Goal: Task Accomplishment & Management: Manage account settings

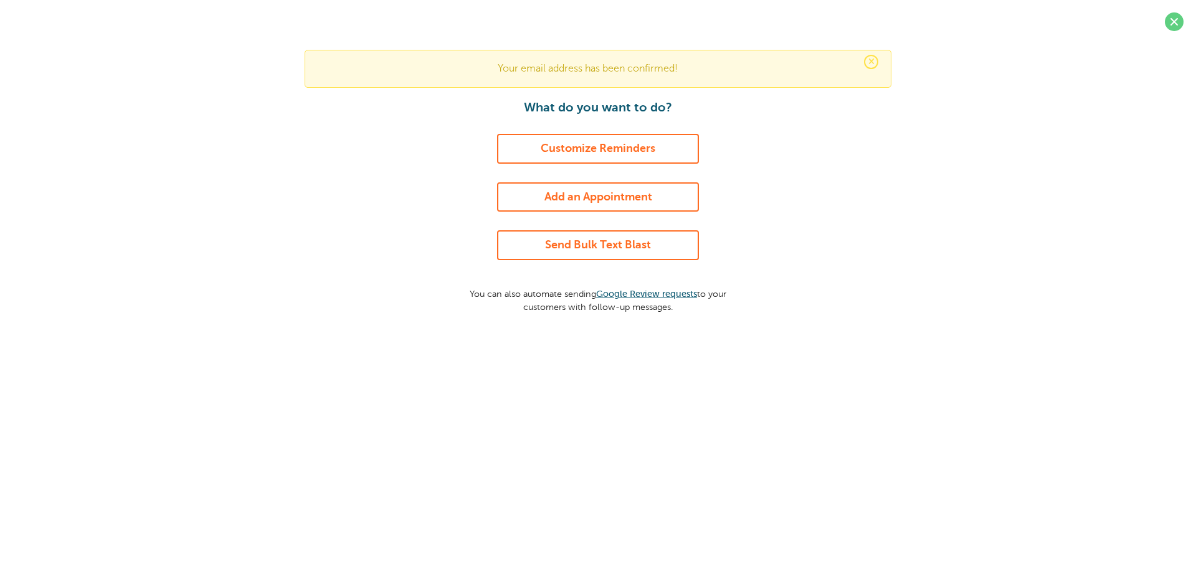
click at [601, 153] on link "Customize Reminders" at bounding box center [598, 149] width 202 height 30
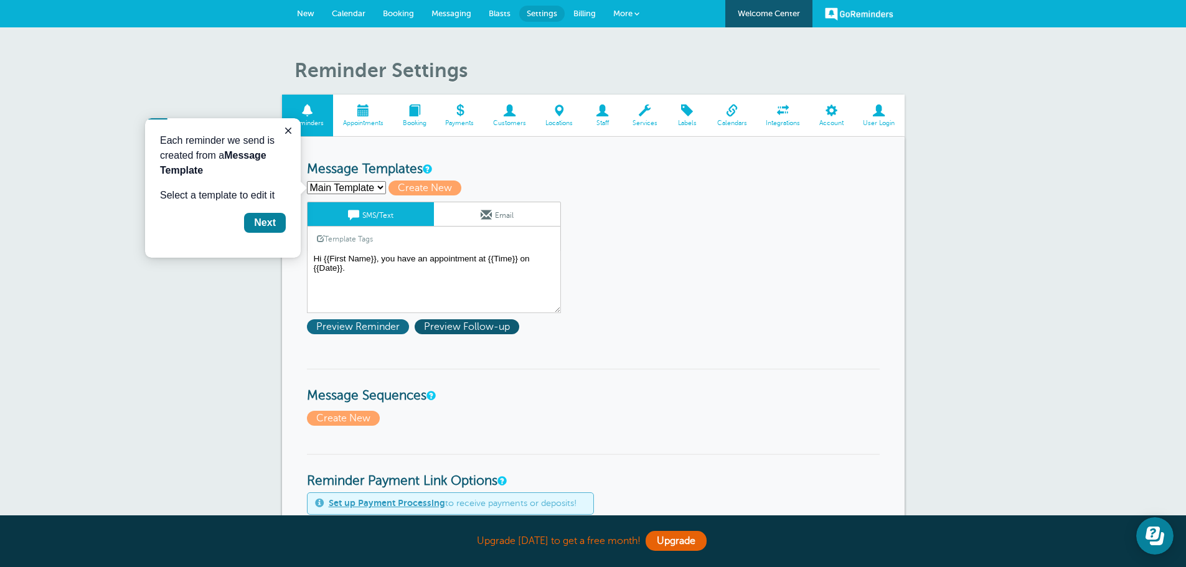
click at [354, 329] on span "Preview Reminder" at bounding box center [358, 326] width 102 height 15
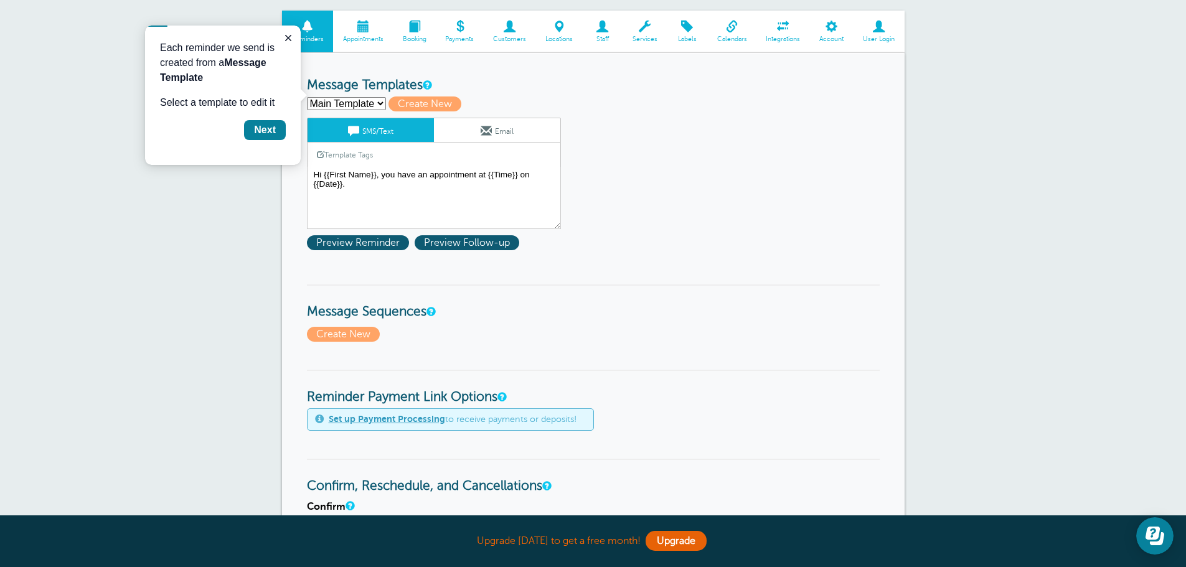
scroll to position [62, 0]
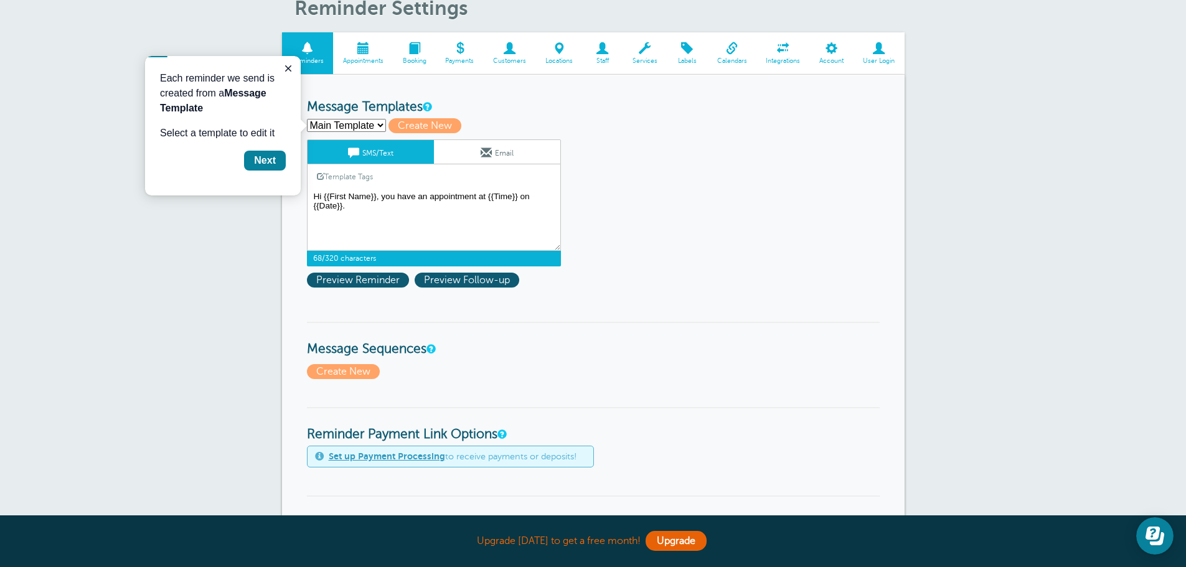
paste textarea "Hello, this is a reminder that your pet(s) surgery is scheduled for (date) at 7…"
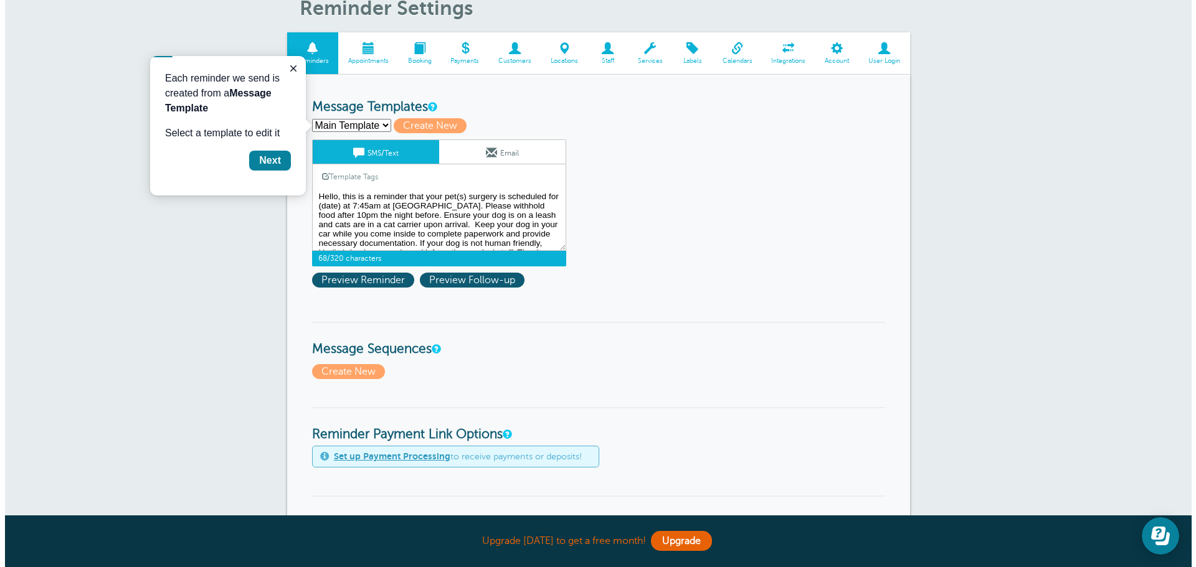
scroll to position [38, 0]
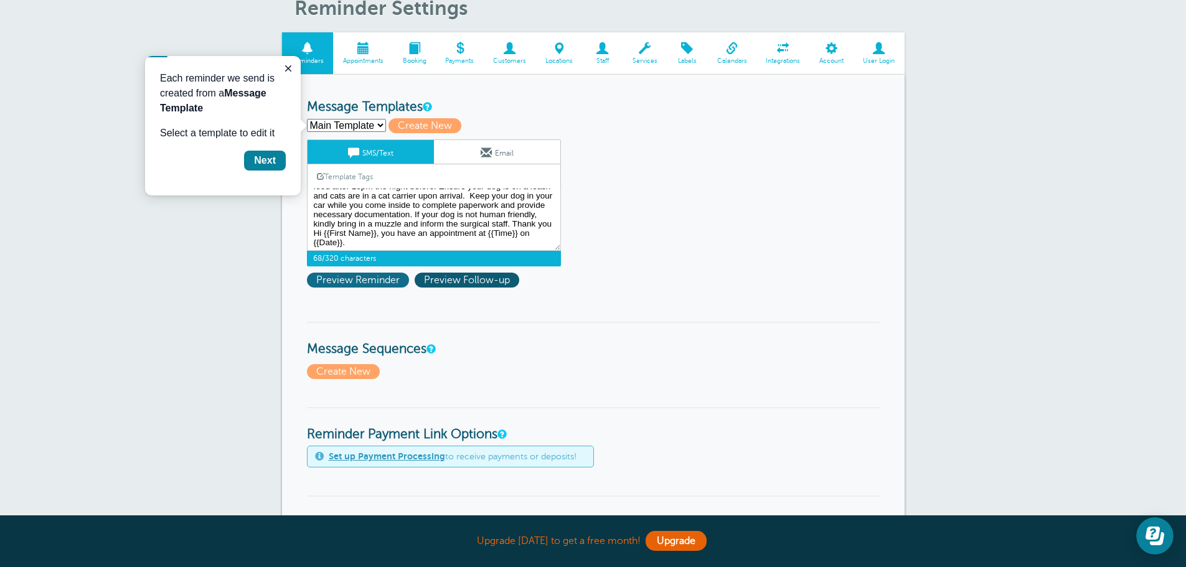
click at [338, 281] on span "Preview Reminder" at bounding box center [358, 280] width 102 height 15
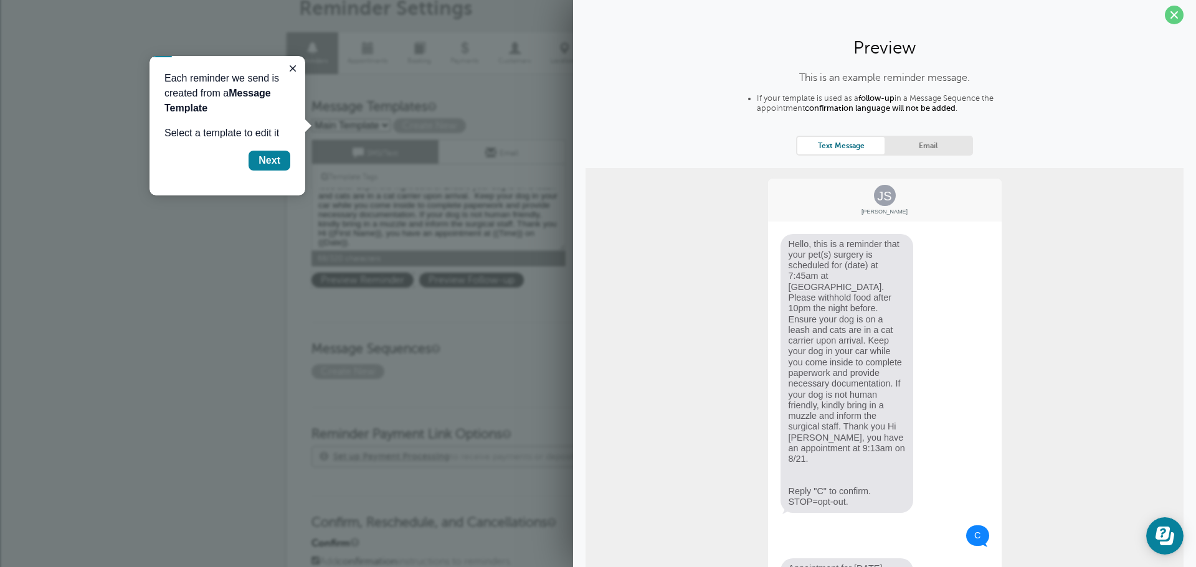
scroll to position [0, 0]
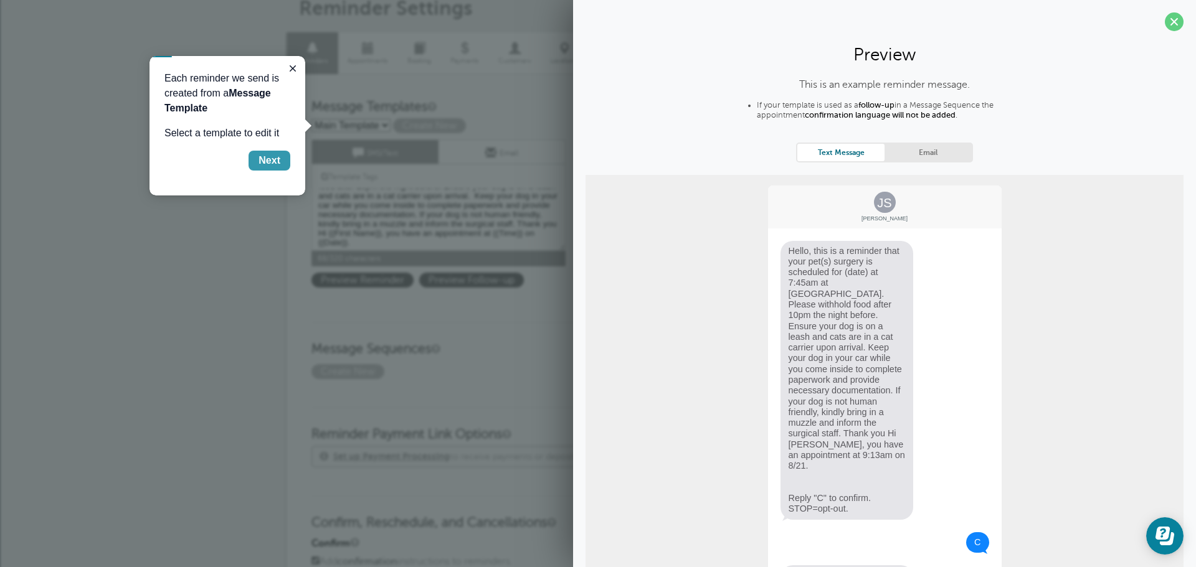
click at [265, 163] on div "Next" at bounding box center [269, 160] width 22 height 15
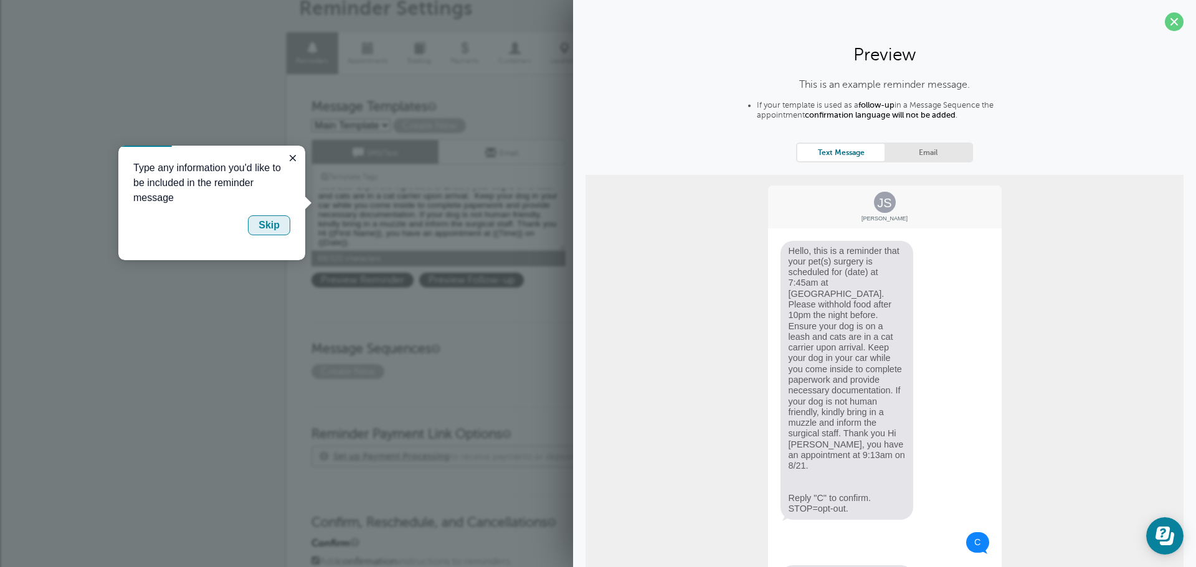
click at [272, 231] on div "Skip" at bounding box center [268, 225] width 21 height 15
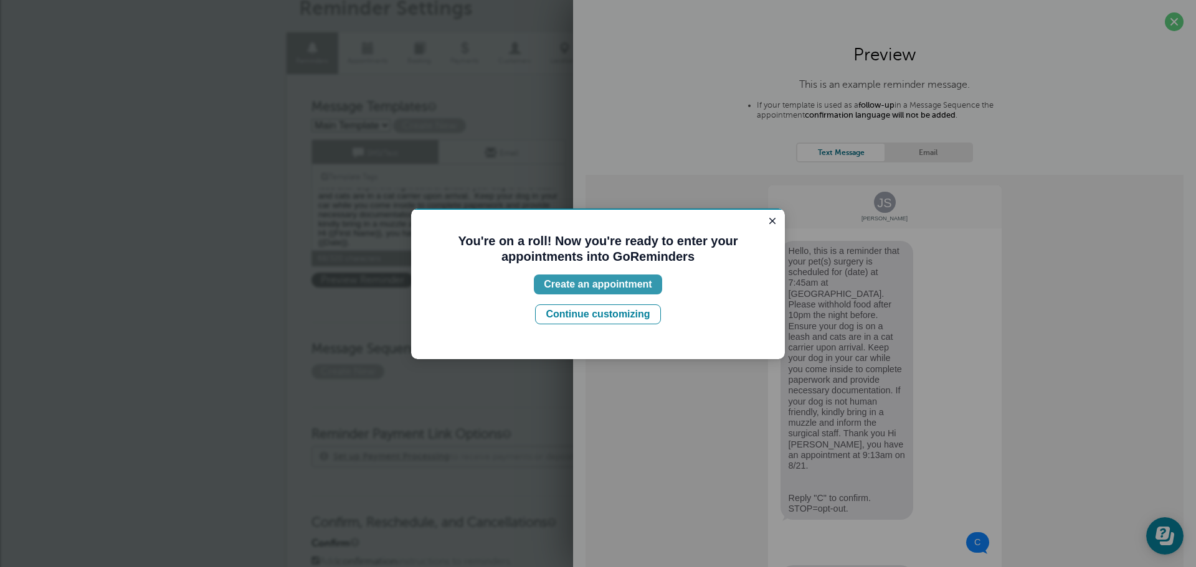
click at [603, 286] on div "Create an appointment" at bounding box center [598, 284] width 108 height 15
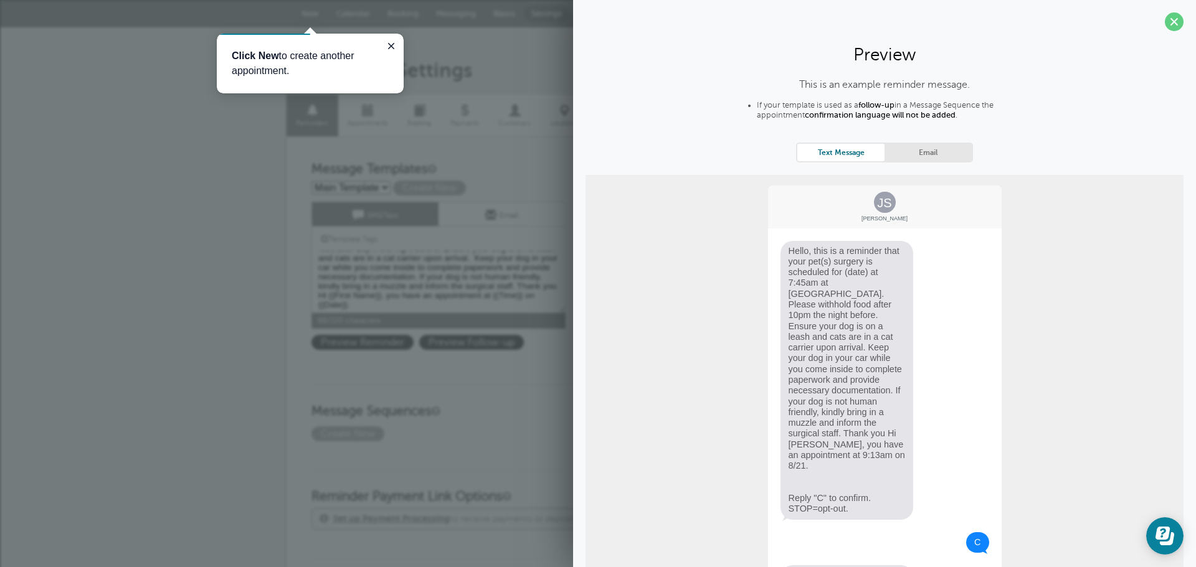
click at [244, 56] on b "Click New" at bounding box center [255, 55] width 47 height 11
click at [390, 45] on icon "Close guide" at bounding box center [391, 46] width 6 height 6
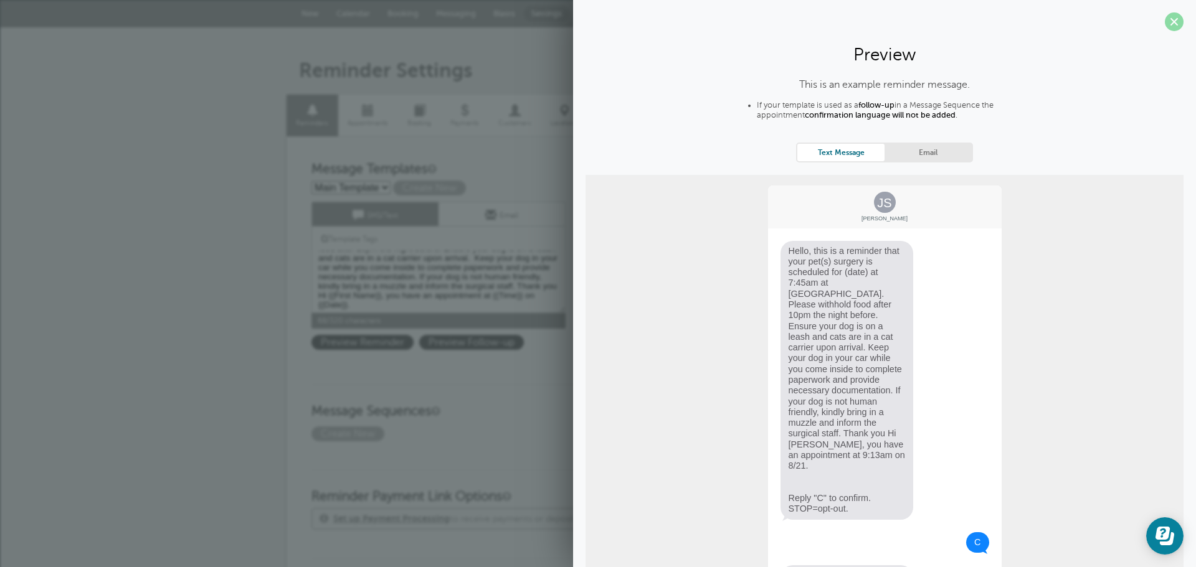
click at [1165, 17] on span at bounding box center [1174, 21] width 19 height 19
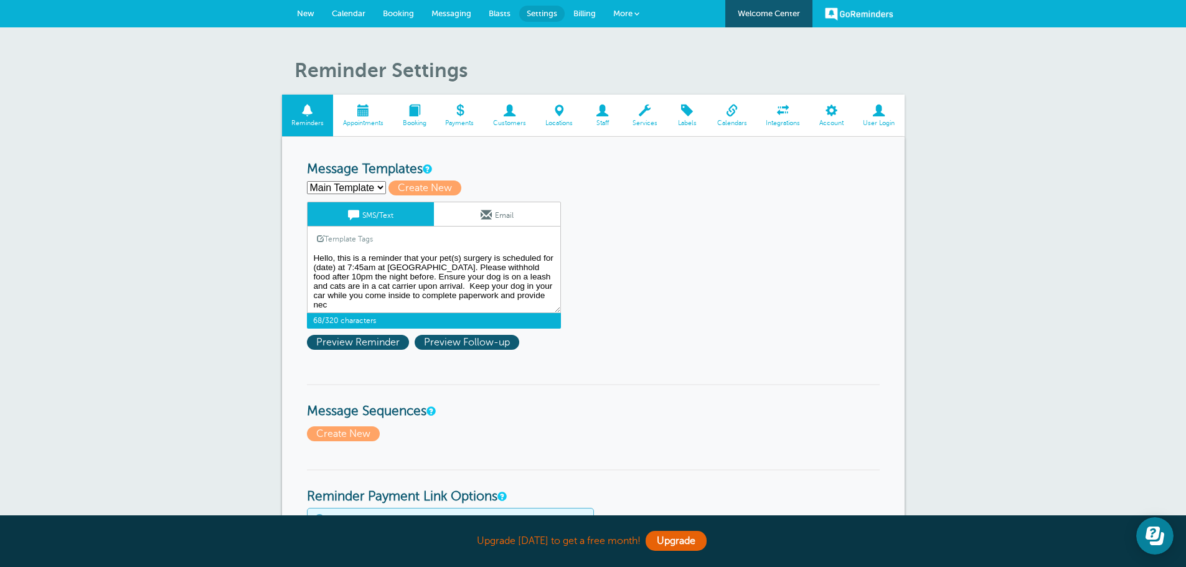
scroll to position [1, 0]
drag, startPoint x: 483, startPoint y: 295, endPoint x: 343, endPoint y: 294, distance: 140.1
click at [343, 294] on textarea "Hi {{First Name}}, you have an appointment at {{Time}} on {{Date}}." at bounding box center [434, 282] width 254 height 62
click at [435, 305] on textarea "Hi {{First Name}}, you have an appointment at {{Time}} on {{Date}}." at bounding box center [434, 282] width 254 height 62
click at [348, 343] on span "Preview Reminder" at bounding box center [358, 342] width 102 height 15
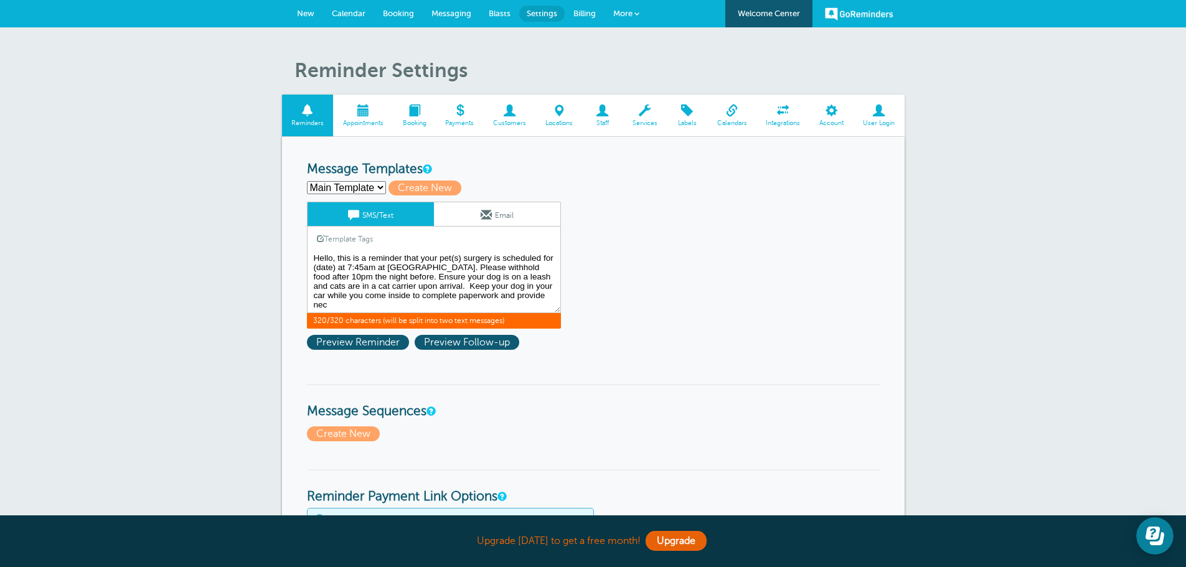
drag, startPoint x: 549, startPoint y: 277, endPoint x: 552, endPoint y: 323, distance: 46.2
click at [552, 323] on div "SMS/Text Email Template Tags Copy SMS Click to add a tag to your message. Custo…" at bounding box center [434, 265] width 254 height 127
click at [426, 305] on textarea "Hi {{First Name}}, you have an appointment at {{Time}} on {{Date}}." at bounding box center [434, 282] width 254 height 62
click at [472, 299] on textarea "Hi {{First Name}}, you have an appointment at {{Time}} on {{Date}}." at bounding box center [434, 282] width 254 height 62
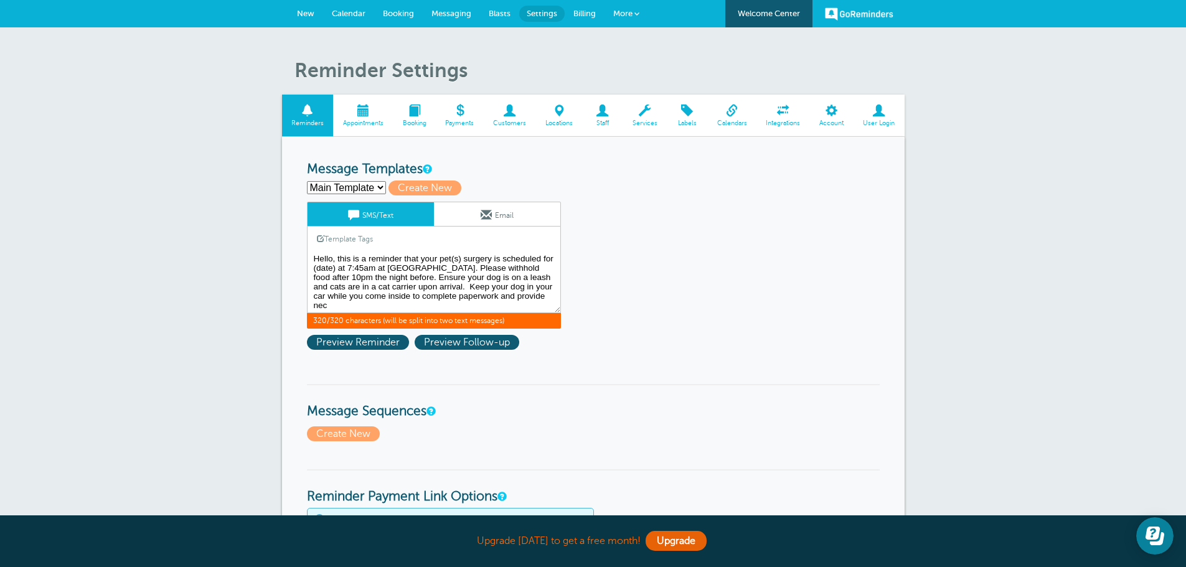
drag, startPoint x: 397, startPoint y: 305, endPoint x: 337, endPoint y: 201, distance: 120.5
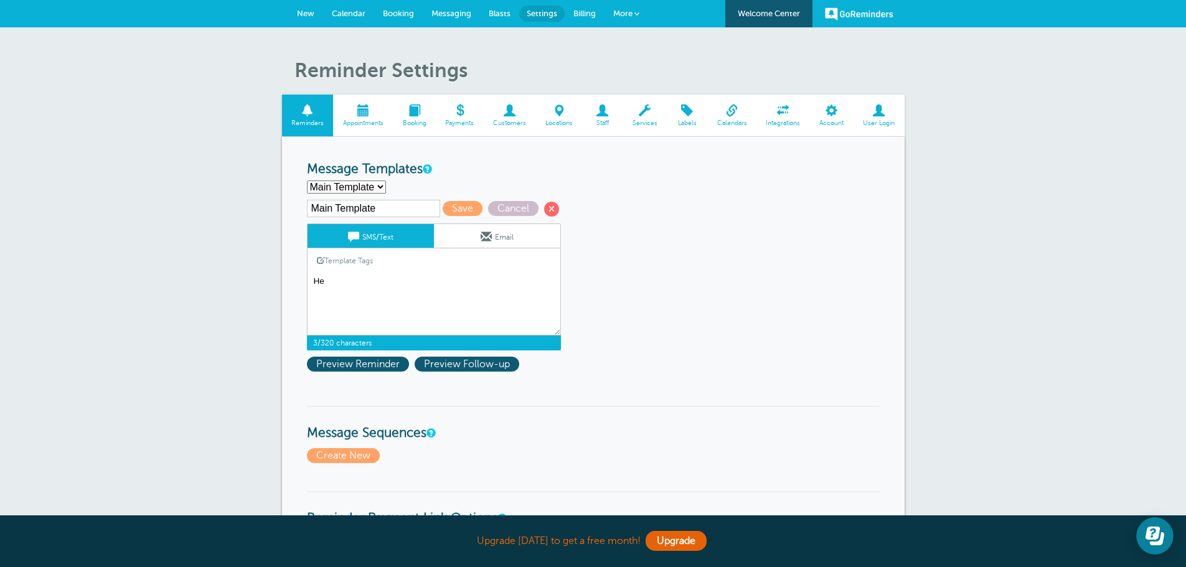
type textarea "H"
click at [382, 186] on select "Main Template Create new..." at bounding box center [346, 187] width 79 height 13
click at [381, 285] on textarea "Hi {{First Name}}, you have an appointment at {{Time}} on {{Date}}." at bounding box center [434, 304] width 254 height 62
click at [349, 188] on select "Main Template Create new..." at bounding box center [346, 187] width 79 height 13
click at [307, 181] on select "Main Template Create new..." at bounding box center [346, 187] width 79 height 13
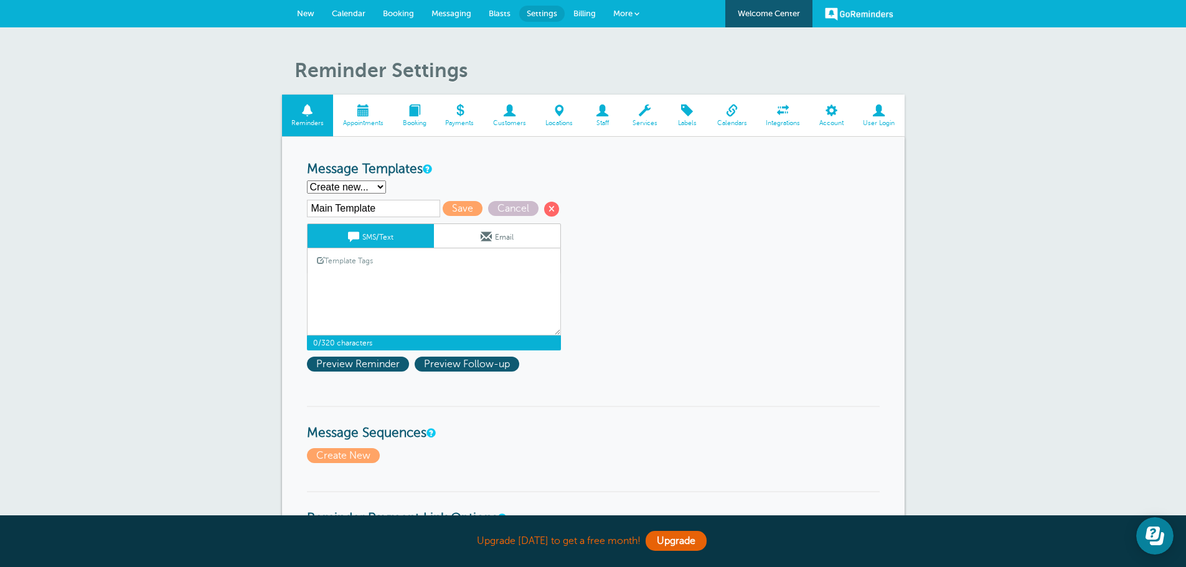
select select "159796"
drag, startPoint x: 336, startPoint y: 262, endPoint x: 316, endPoint y: 267, distance: 19.8
click at [316, 267] on link "Template Tags" at bounding box center [345, 260] width 75 height 24
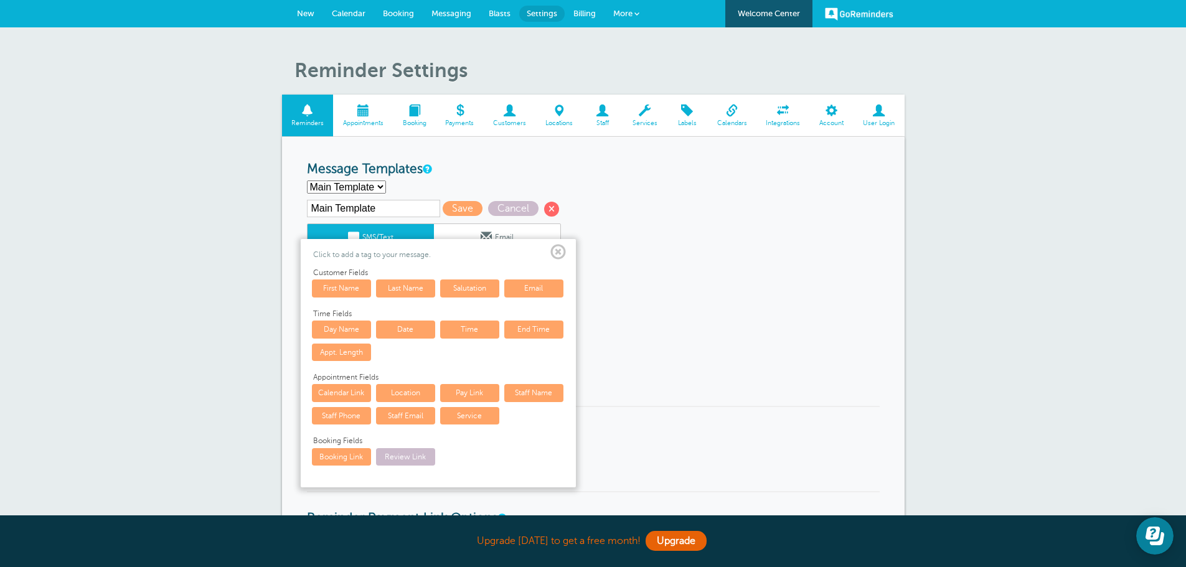
click at [552, 254] on span at bounding box center [559, 253] width 16 height 16
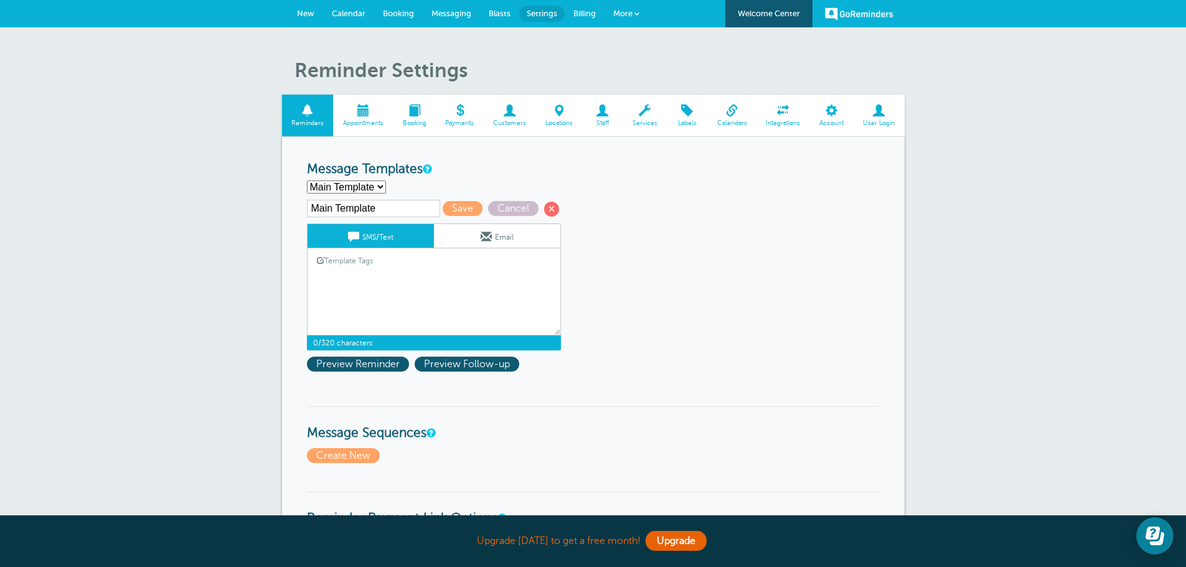
paste textarea "Hello, this is a reminder that your pet(s) surgery is scheduled for (date) at 7…"
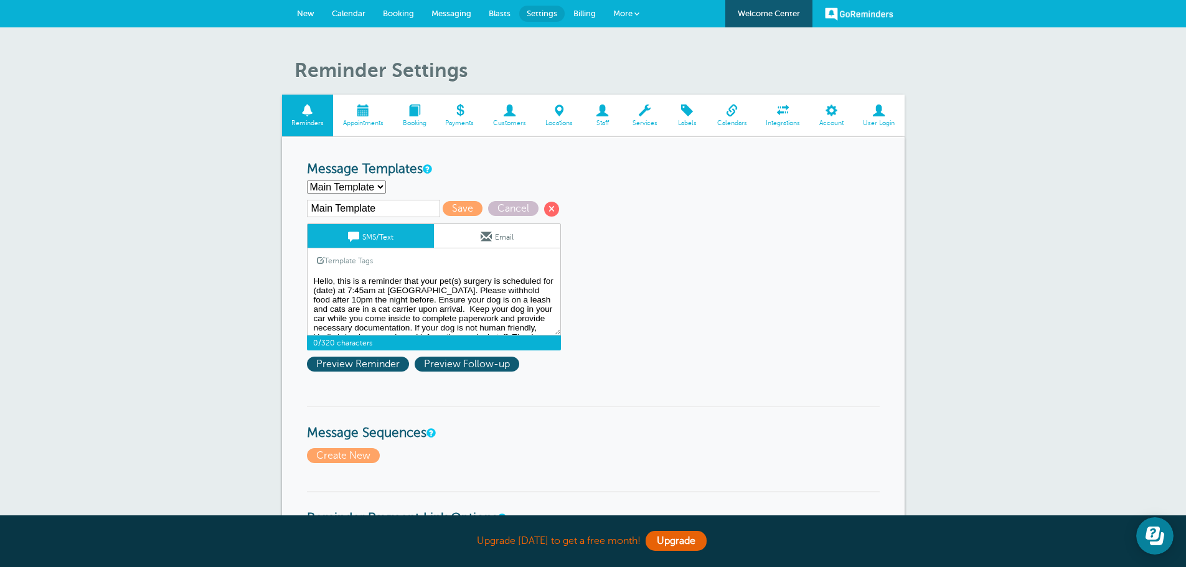
scroll to position [19, 0]
type textarea "Hello, this is a reminder that your pet(s) surgery is scheduled for (date) at 7…"
click at [354, 364] on span "Preview Reminder" at bounding box center [358, 364] width 102 height 15
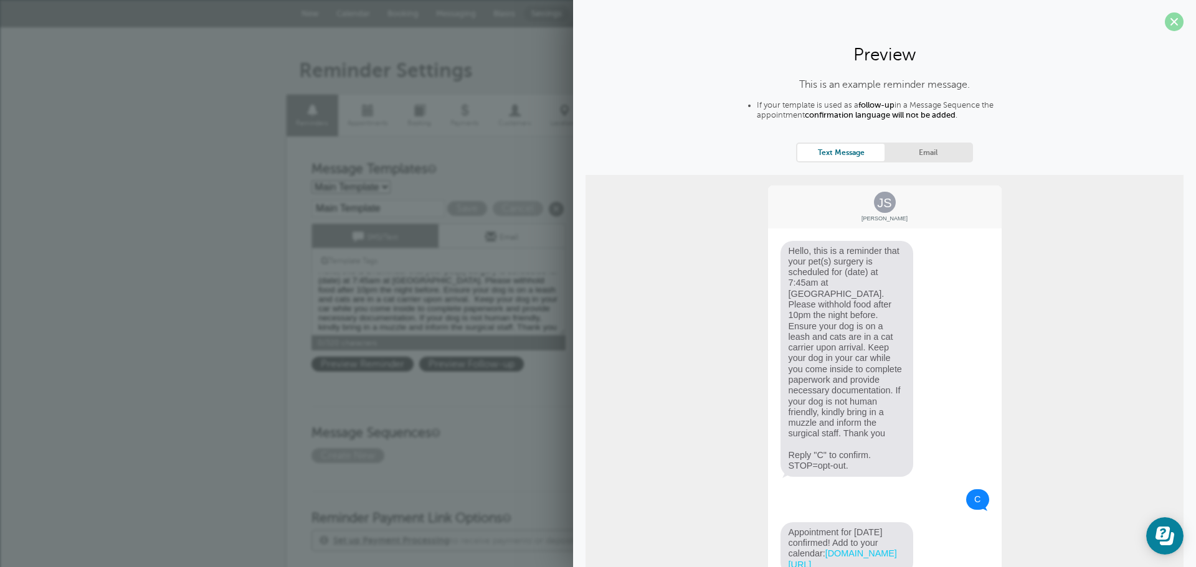
click at [1165, 17] on span at bounding box center [1174, 21] width 19 height 19
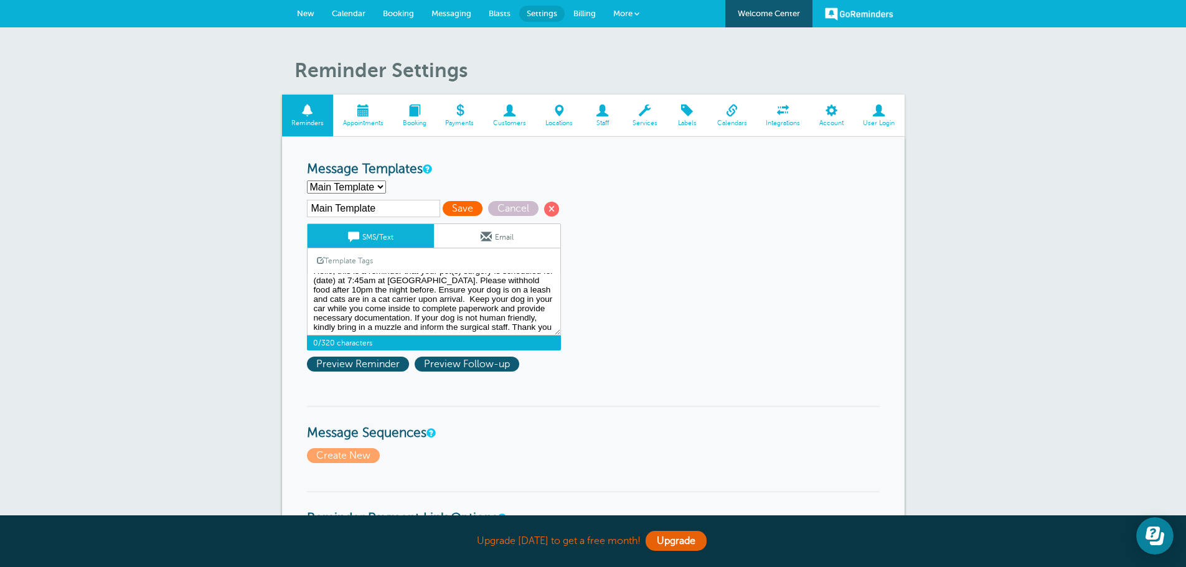
click at [466, 212] on span "Save" at bounding box center [463, 208] width 40 height 15
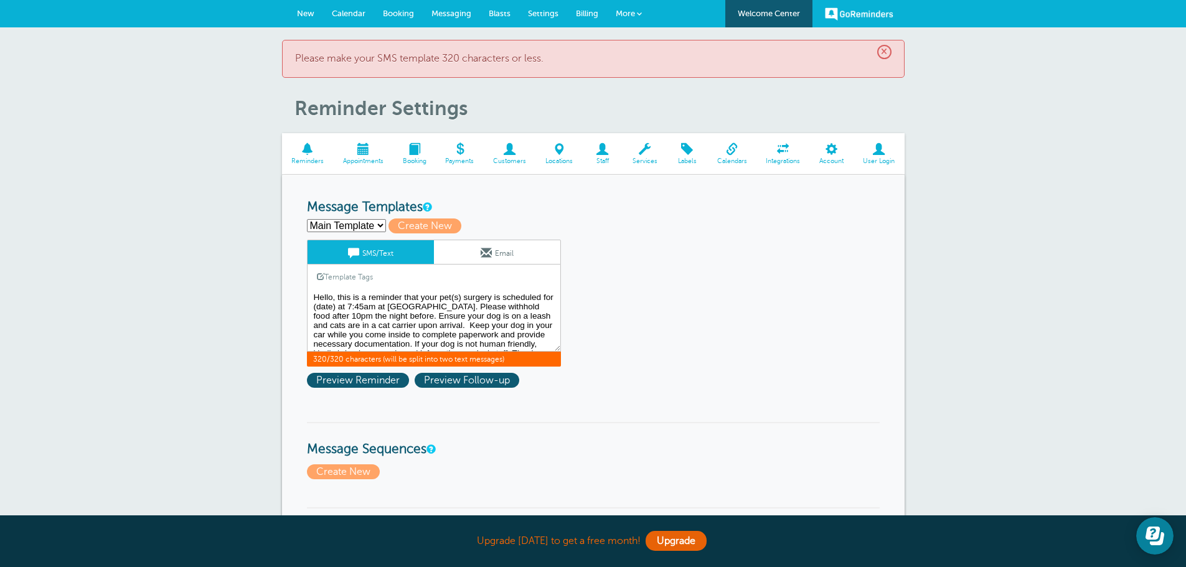
type textarea "Hello, this is a reminder that your pet(s) surgery is scheduled for (date) at 7…"
click at [435, 341] on textarea "Hello, this is a reminder that your pet(s) surgery is scheduled for (date) at 7…" at bounding box center [434, 321] width 254 height 62
drag, startPoint x: 435, startPoint y: 341, endPoint x: 267, endPoint y: 209, distance: 213.3
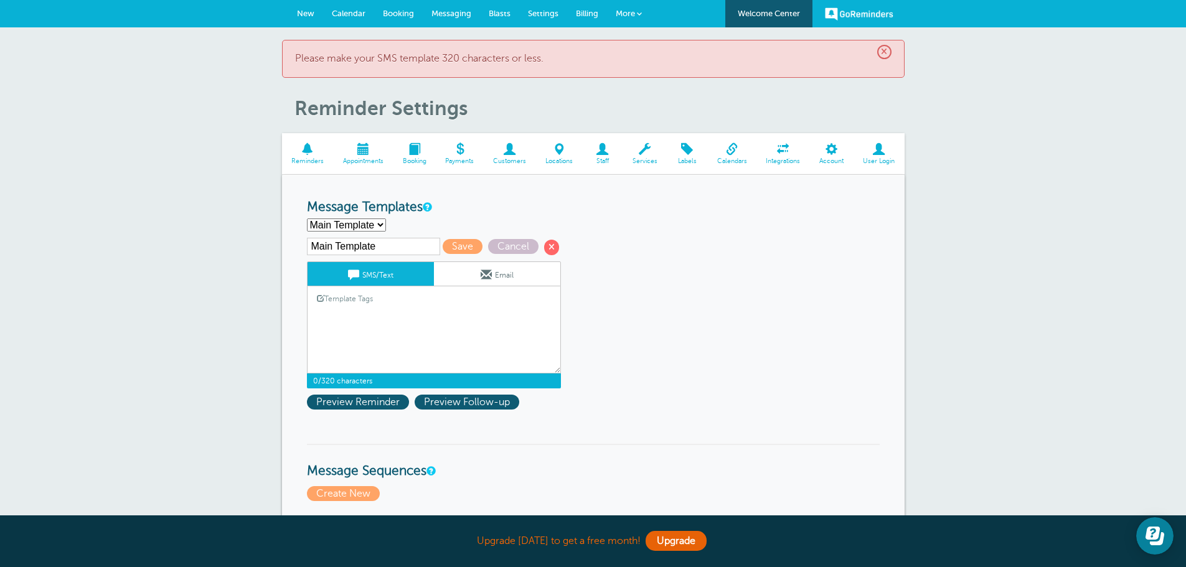
click at [342, 316] on textarea "Hello, this is a reminder that your pet(s) surgery is scheduled for (date) at 7…" at bounding box center [434, 342] width 254 height 62
paste textarea "Hello, this is a reminder that your pet(s) surgery is scheduled for (date) at 7…"
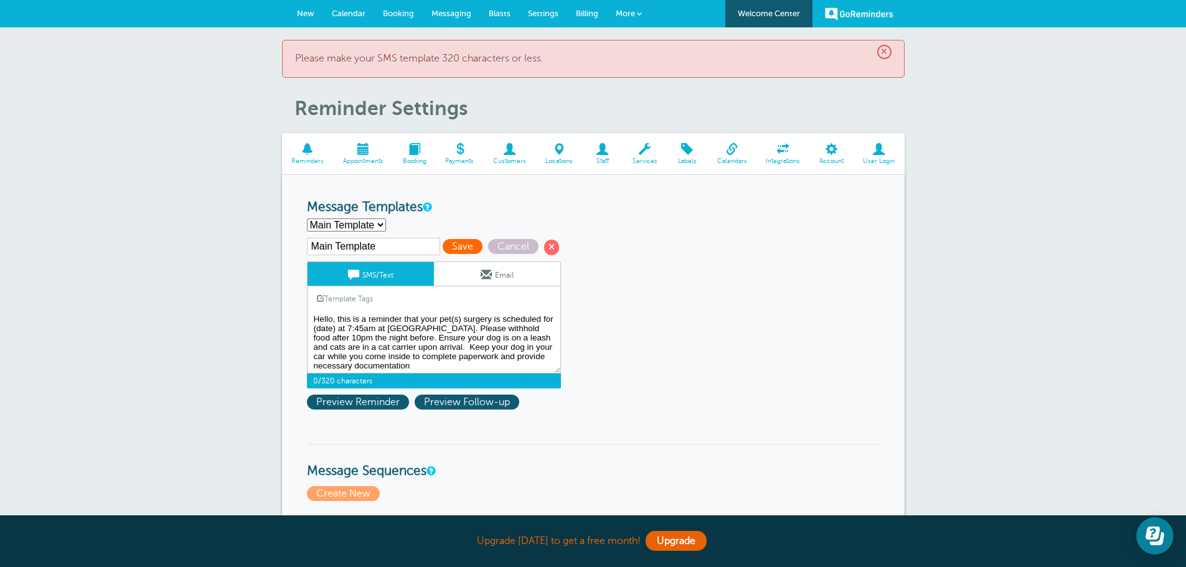
type textarea "Hello, this is a reminder that your pet(s) surgery is scheduled for (date) at 7…"
click at [452, 242] on span "Save" at bounding box center [463, 246] width 40 height 15
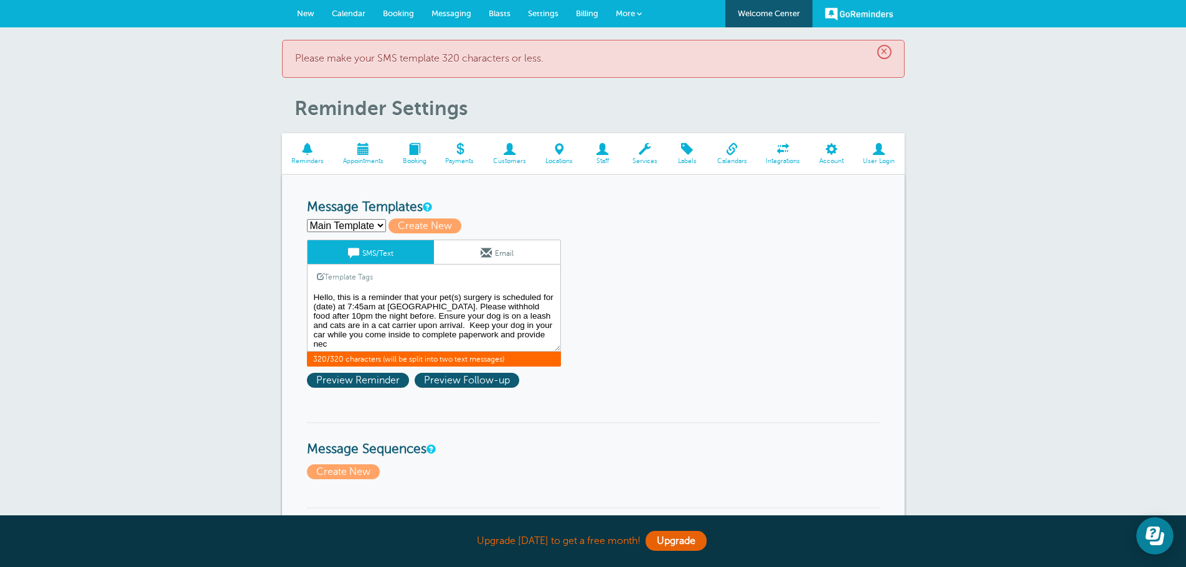
scroll to position [1, 0]
drag, startPoint x: 418, startPoint y: 342, endPoint x: 356, endPoint y: 344, distance: 62.3
click at [356, 344] on textarea "Hello, this is a reminder that your pet(s) surgery is scheduled for (date) at 7…" at bounding box center [434, 321] width 254 height 62
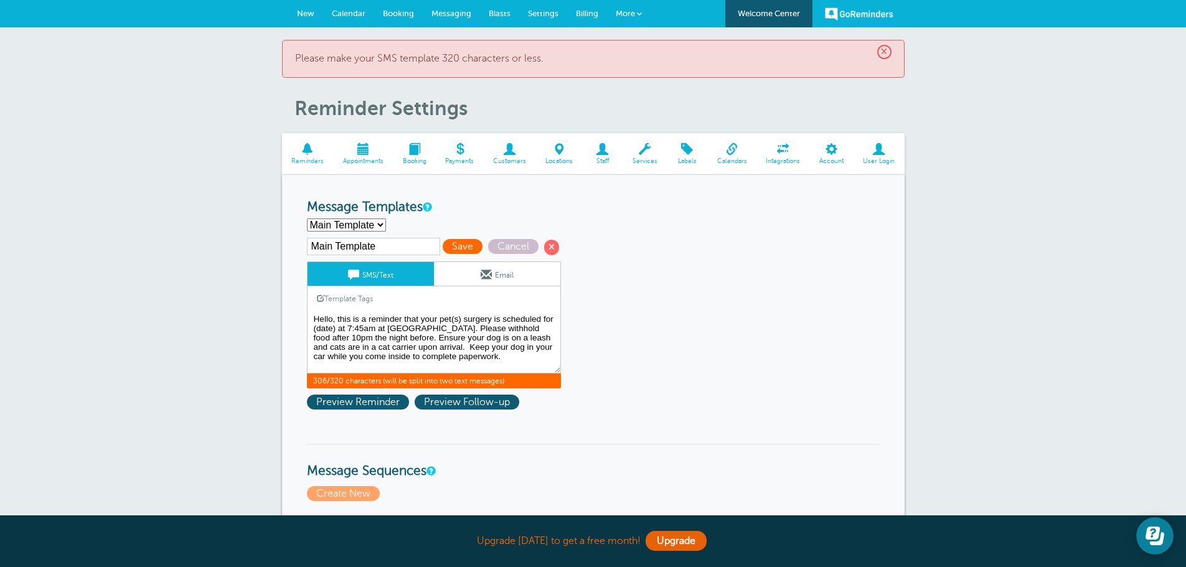
type textarea "Hello, this is a reminder that your pet(s) surgery is scheduled for (date) at 7…"
click at [457, 244] on span "Save" at bounding box center [463, 246] width 40 height 15
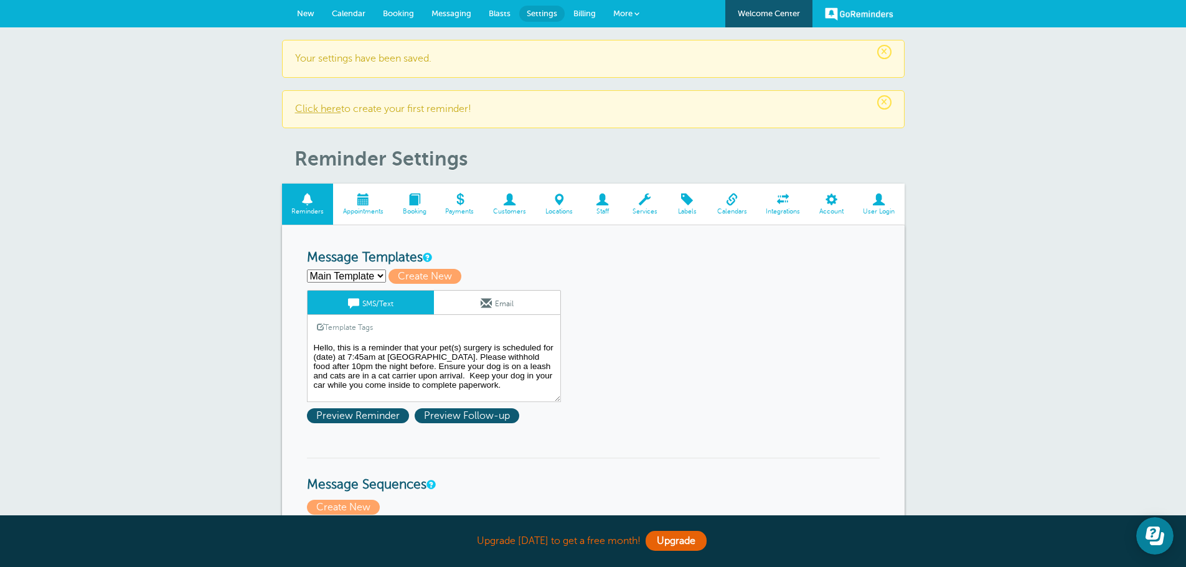
click at [317, 110] on link "Click here" at bounding box center [318, 108] width 46 height 11
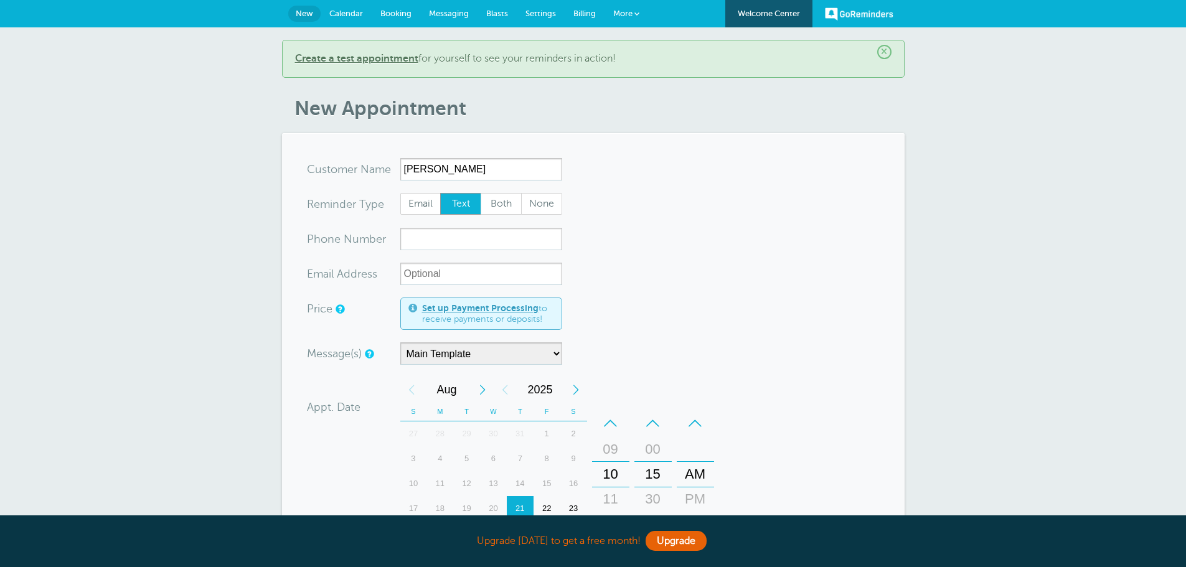
type input "[PERSON_NAME]"
click at [420, 246] on input "xxx-no-autofill" at bounding box center [481, 239] width 162 height 22
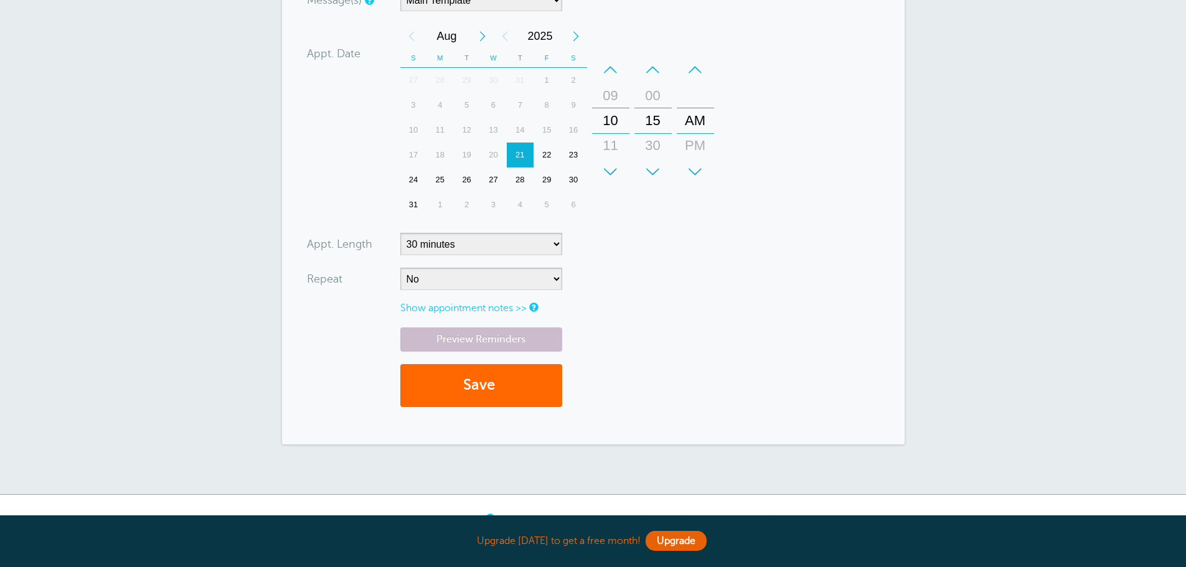
scroll to position [379, 0]
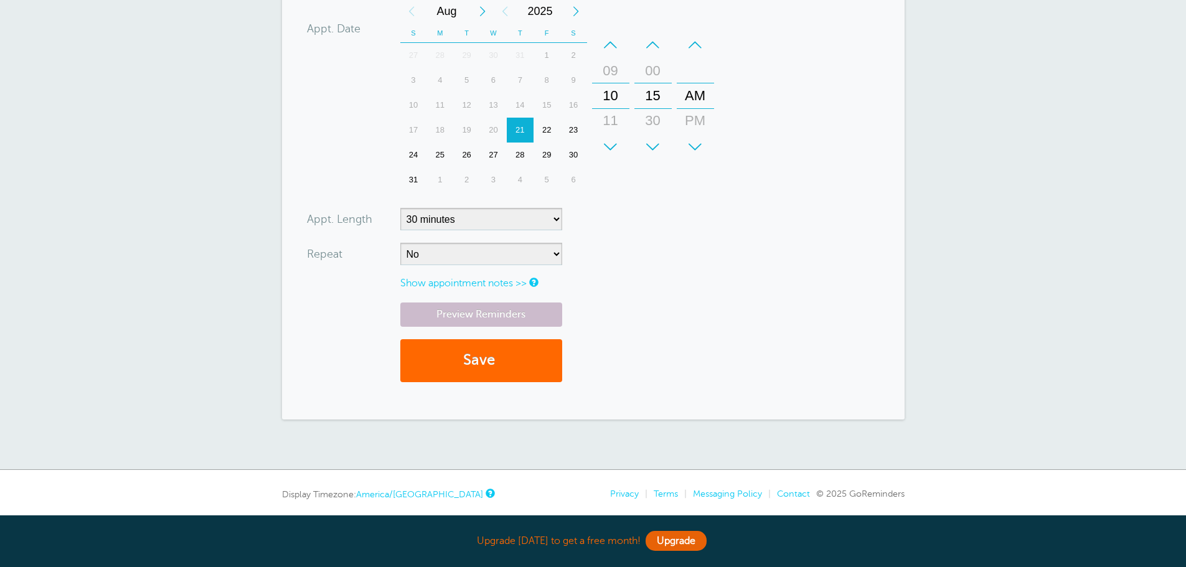
click at [612, 140] on div "+" at bounding box center [610, 147] width 37 height 25
click at [613, 40] on div "–" at bounding box center [610, 44] width 37 height 25
click at [653, 143] on div "+" at bounding box center [653, 147] width 37 height 25
type input "575-888-0693"
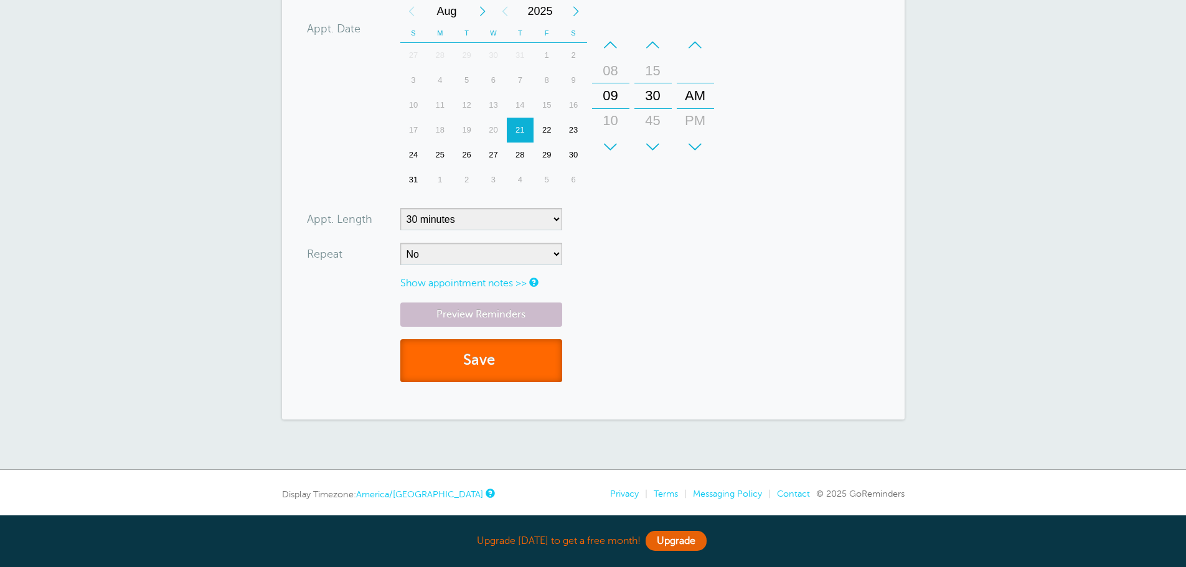
drag, startPoint x: 461, startPoint y: 366, endPoint x: 728, endPoint y: 318, distance: 271.3
click at [728, 318] on div "Preview Reminders Save" at bounding box center [593, 349] width 573 height 92
click at [504, 356] on button "Save" at bounding box center [481, 360] width 162 height 43
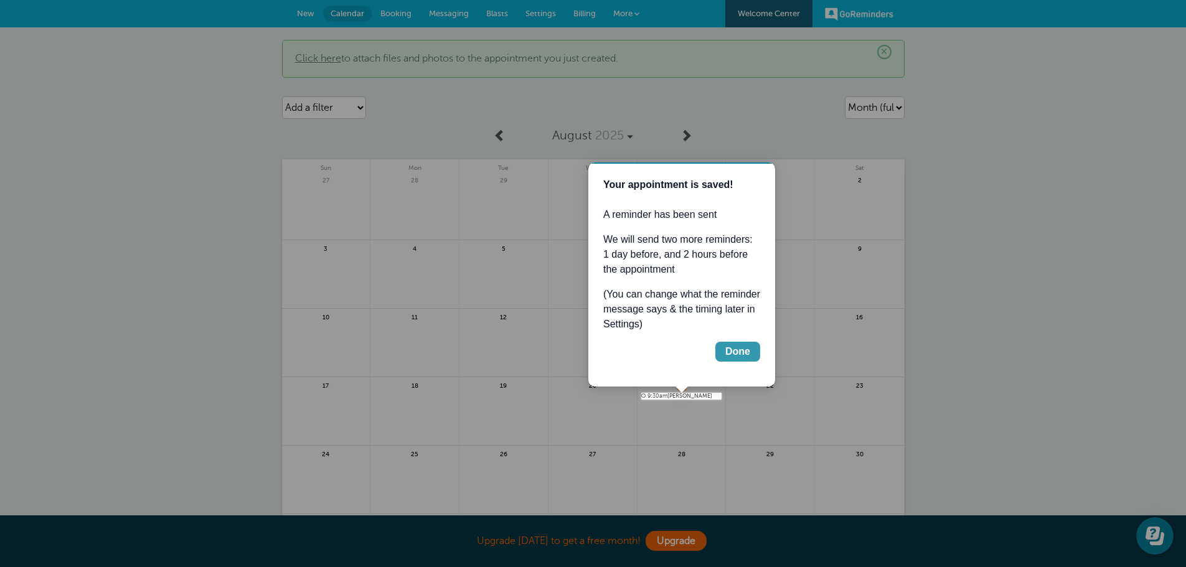
click at [744, 352] on div "Done" at bounding box center [738, 351] width 25 height 15
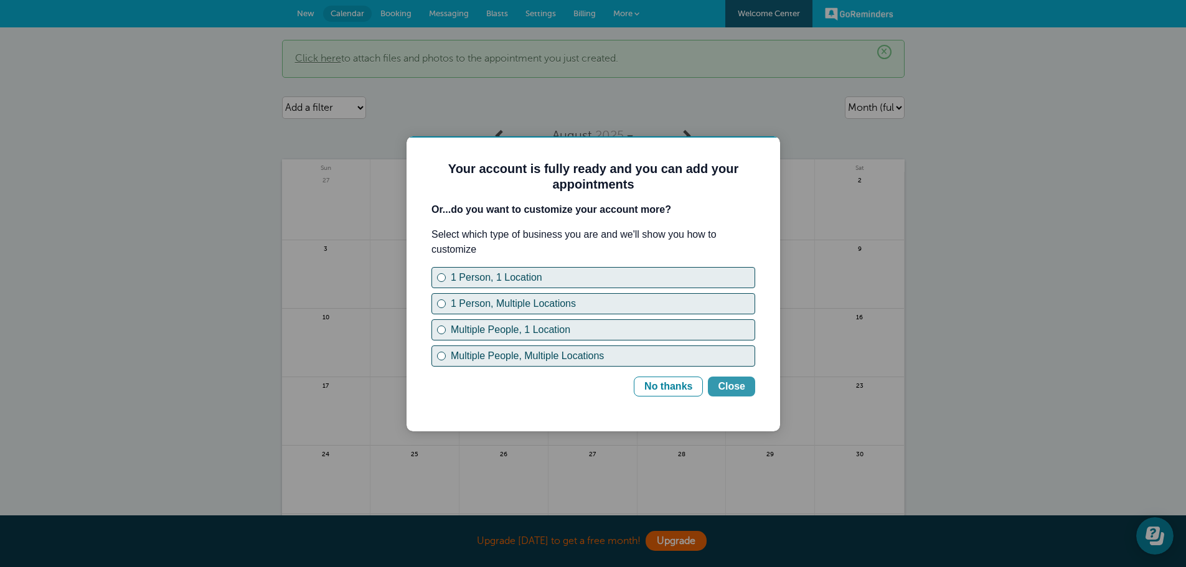
click at [735, 384] on div "Close" at bounding box center [731, 386] width 27 height 15
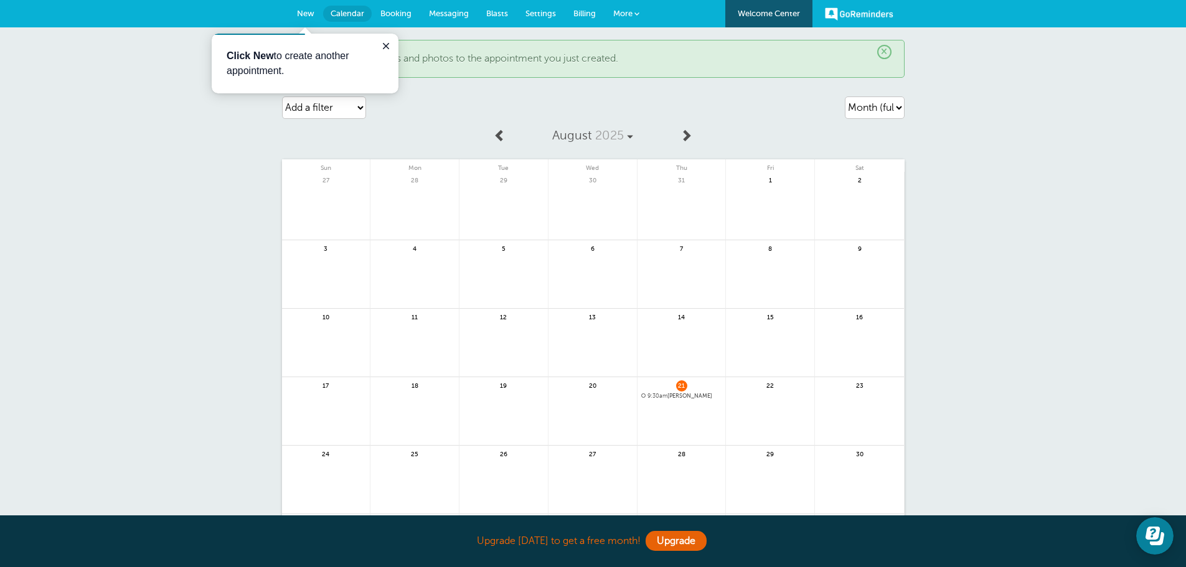
click at [668, 395] on span "9:30am" at bounding box center [658, 396] width 20 height 6
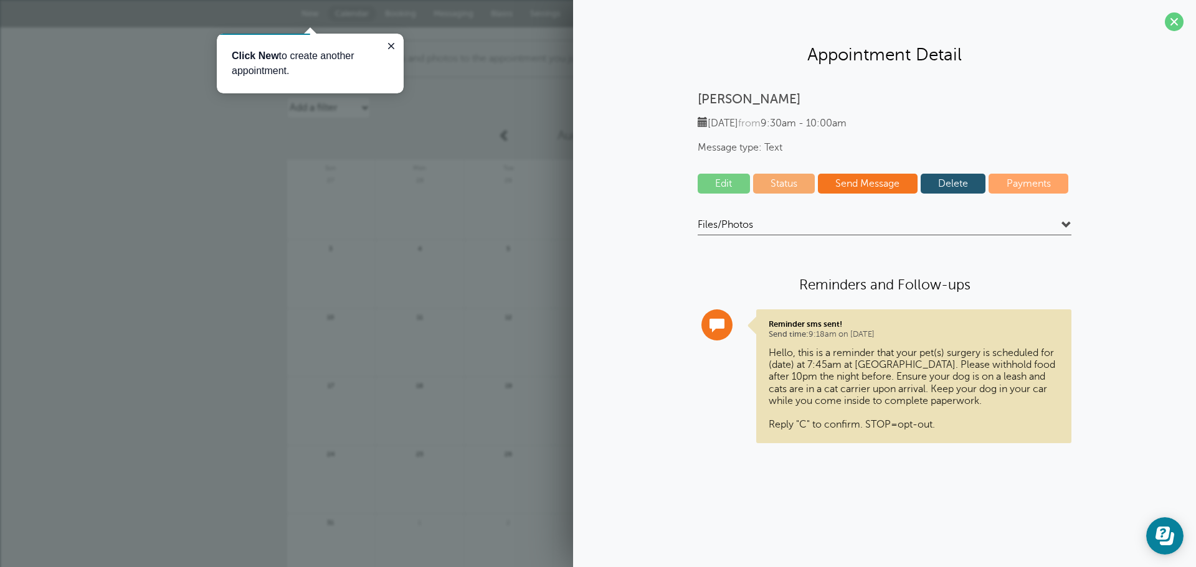
click at [773, 366] on p "Hello, this is a reminder that your pet(s) surgery is scheduled for (date) at 7…" at bounding box center [914, 389] width 290 height 83
click at [781, 362] on p "Hello, this is a reminder that your pet(s) surgery is scheduled for (date) at 7…" at bounding box center [914, 389] width 290 height 83
click at [1074, 230] on div "Brandie Thursday, 8/21 from 9:30am - 10:00am Message type: Text Edit Status Sen…" at bounding box center [884, 278] width 598 height 372
drag, startPoint x: 794, startPoint y: 360, endPoint x: 754, endPoint y: 360, distance: 40.5
click at [754, 360] on div "Reminder sms sent! Send time: 9:18am on Aug. 21, 2025 Hello, this is a reminder…" at bounding box center [893, 387] width 355 height 154
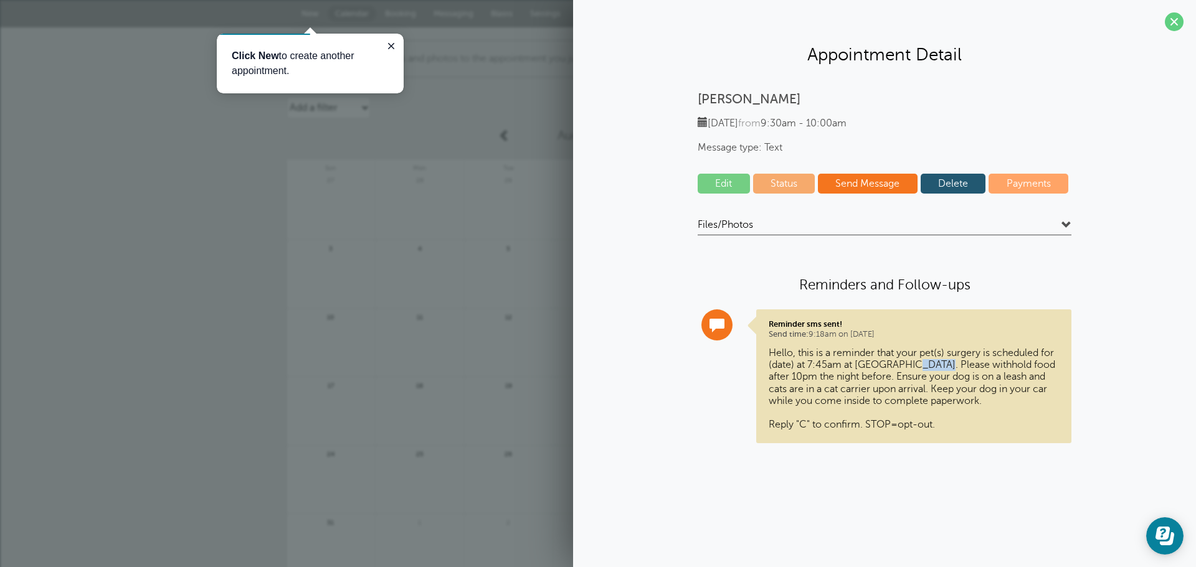
click at [943, 182] on link "Delete" at bounding box center [952, 184] width 65 height 20
click at [716, 184] on link "Edit" at bounding box center [724, 184] width 52 height 20
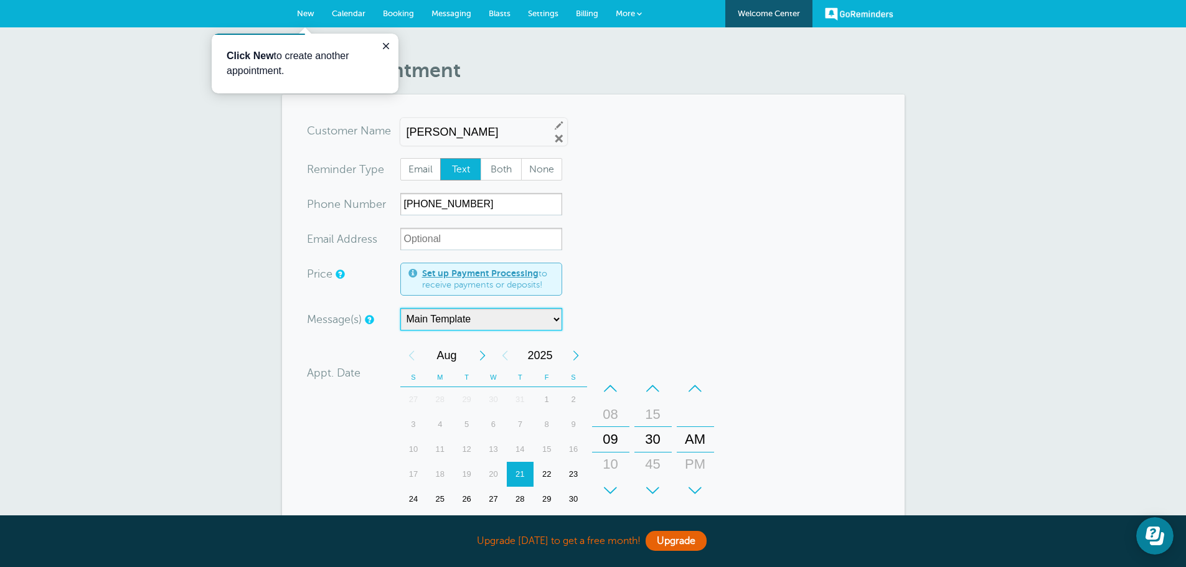
click at [525, 323] on select "Main Template" at bounding box center [481, 319] width 162 height 22
click at [721, 189] on form "You are creating a new customer. To use an existing customer select one from th…" at bounding box center [593, 411] width 573 height 582
click at [721, 268] on form "You are creating a new customer. To use an existing customer select one from th…" at bounding box center [593, 411] width 573 height 582
click at [800, 214] on form "You are creating a new customer. To use an existing customer select one from th…" at bounding box center [593, 411] width 573 height 582
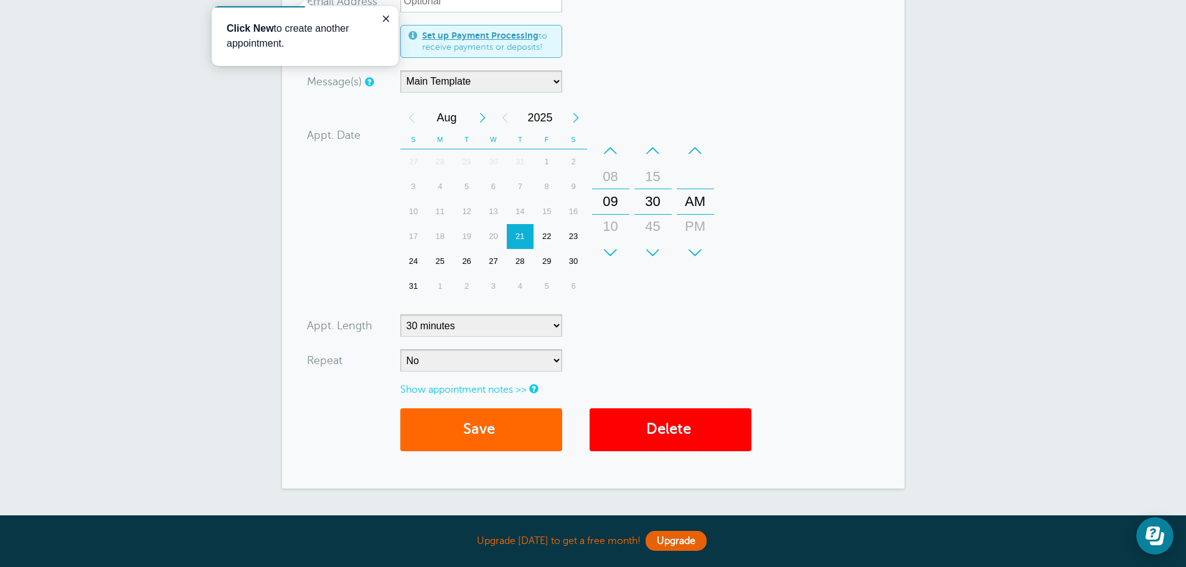
scroll to position [48, 0]
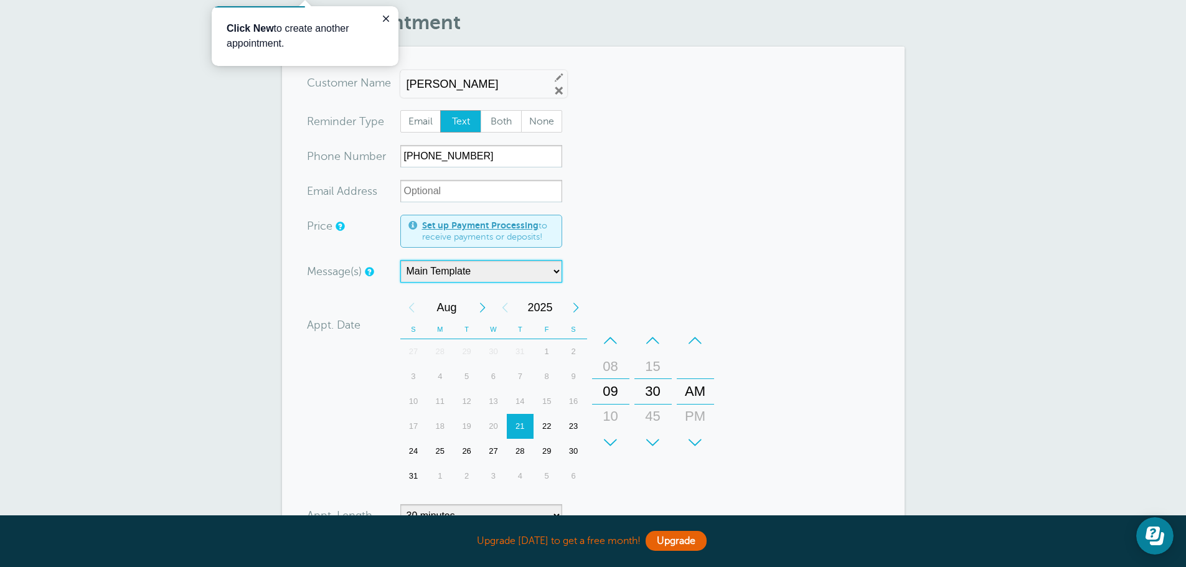
click at [419, 267] on select "Main Template" at bounding box center [481, 271] width 162 height 22
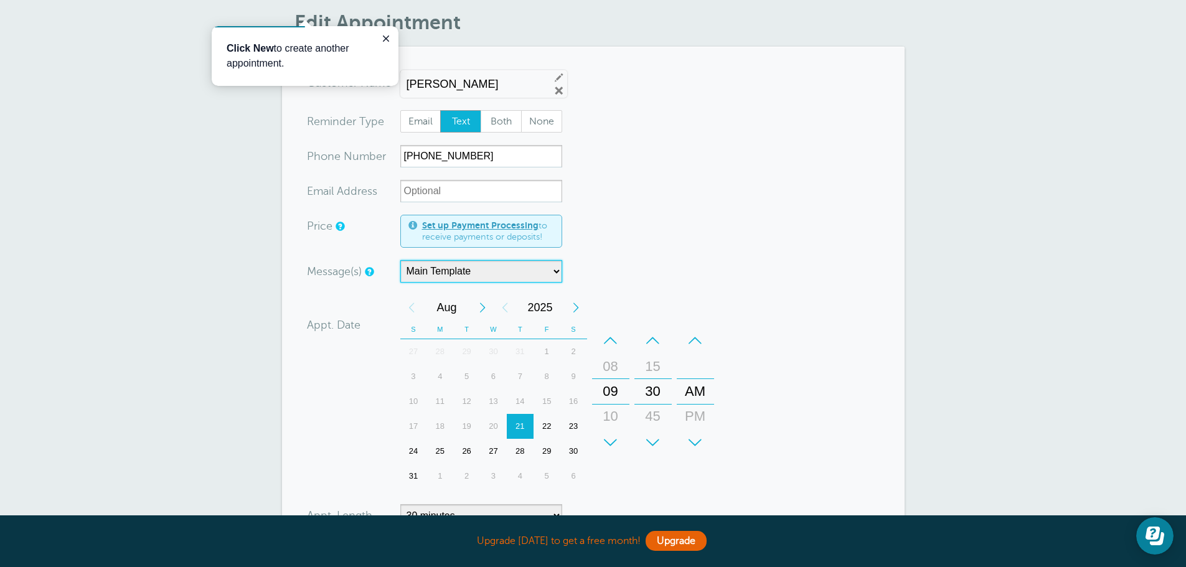
scroll to position [0, 0]
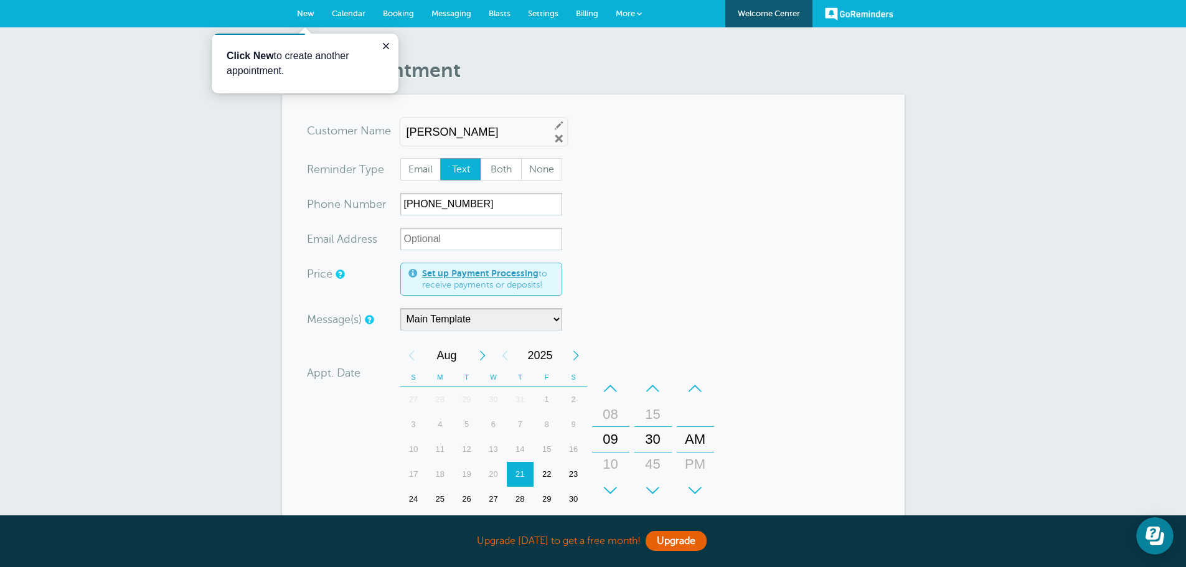
click at [309, 10] on span "New" at bounding box center [305, 13] width 17 height 9
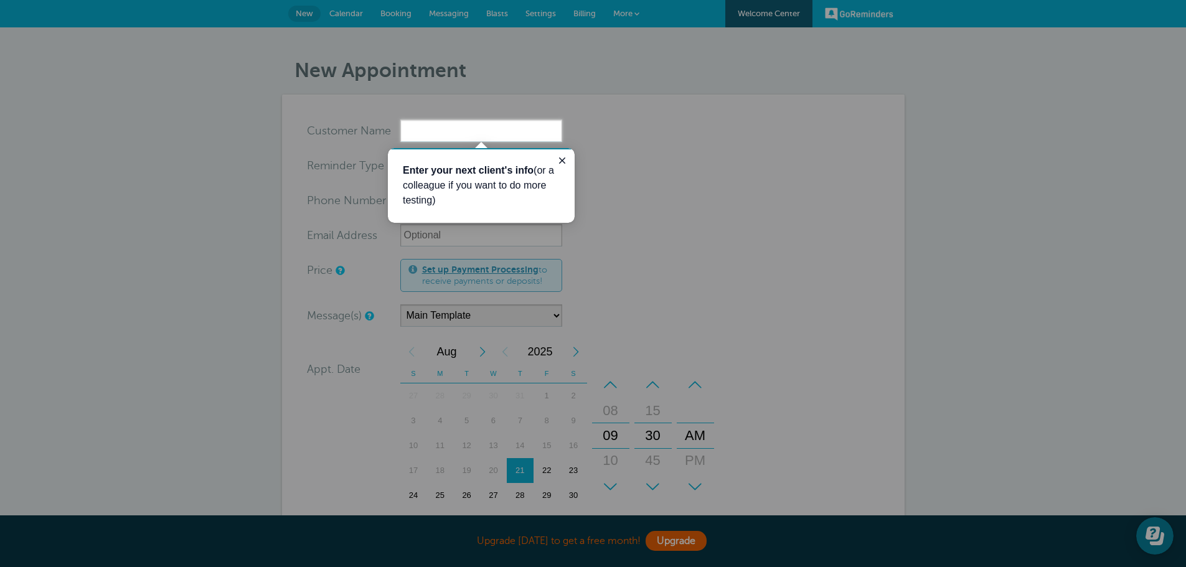
click at [537, 32] on div at bounding box center [281, 60] width 562 height 120
click at [499, 85] on div at bounding box center [281, 60] width 562 height 120
click at [564, 154] on button "Close guide" at bounding box center [562, 160] width 15 height 15
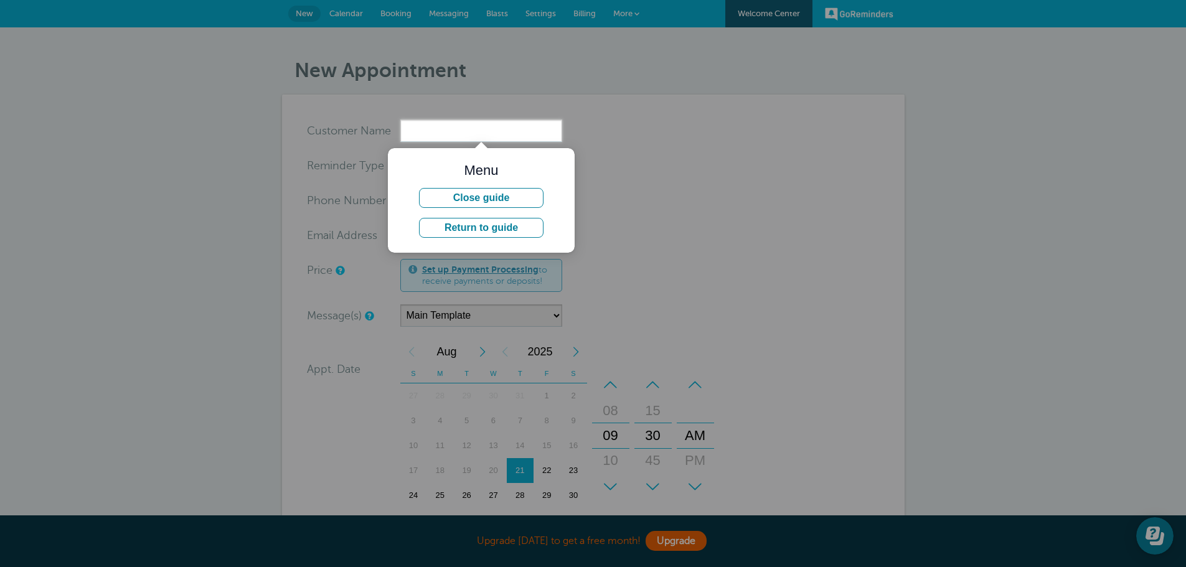
click at [450, 9] on div at bounding box center [281, 60] width 562 height 120
click at [500, 199] on button "Close guide" at bounding box center [481, 198] width 125 height 20
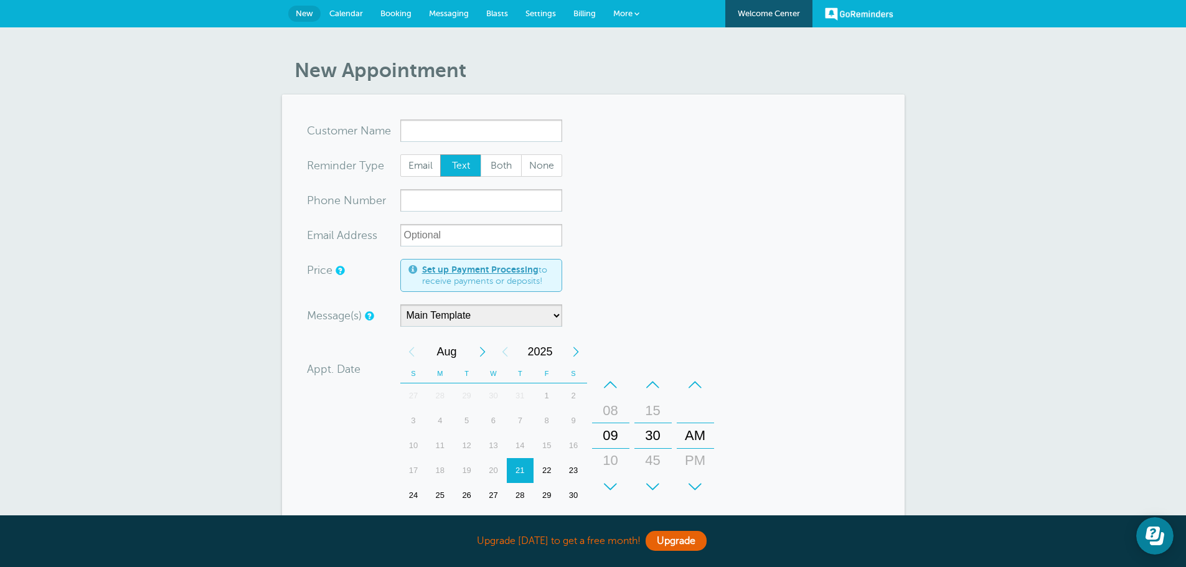
click at [431, 12] on span "Messaging" at bounding box center [449, 13] width 40 height 9
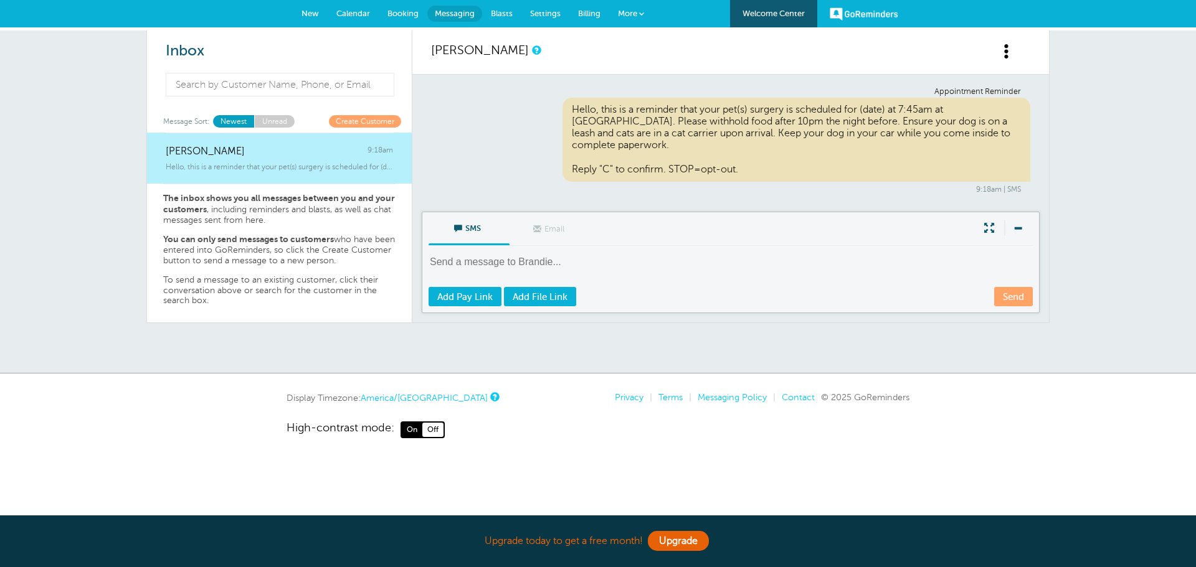
click at [724, 121] on div "Hello, this is a reminder that your pet(s) surgery is scheduled for (date) at 7…" at bounding box center [796, 140] width 468 height 84
click at [772, 105] on div "Hello, this is a reminder that your pet(s) surgery is scheduled for (date) at 7…" at bounding box center [796, 140] width 468 height 84
click at [797, 106] on div "Hello, this is a reminder that your pet(s) surgery is scheduled for (date) at 7…" at bounding box center [796, 140] width 468 height 84
click at [917, 113] on div "Hello, this is a reminder that your pet(s) surgery is scheduled for (date) at 7…" at bounding box center [796, 140] width 468 height 84
click at [639, 7] on link "More" at bounding box center [631, 14] width 44 height 28
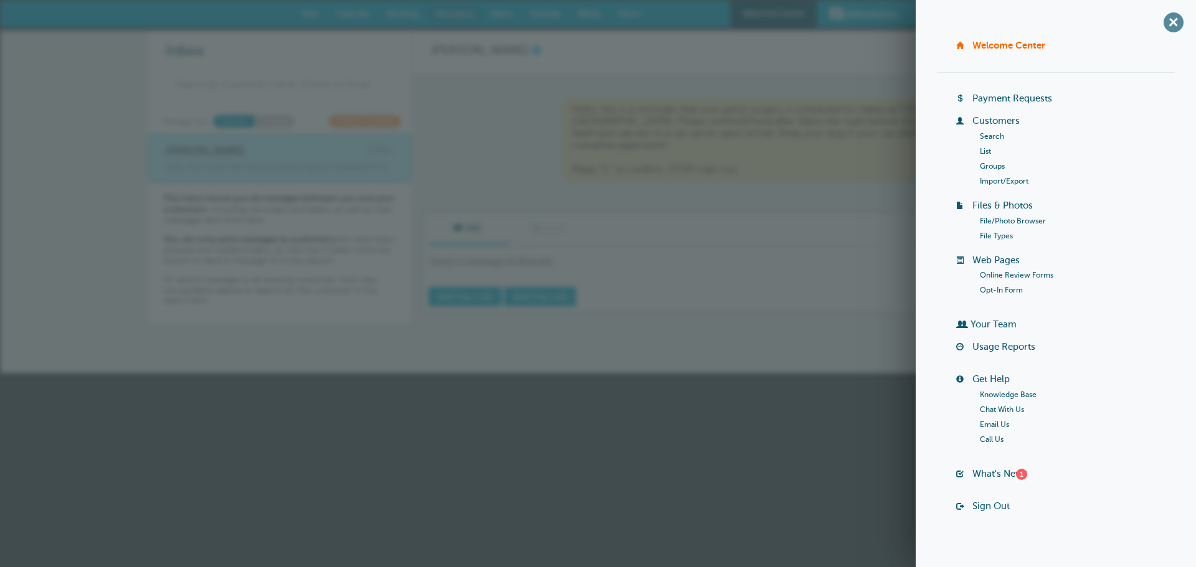
click at [1159, 17] on span "+" at bounding box center [1173, 22] width 28 height 28
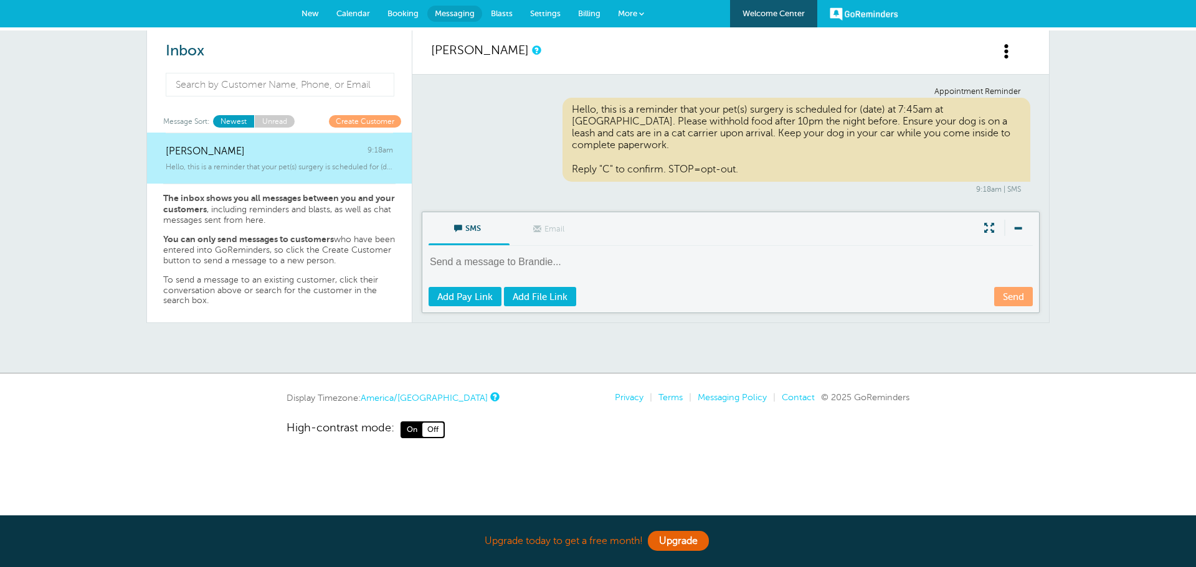
click at [312, 6] on link "New" at bounding box center [310, 13] width 35 height 27
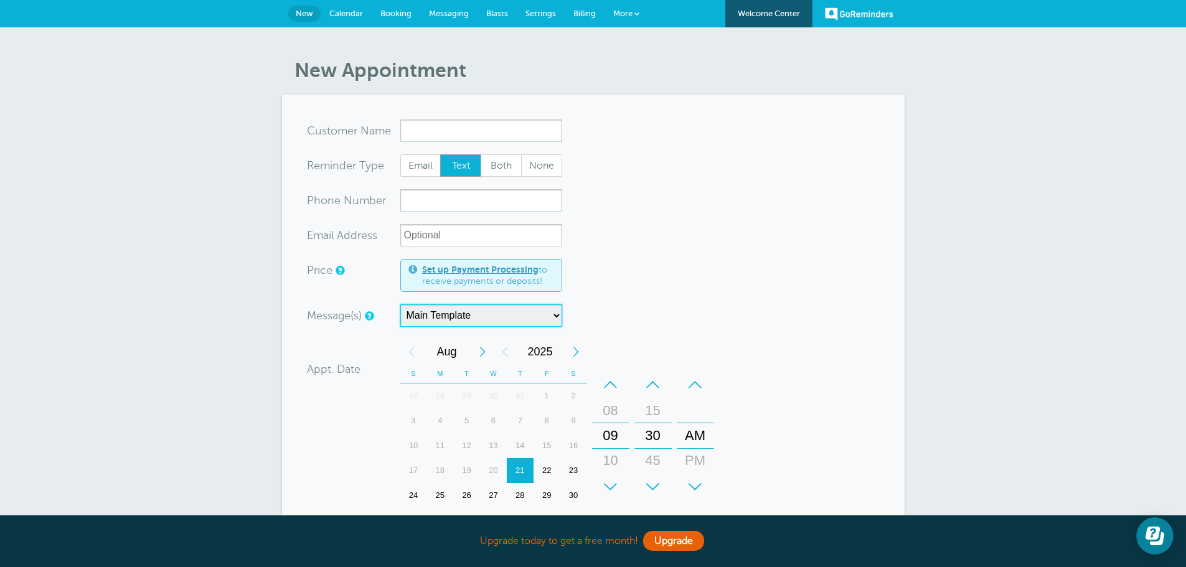
click at [476, 323] on select "Main Template" at bounding box center [481, 316] width 162 height 22
click at [435, 9] on span "Messaging" at bounding box center [449, 13] width 40 height 9
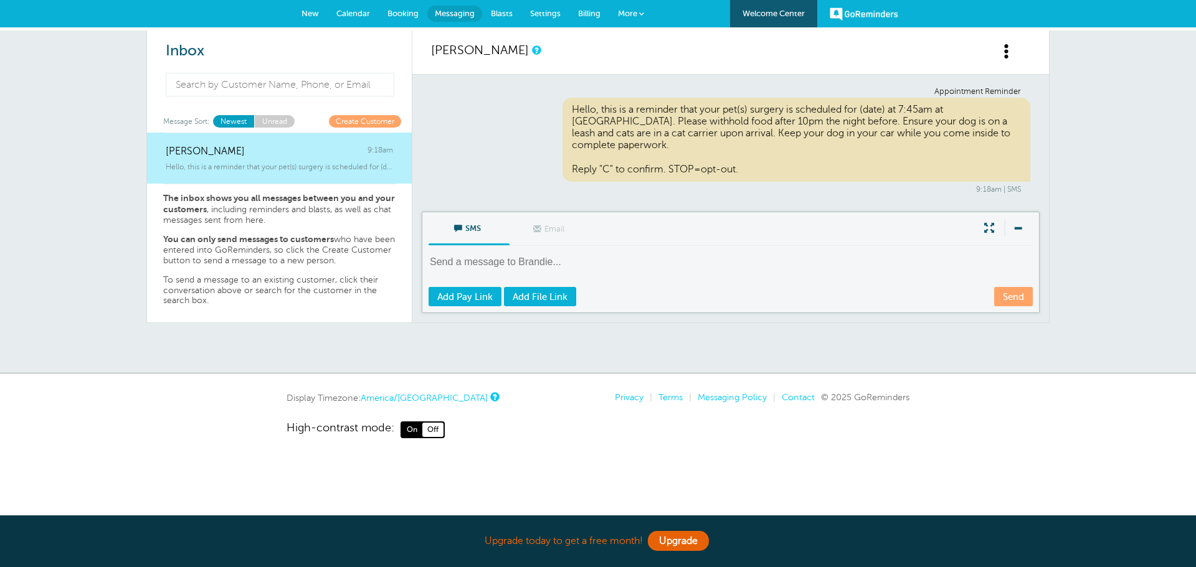
click at [504, 8] on link "Blasts" at bounding box center [501, 13] width 39 height 27
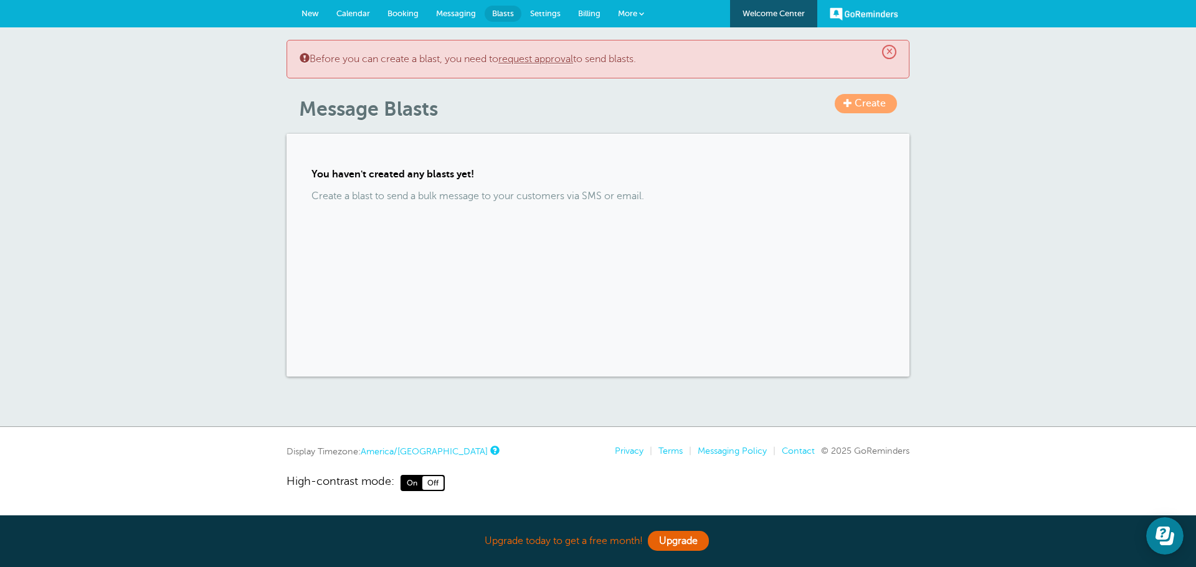
click at [543, 14] on span "Settings" at bounding box center [545, 13] width 31 height 9
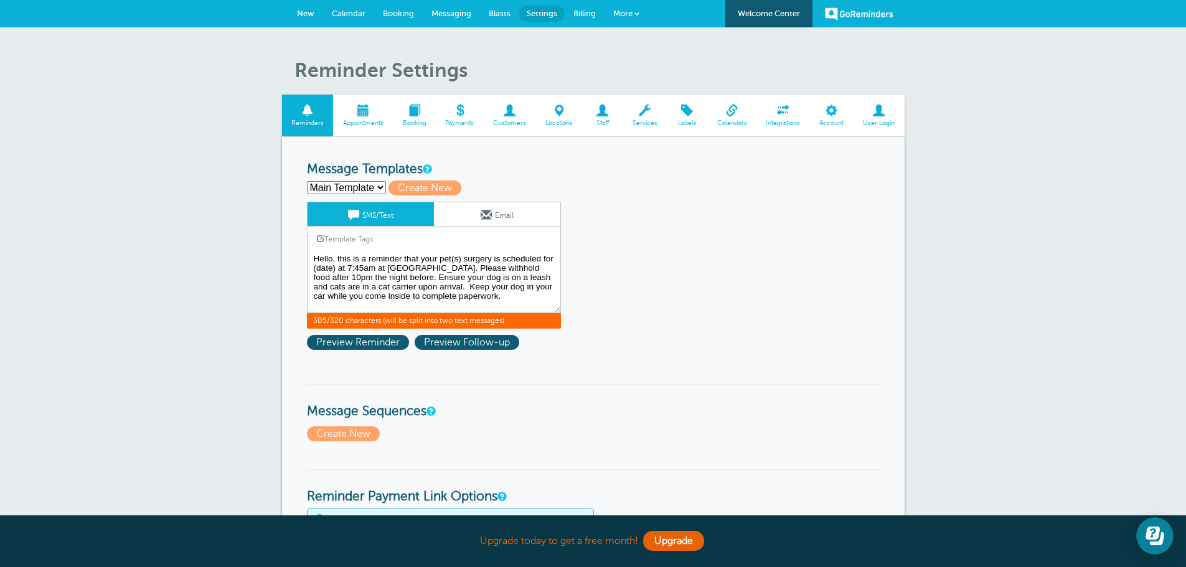
click at [418, 280] on textarea "Hello, this is a reminder that your pet(s) surgery is scheduled for (date) at 7…" at bounding box center [434, 282] width 254 height 62
click at [352, 275] on textarea "Hello, this is a reminder that your pet(s) surgery is scheduled for (date) at 7…" at bounding box center [434, 282] width 254 height 62
click at [334, 263] on textarea "Hello, this is a reminder that your pet(s) surgery is scheduled for (date) at 7…" at bounding box center [434, 282] width 254 height 62
click at [328, 270] on textarea "Hello, this is a reminder that your pet(s) surgery is scheduled for (date) at 7…" at bounding box center [434, 282] width 254 height 62
click at [334, 267] on textarea "Hello, this is a reminder that your pet(s) surgery is scheduled for (date) at 7…" at bounding box center [434, 282] width 254 height 62
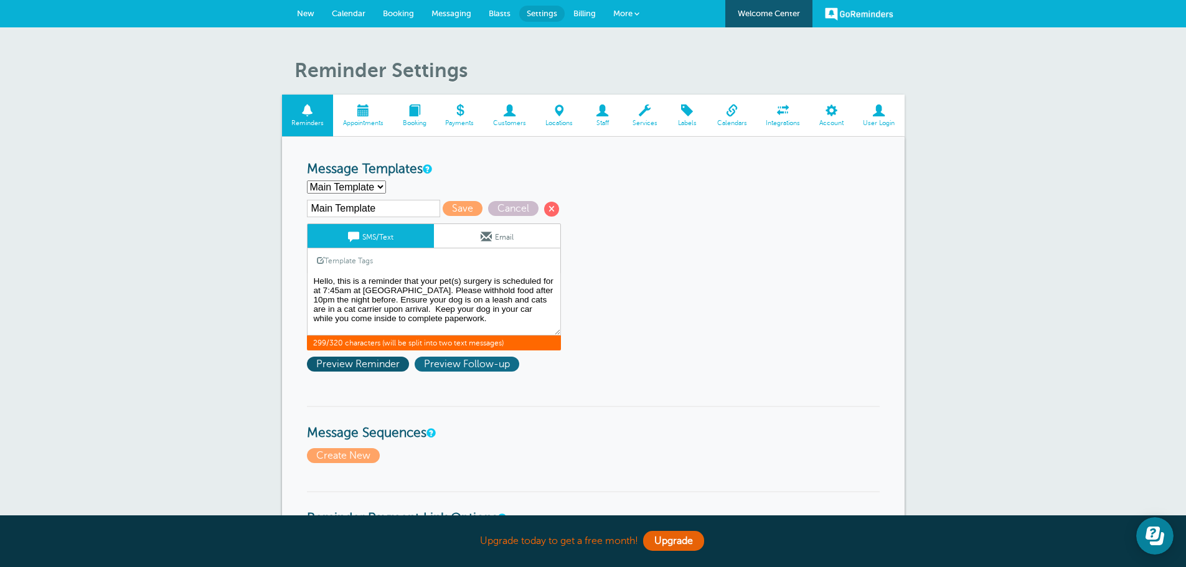
click at [442, 368] on span "Preview Follow-up" at bounding box center [467, 364] width 105 height 15
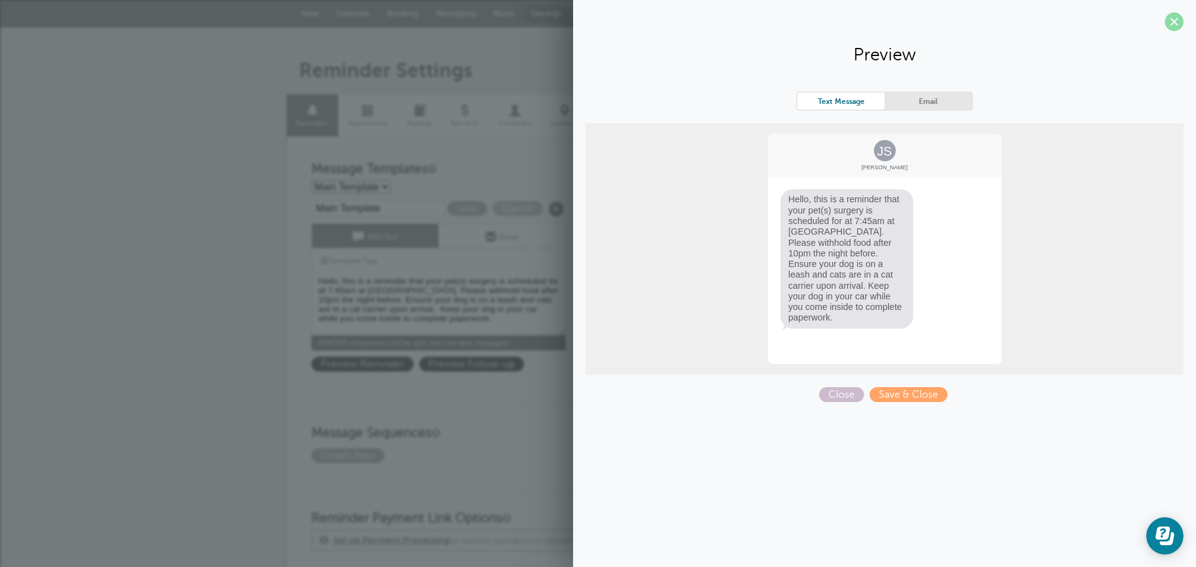
click at [1178, 24] on span at bounding box center [1174, 21] width 19 height 19
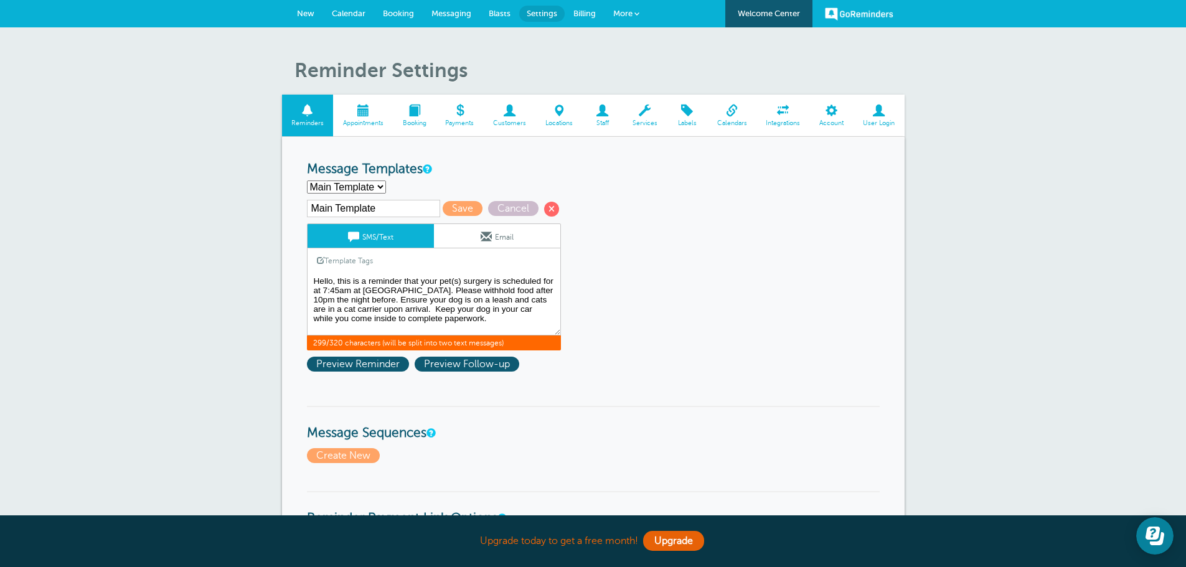
click at [319, 291] on textarea "Hello, this is a reminder that your pet(s) surgery is scheduled for (date) at 7…" at bounding box center [434, 304] width 254 height 62
click at [556, 281] on textarea "Hello, this is a reminder that your pet(s) surgery is scheduled for (date) at 7…" at bounding box center [434, 304] width 254 height 62
type textarea "Hello, this is a reminder that your pet(s) surgery is scheduled for Aug 22nd at…"
click at [364, 366] on span "Preview Reminder" at bounding box center [358, 364] width 102 height 15
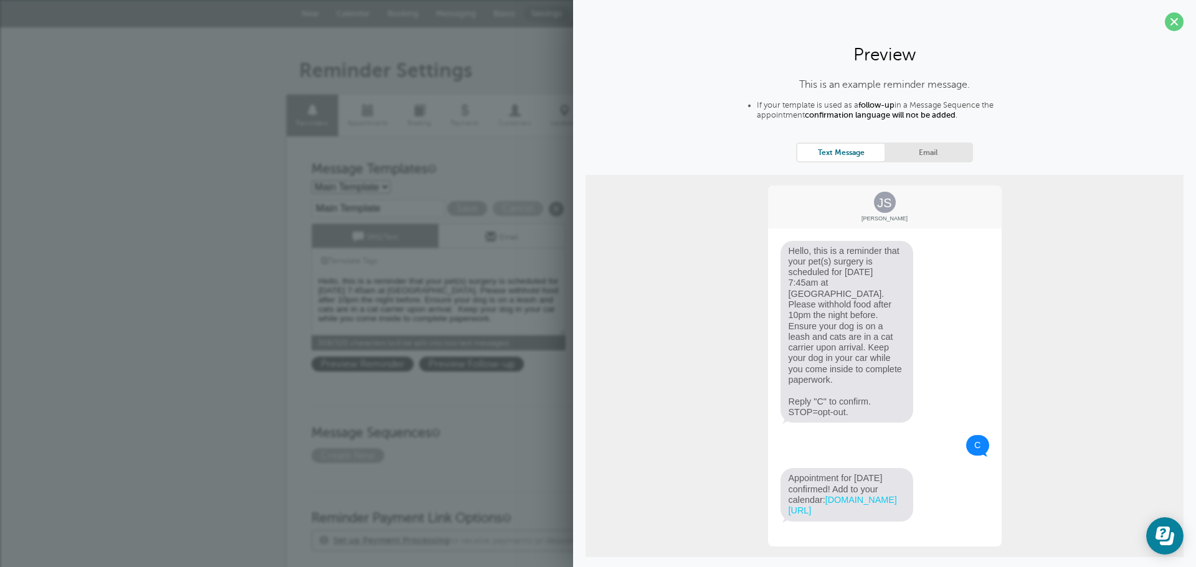
click at [1168, 21] on span at bounding box center [1174, 21] width 19 height 19
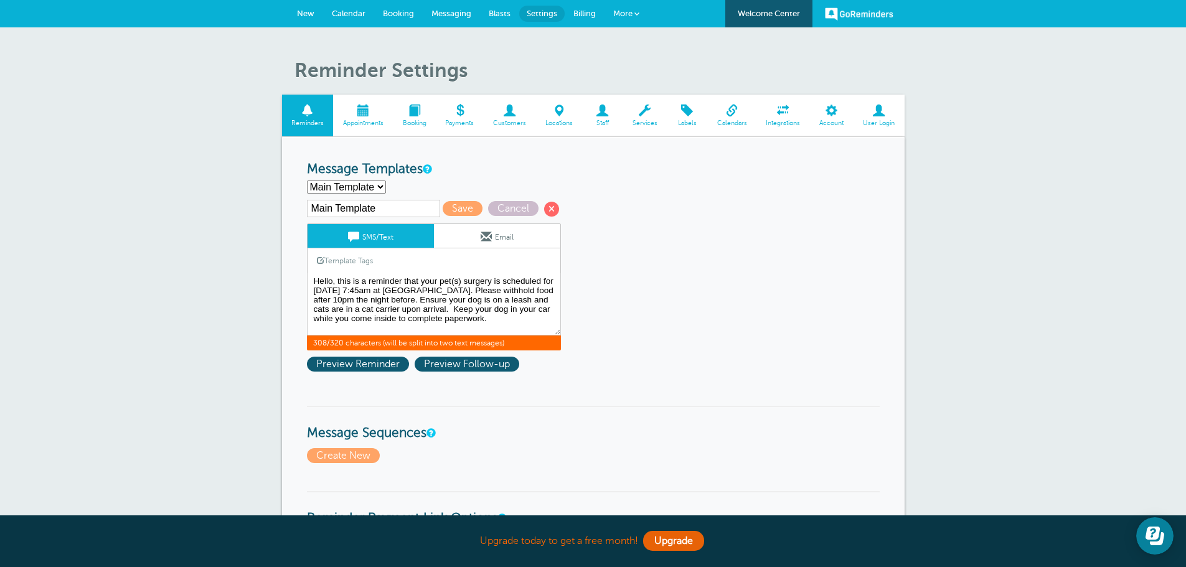
drag, startPoint x: 302, startPoint y: 9, endPoint x: 696, endPoint y: 54, distance: 396.7
click at [302, 9] on span "New" at bounding box center [305, 13] width 17 height 9
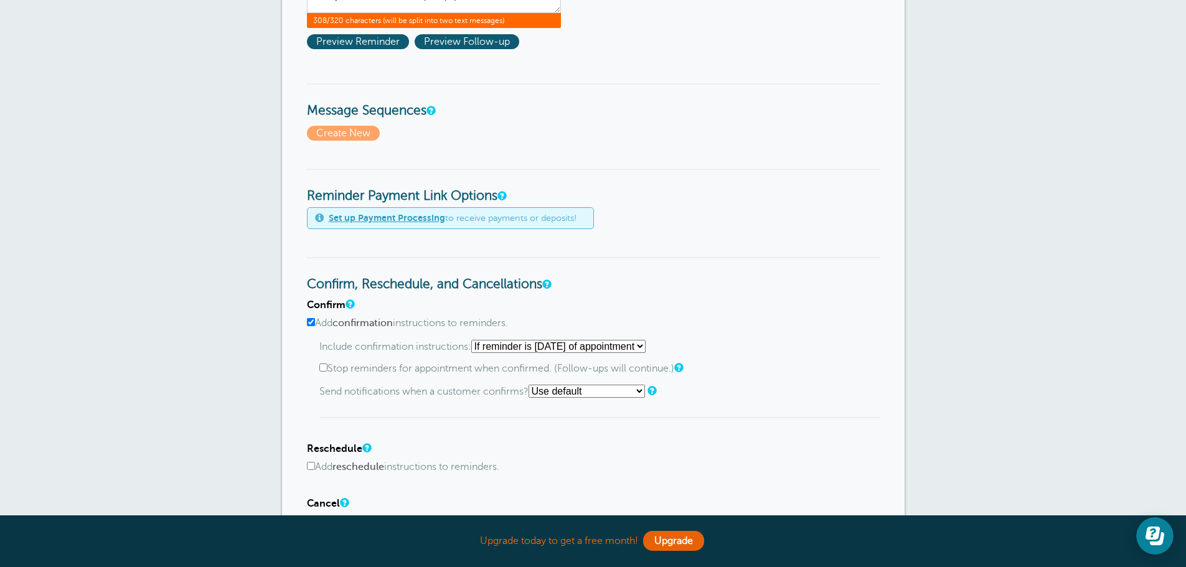
scroll to position [420, 0]
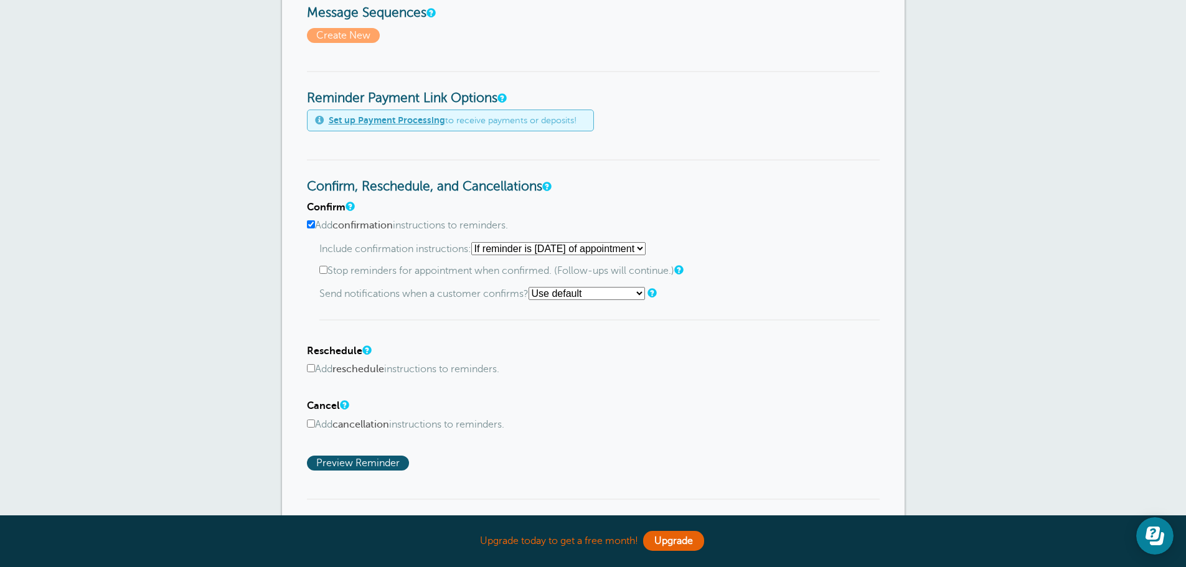
click at [311, 369] on input "Add reschedule instructions to reminders." at bounding box center [311, 368] width 8 height 8
checkbox input "true"
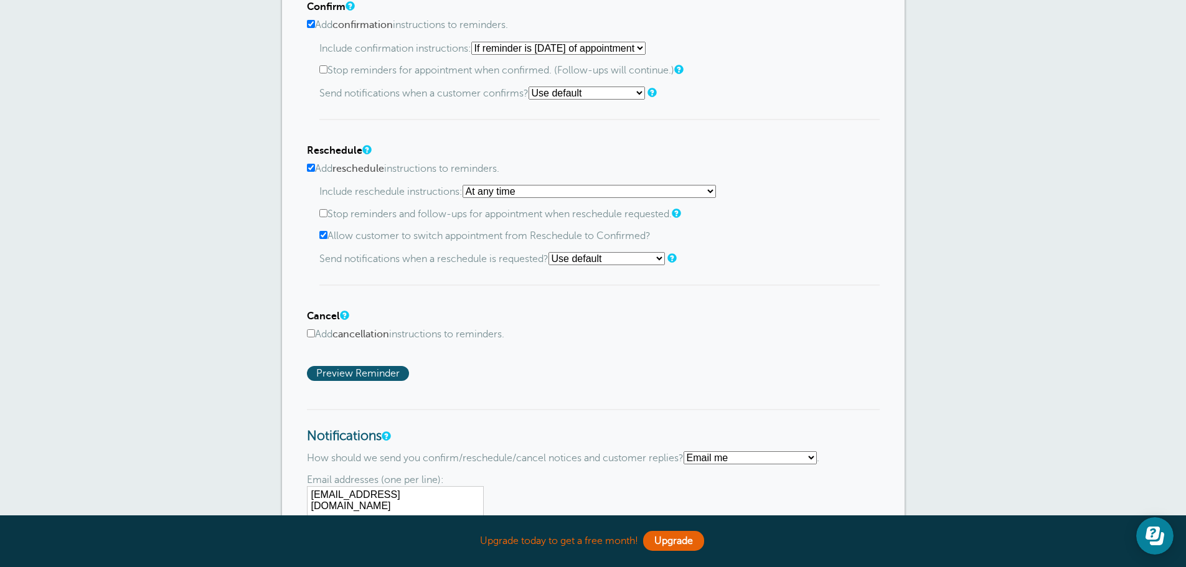
scroll to position [623, 0]
click at [310, 333] on input "Add cancellation instructions to reminders." at bounding box center [311, 332] width 8 height 8
checkbox input "true"
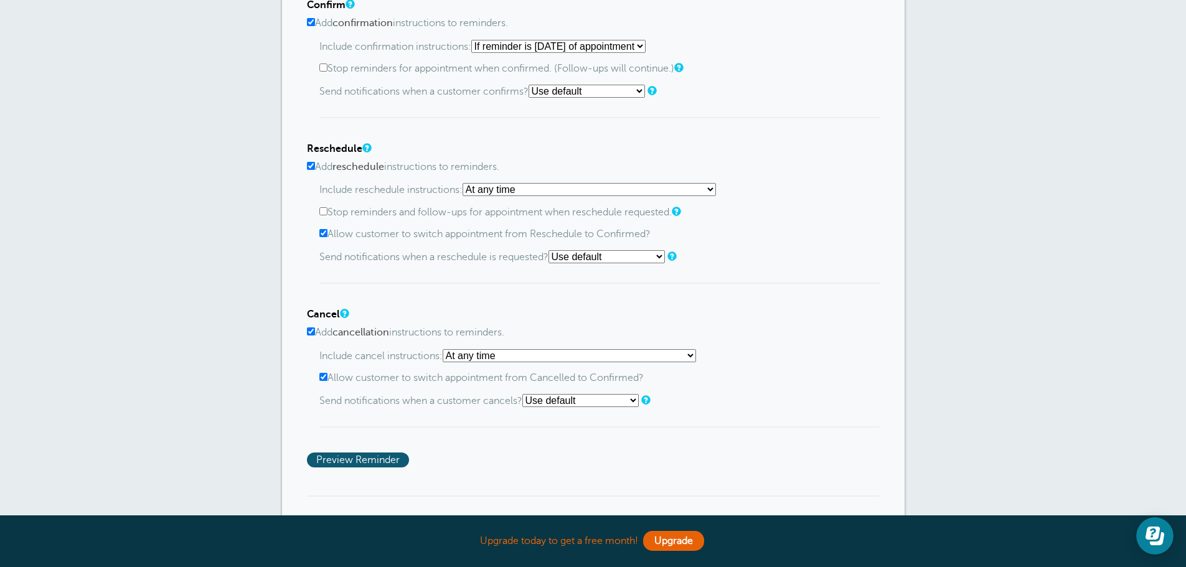
click at [325, 233] on input "Allow customer to switch appointment from Reschedule to Confirmed?" at bounding box center [323, 233] width 8 height 8
checkbox input "false"
click at [323, 377] on input "Allow customer to switch appointment from Cancelled to Confirmed?" at bounding box center [323, 377] width 8 height 8
checkbox input "false"
click at [530, 187] on select "At any time If reminder more than 1 day away from appointment If reminder more …" at bounding box center [589, 189] width 253 height 13
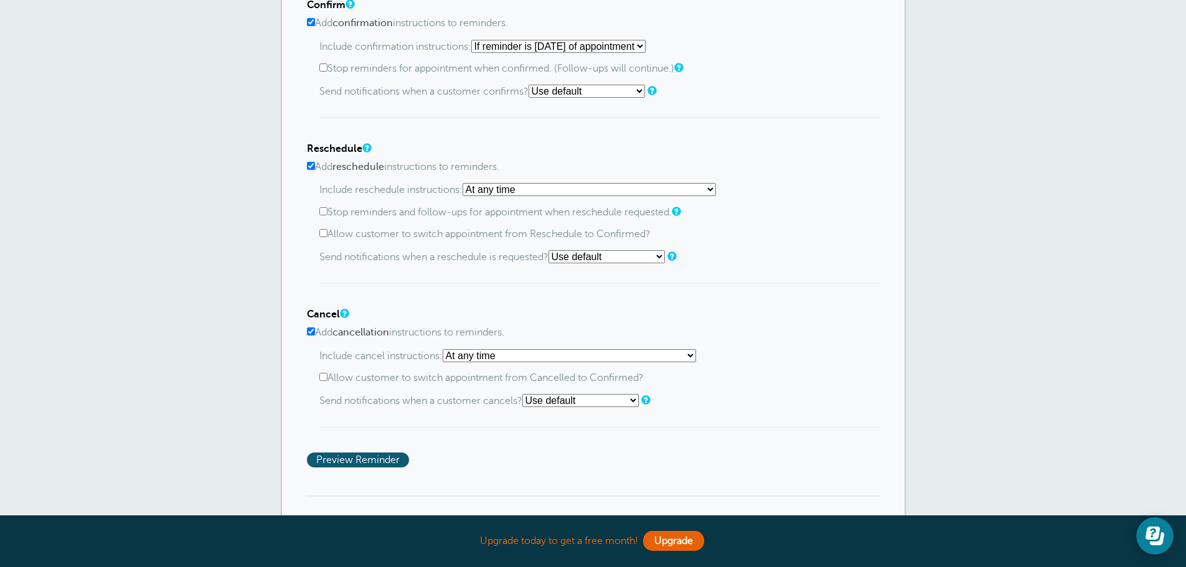
click at [765, 128] on div "Confirm Add confirmation instructions to reminders. Include confirmation instru…" at bounding box center [593, 233] width 573 height 468
click at [388, 463] on span "Preview Reminder" at bounding box center [358, 460] width 102 height 15
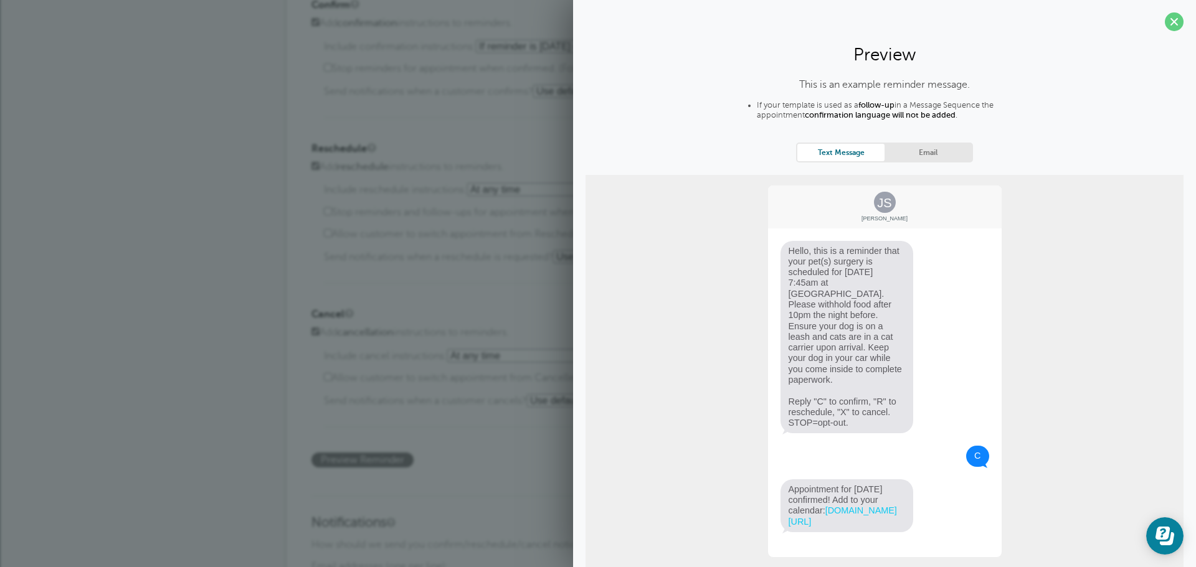
click at [1173, 16] on span at bounding box center [1174, 21] width 19 height 19
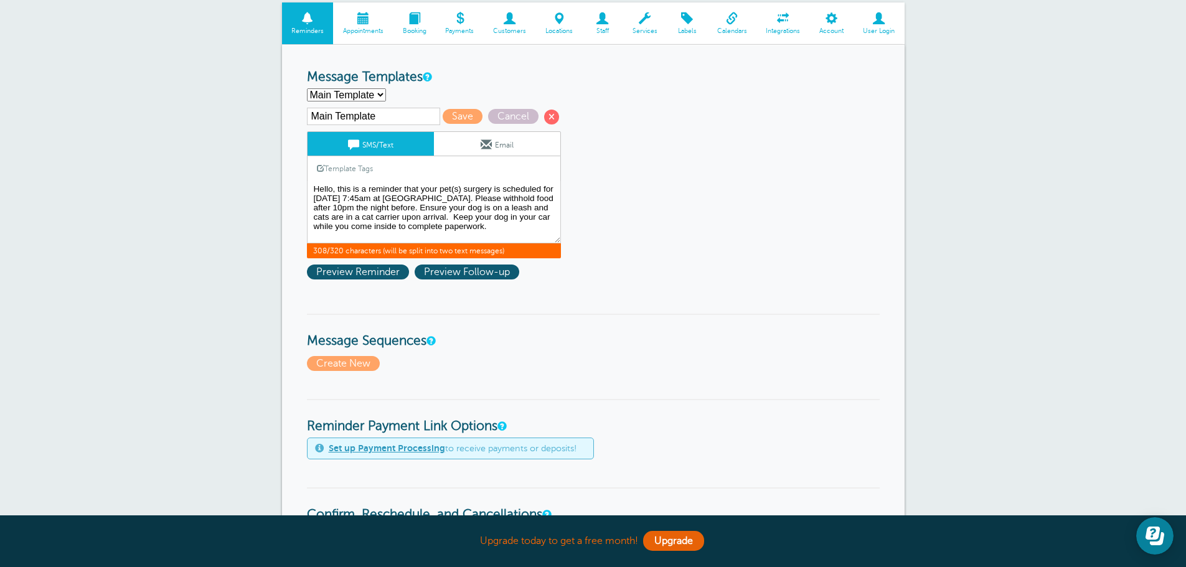
scroll to position [26, 0]
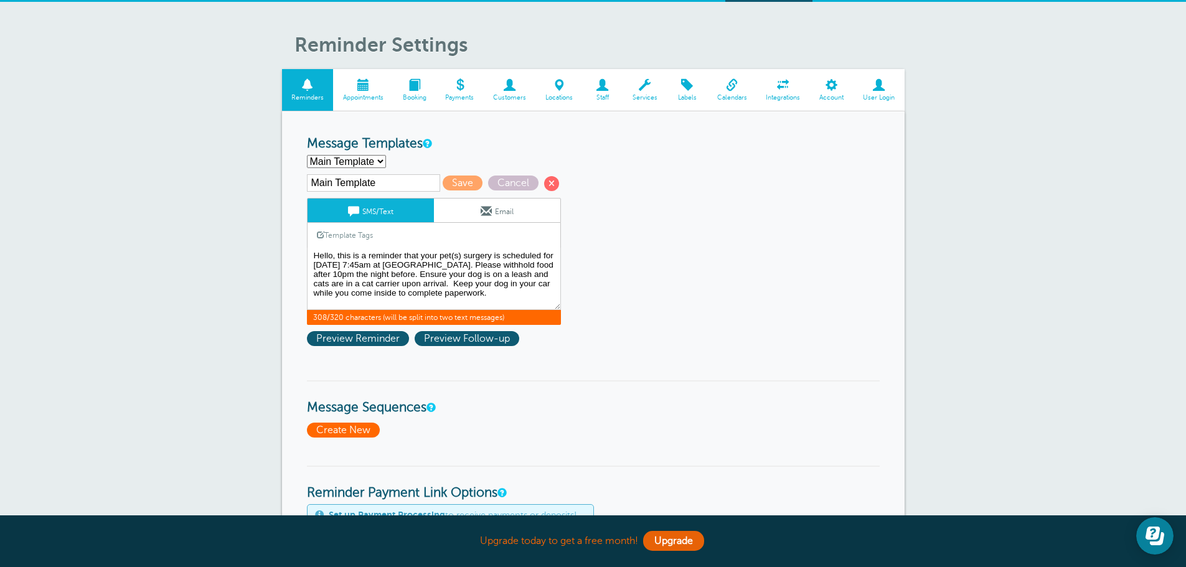
click at [346, 433] on span "Create New" at bounding box center [343, 430] width 73 height 15
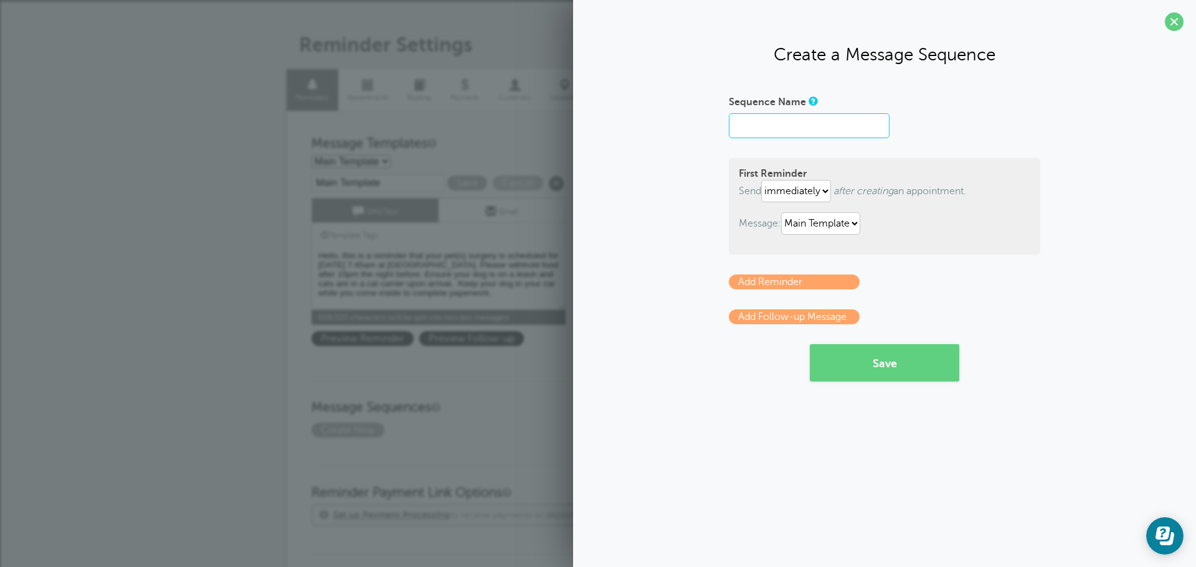
click at [806, 130] on input "Sequence Name" at bounding box center [809, 125] width 161 height 25
click at [825, 191] on select "immediately 1 2 3 4 5 6 7 8 9 10 11 12 13 14 15 16 17 18 19 20 21 22 23 24 25 2…" at bounding box center [796, 191] width 70 height 22
click at [1170, 19] on span at bounding box center [1174, 21] width 19 height 19
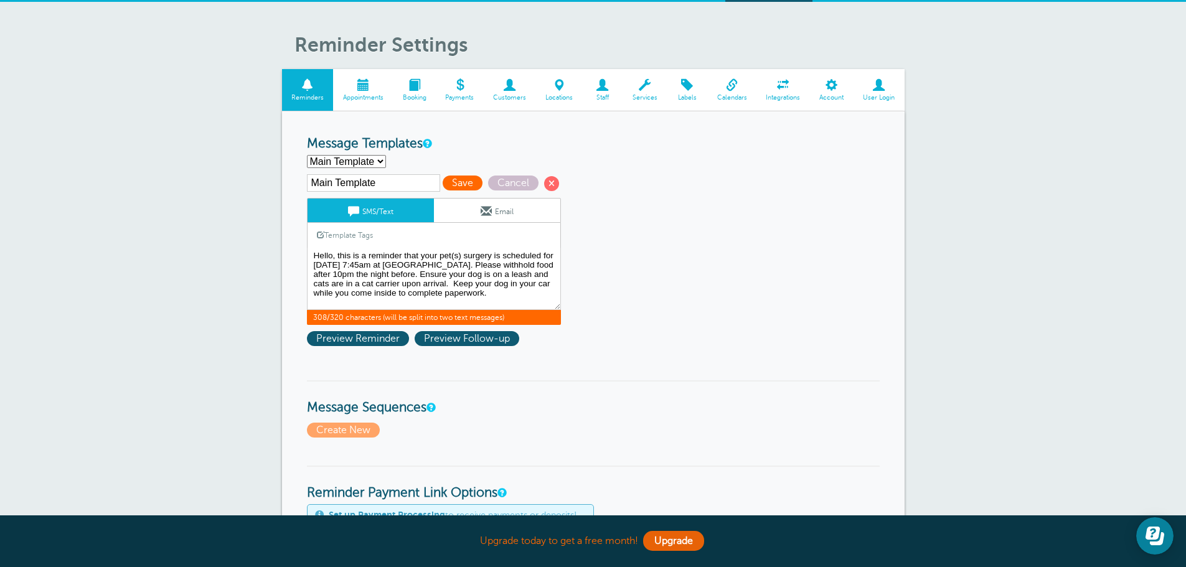
click at [455, 181] on span "Save" at bounding box center [463, 183] width 40 height 15
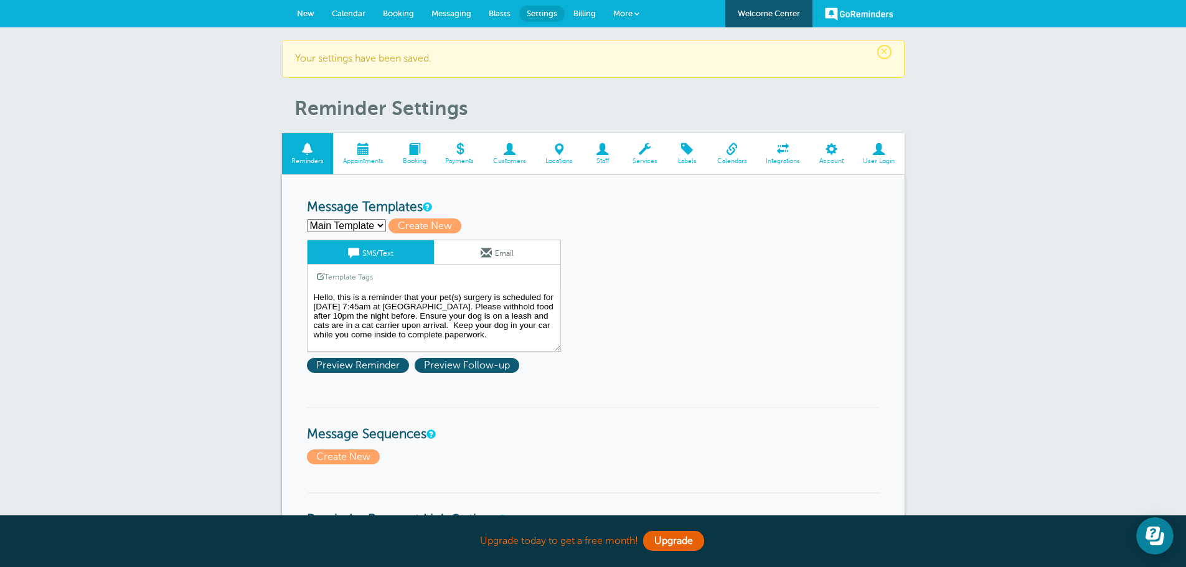
click at [305, 12] on span "New" at bounding box center [305, 13] width 17 height 9
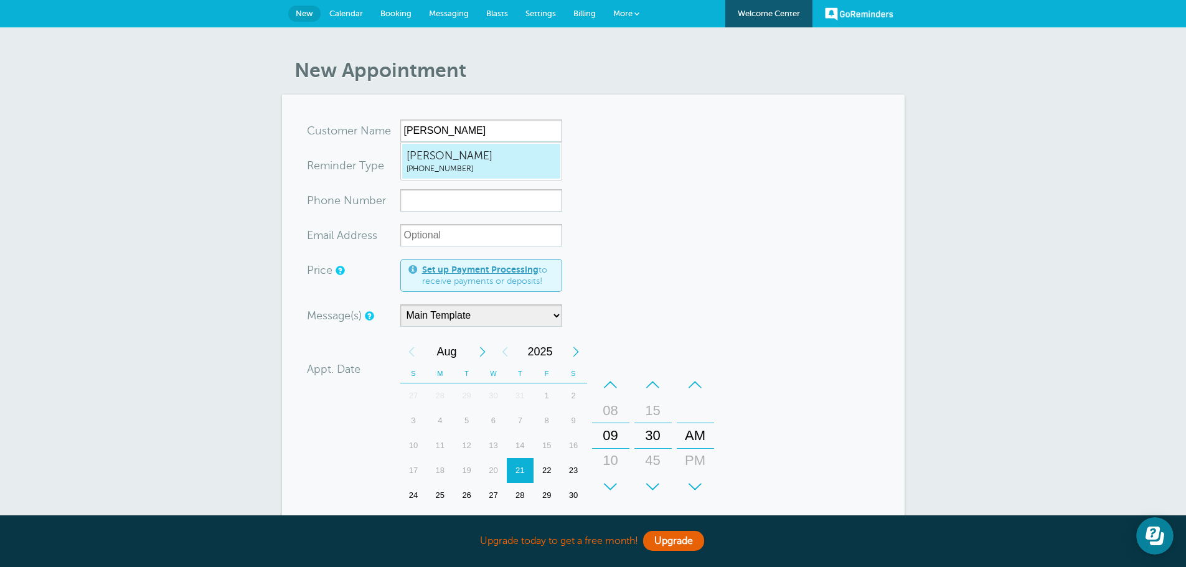
click at [456, 157] on span "[PERSON_NAME]" at bounding box center [481, 156] width 149 height 16
type input "Brandie5758880693"
type input "[PERSON_NAME]"
type input "[PHONE_NUMBER]"
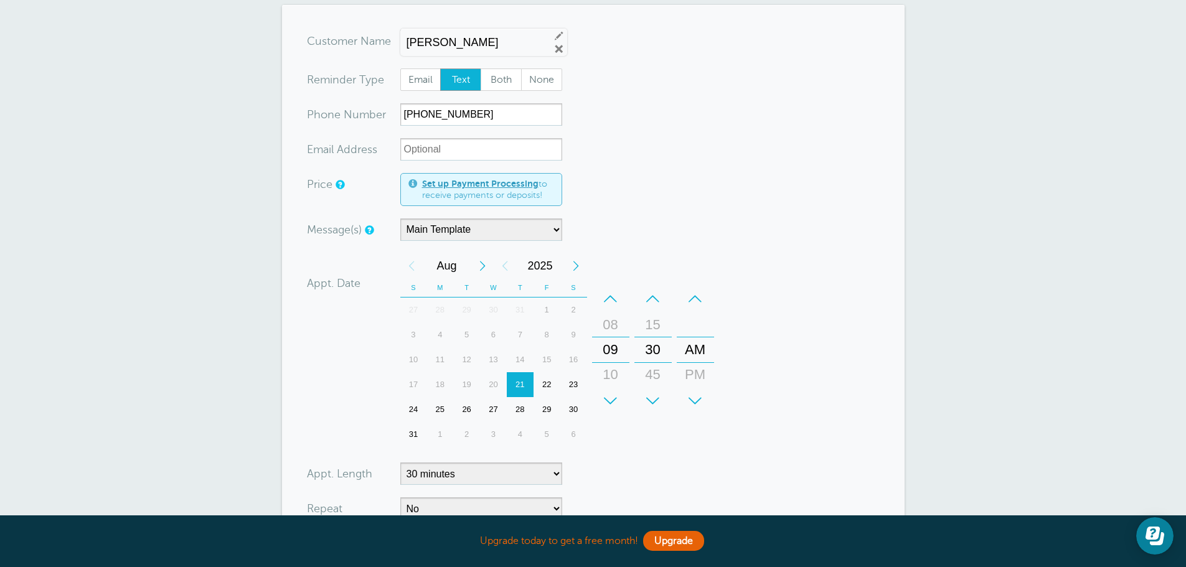
scroll to position [111, 0]
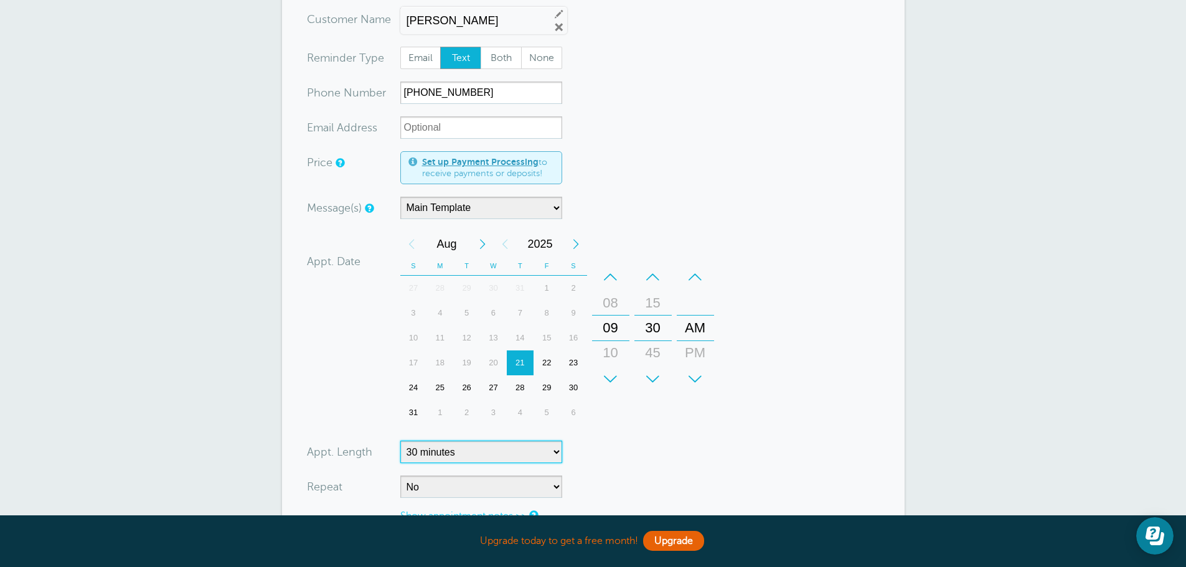
click at [482, 456] on select "5 minutes 10 minutes 15 minutes 20 minutes 25 minutes 30 minutes 35 minutes 40 …" at bounding box center [481, 452] width 162 height 22
select select
click at [400, 441] on select "5 minutes 10 minutes 15 minutes 20 minutes 25 minutes 30 minutes 35 minutes 40 …" at bounding box center [481, 452] width 162 height 22
click at [690, 412] on div "+ – Month January February March April May June July August September October N…" at bounding box center [559, 329] width 319 height 194
click at [615, 275] on div "–" at bounding box center [610, 277] width 37 height 25
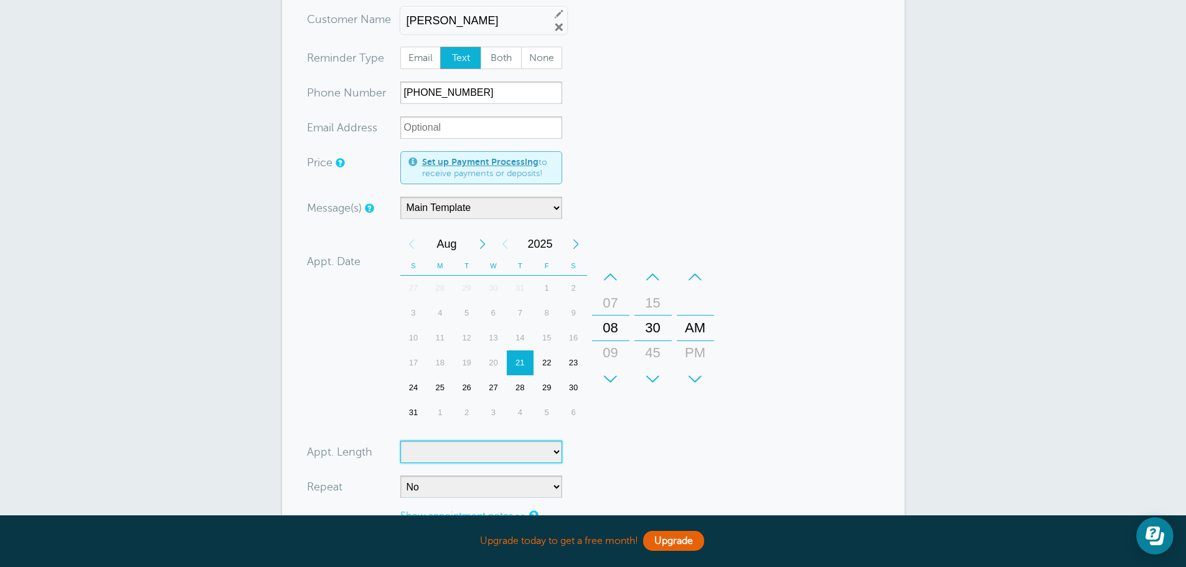
click at [615, 275] on div "–" at bounding box center [610, 277] width 37 height 25
click at [650, 272] on div "–" at bounding box center [653, 277] width 37 height 25
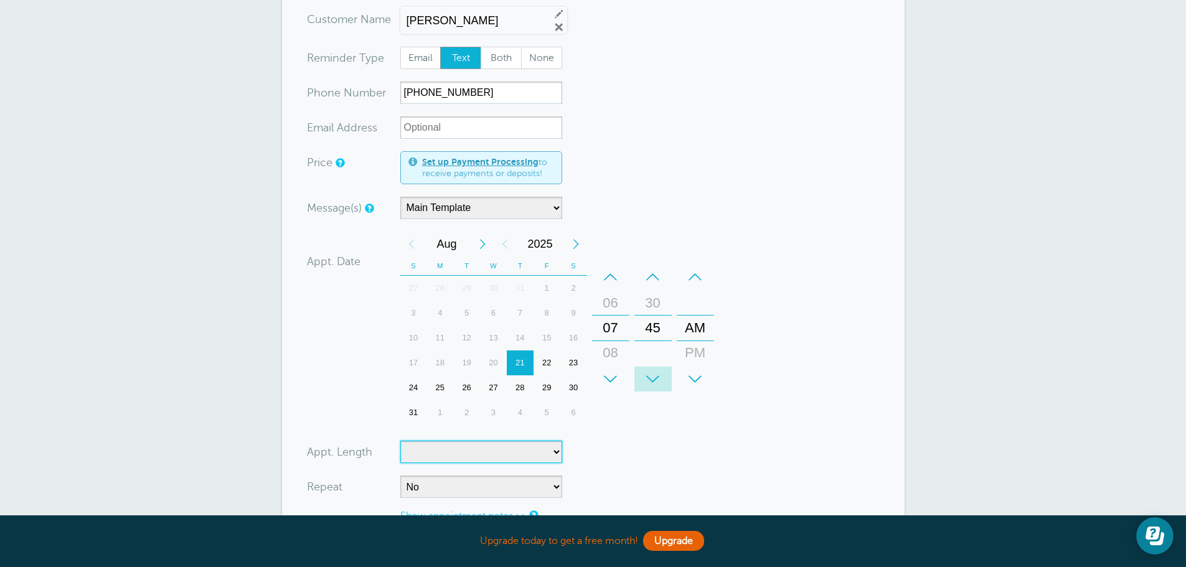
click at [653, 377] on div "+" at bounding box center [653, 379] width 37 height 25
click at [541, 360] on div "22" at bounding box center [547, 363] width 27 height 25
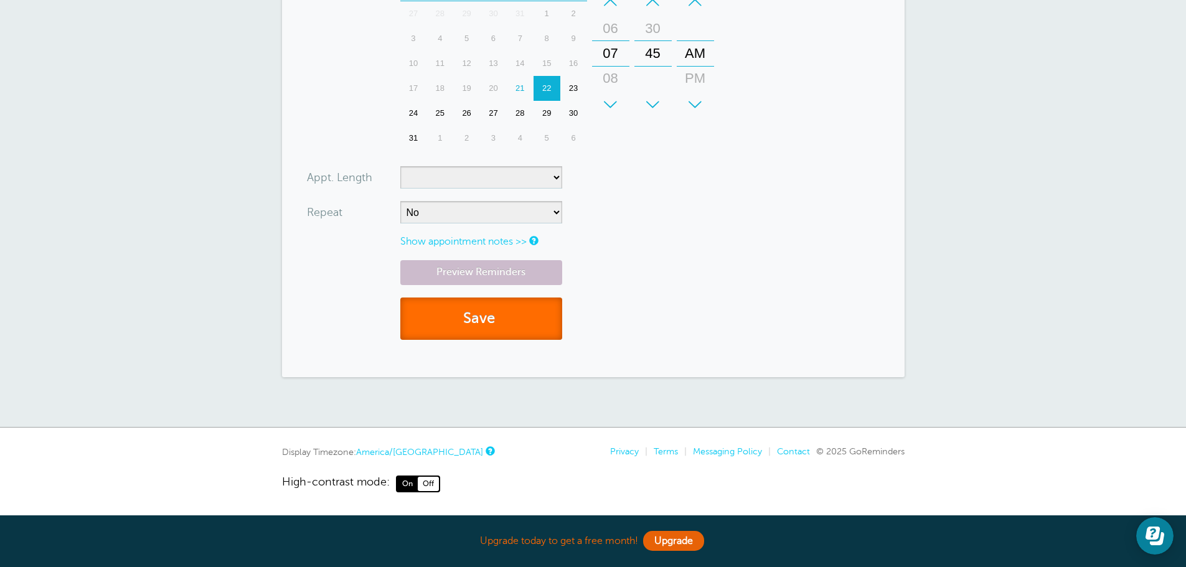
click at [467, 326] on button "Save" at bounding box center [481, 319] width 162 height 43
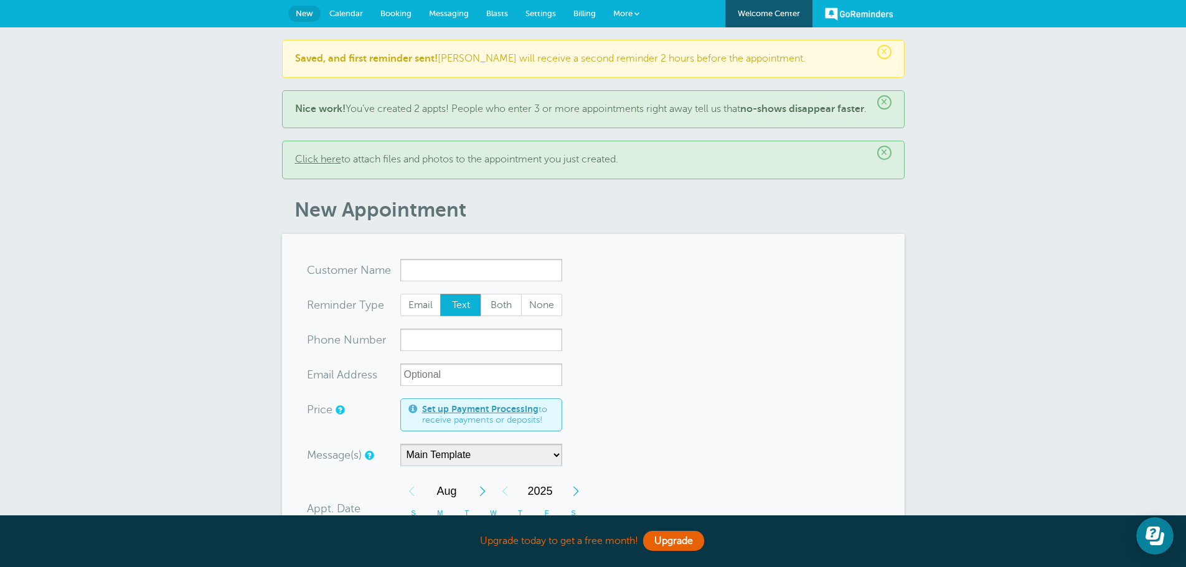
drag, startPoint x: 1189, startPoint y: 62, endPoint x: 1160, endPoint y: -37, distance: 103.1
click at [1160, 0] on html "Upgrade [DATE] to get a free month! Upgrade GoReminders [GEOGRAPHIC_DATA] New C…" at bounding box center [593, 544] width 1186 height 1089
click at [438, 10] on span "Messaging" at bounding box center [449, 13] width 40 height 9
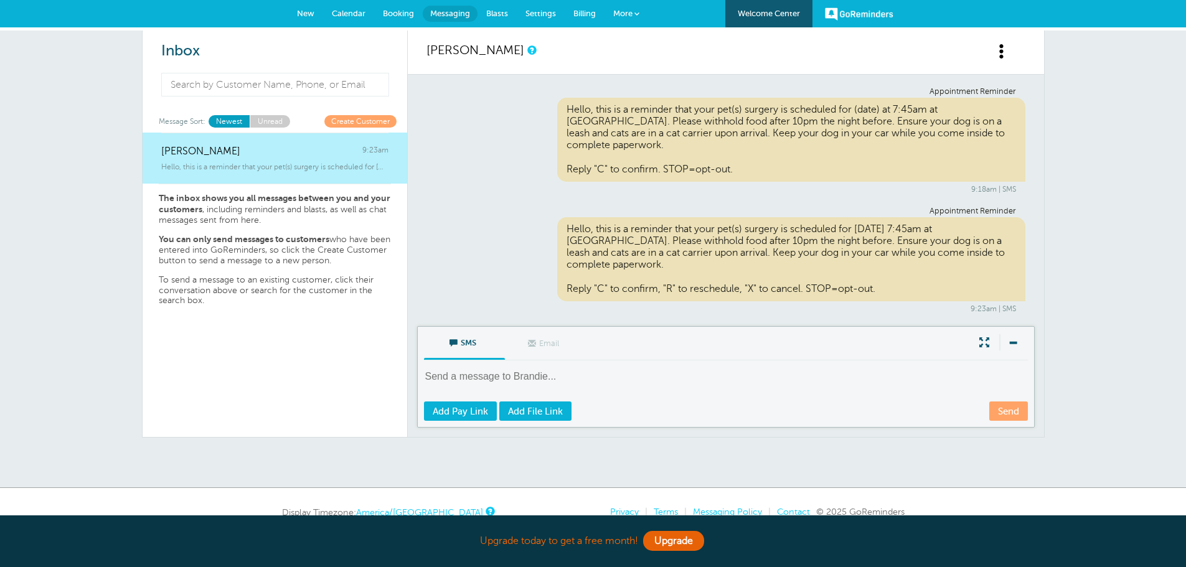
click at [726, 232] on div "Hello, this is a reminder that your pet(s) surgery is scheduled for [DATE] 7:45…" at bounding box center [791, 259] width 468 height 84
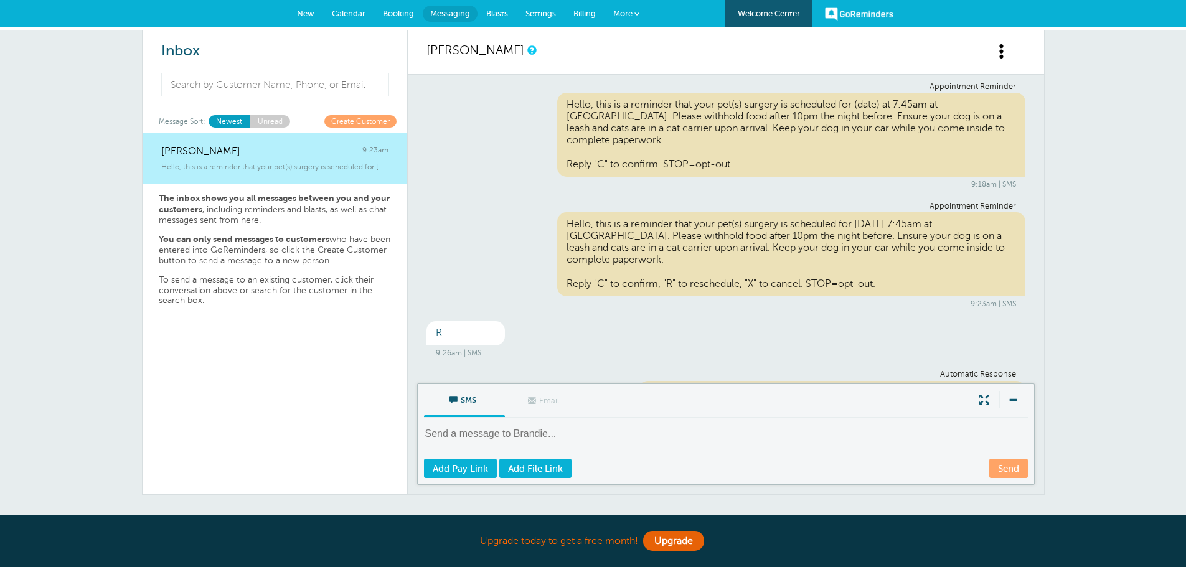
scroll to position [52, 0]
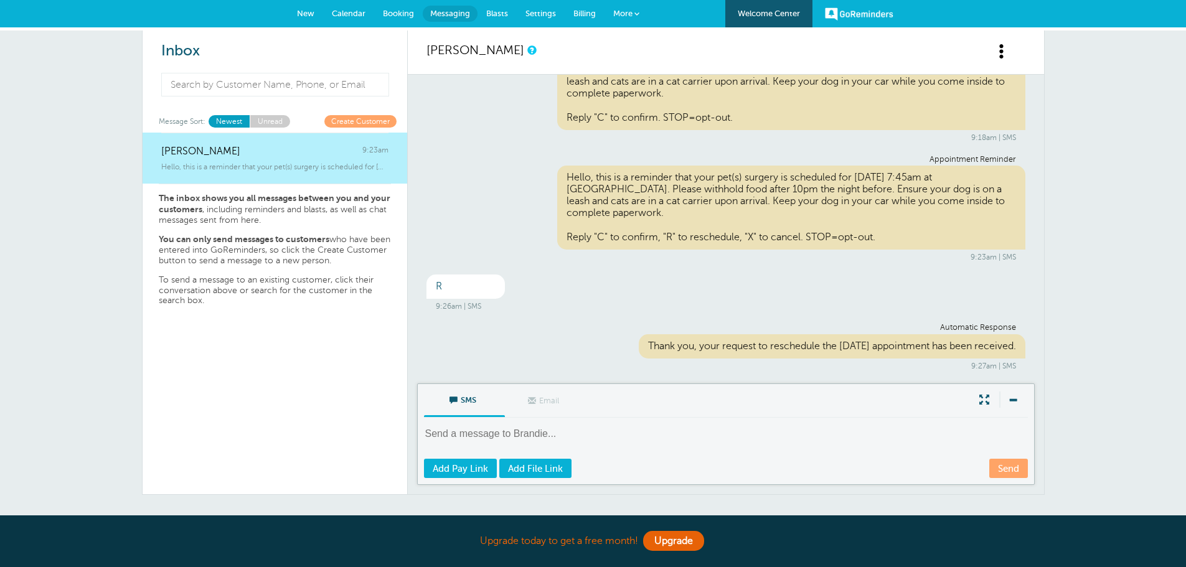
click at [577, 11] on span "Billing" at bounding box center [585, 13] width 22 height 9
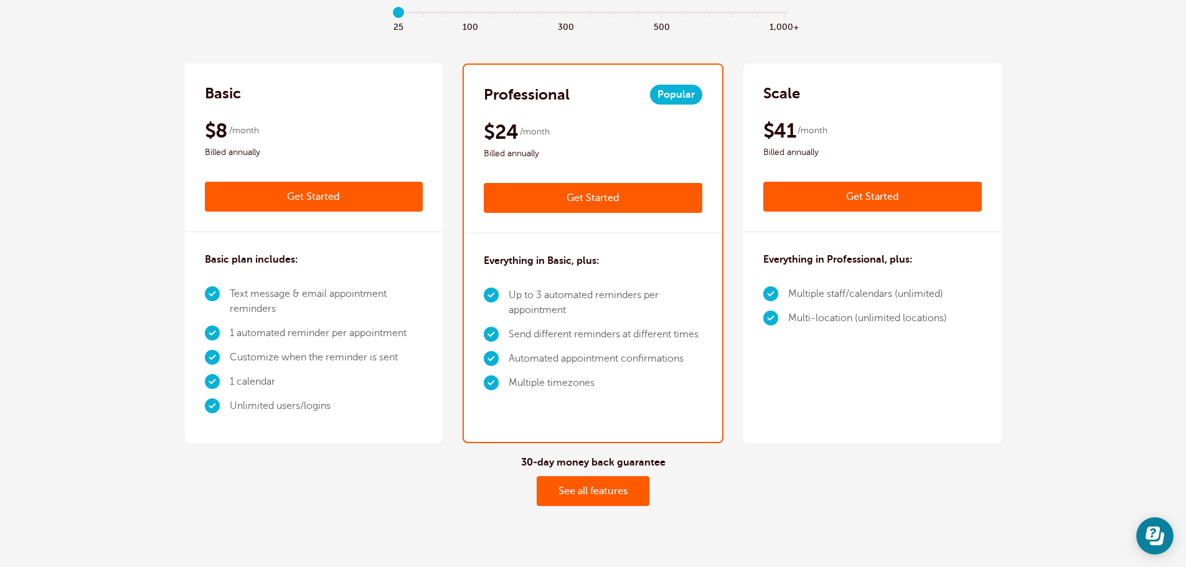
scroll to position [229, 0]
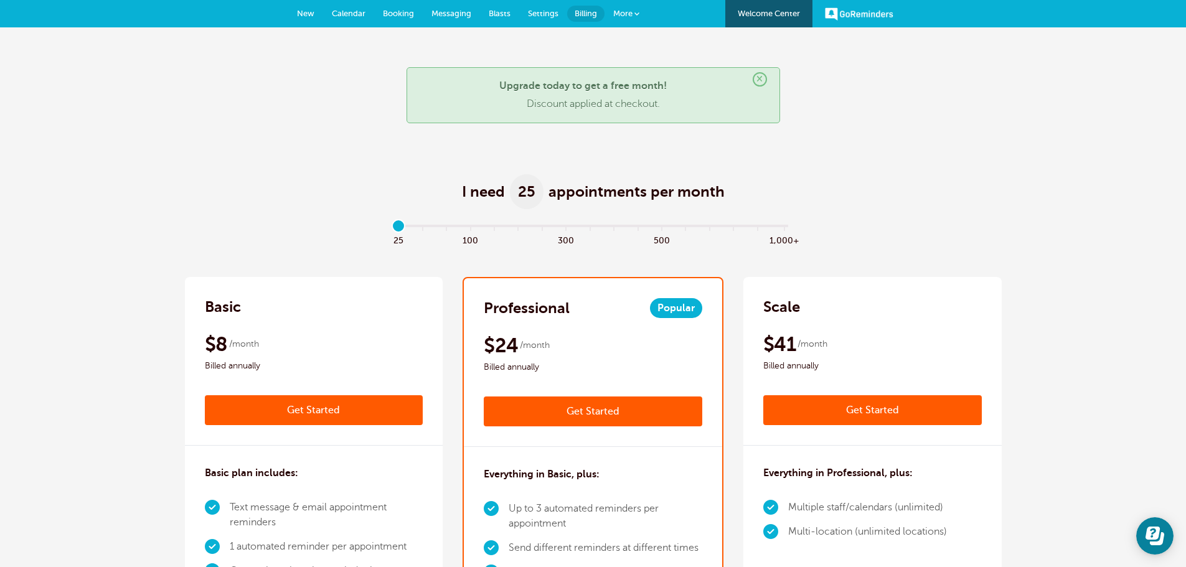
drag, startPoint x: 403, startPoint y: 226, endPoint x: 358, endPoint y: 232, distance: 45.2
click at [392, 230] on input "range" at bounding box center [593, 228] width 403 height 2
type input "0"
drag, startPoint x: 399, startPoint y: 226, endPoint x: 387, endPoint y: 244, distance: 21.6
click at [392, 230] on input "range" at bounding box center [593, 228] width 403 height 2
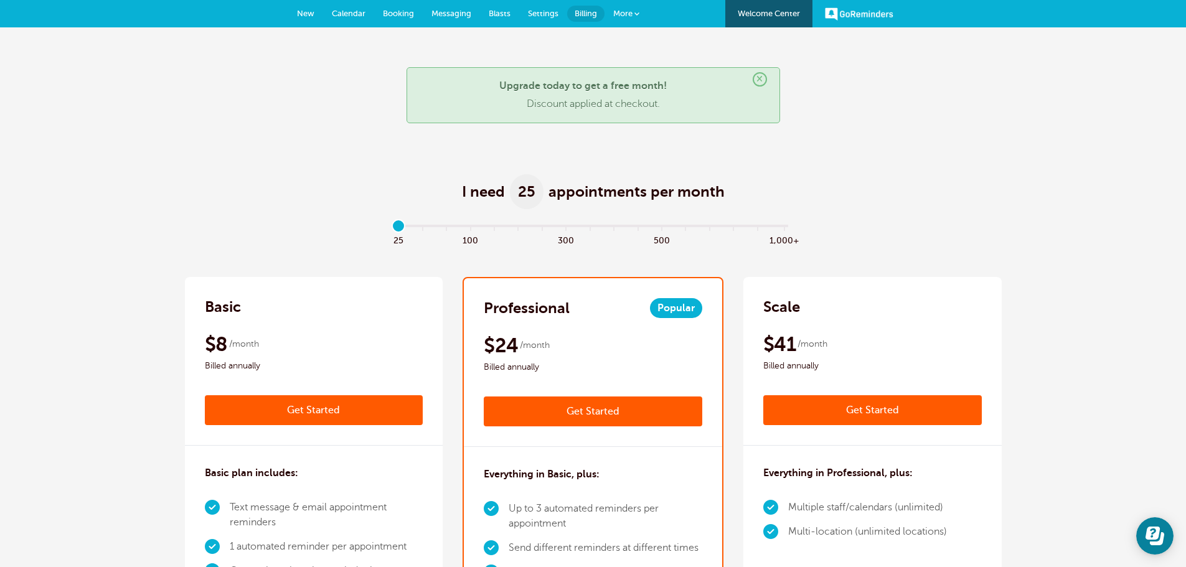
click at [306, 19] on link "New" at bounding box center [305, 13] width 35 height 27
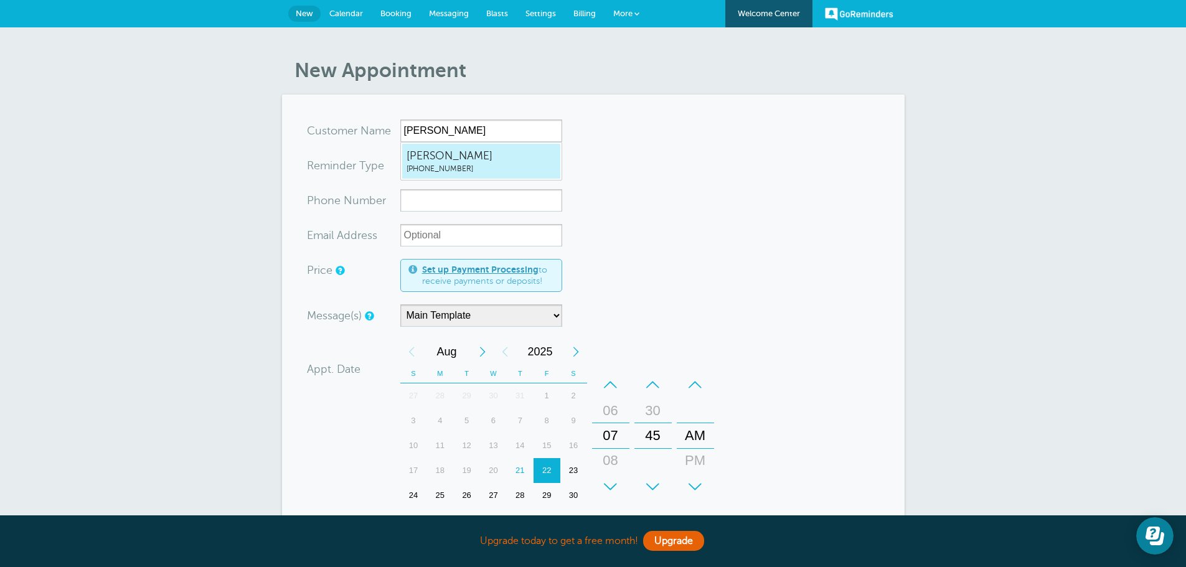
click at [448, 163] on span "[PERSON_NAME]" at bounding box center [481, 156] width 149 height 16
type input "Brandie5758880693"
type input "[PERSON_NAME]"
type input "[PHONE_NUMBER]"
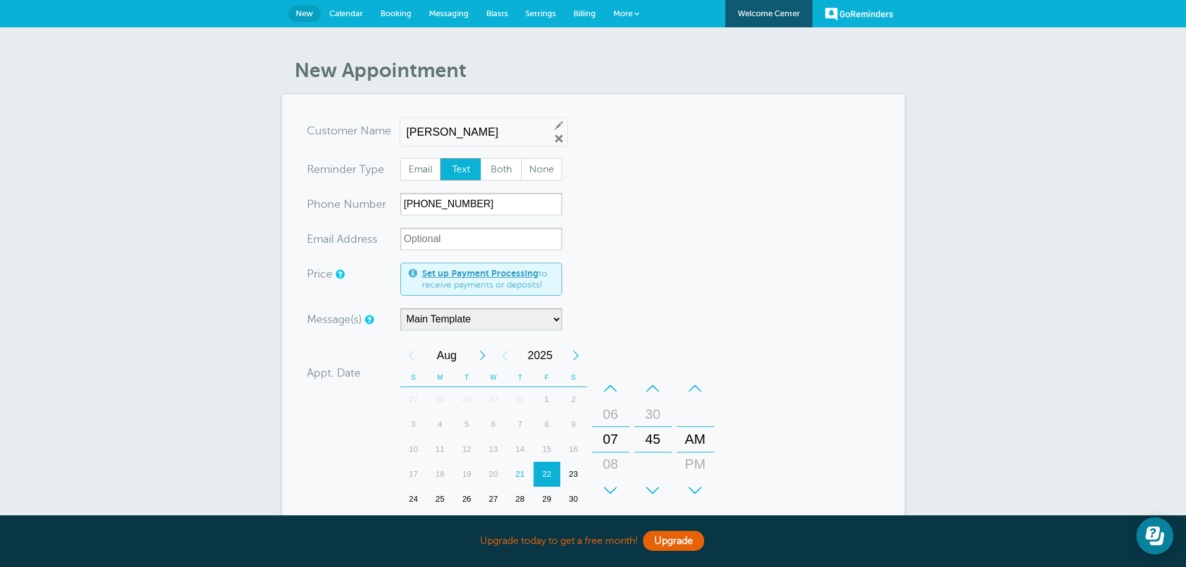
drag, startPoint x: 1185, startPoint y: 102, endPoint x: 1188, endPoint y: 149, distance: 48.0
click at [1186, 149] on html "Upgrade today to get a free month! Upgrade GoReminders Welcome Center New Calen…" at bounding box center [593, 476] width 1186 height 953
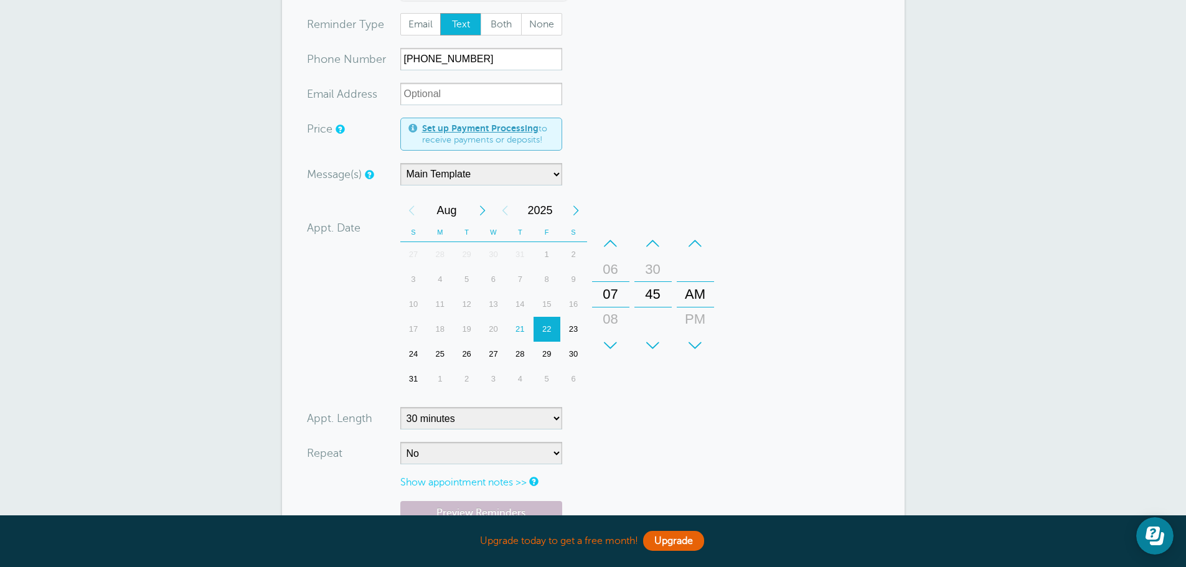
scroll to position [226, 0]
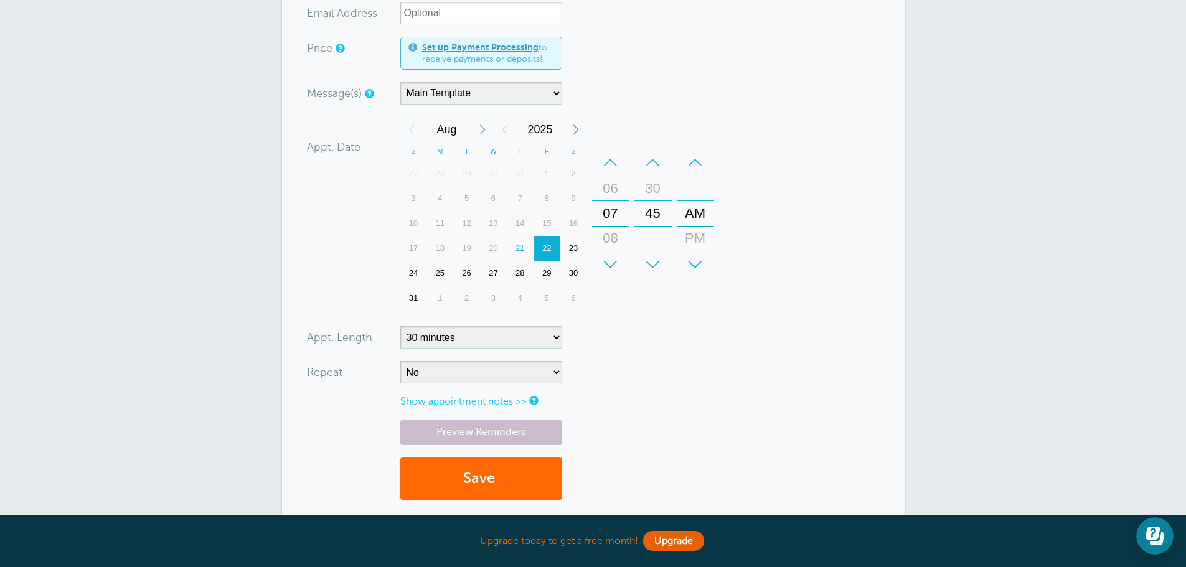
click at [439, 271] on div "25" at bounding box center [440, 273] width 27 height 25
click at [481, 339] on select "5 minutes 10 minutes 15 minutes 20 minutes 25 minutes 30 minutes 35 minutes 40 …" at bounding box center [481, 337] width 162 height 22
select select
click at [400, 326] on select "5 minutes 10 minutes 15 minutes 20 minutes 25 minutes 30 minutes 35 minutes 40 …" at bounding box center [481, 337] width 162 height 22
click at [667, 364] on form "You are creating a new customer. To use an existing customer select one from th…" at bounding box center [593, 203] width 573 height 619
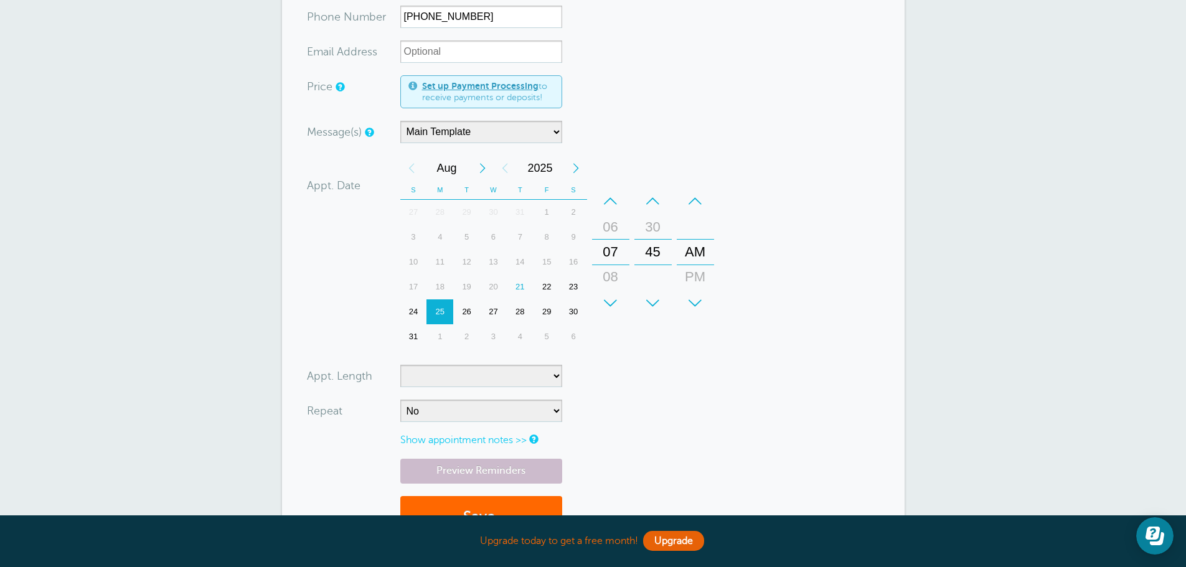
scroll to position [366, 0]
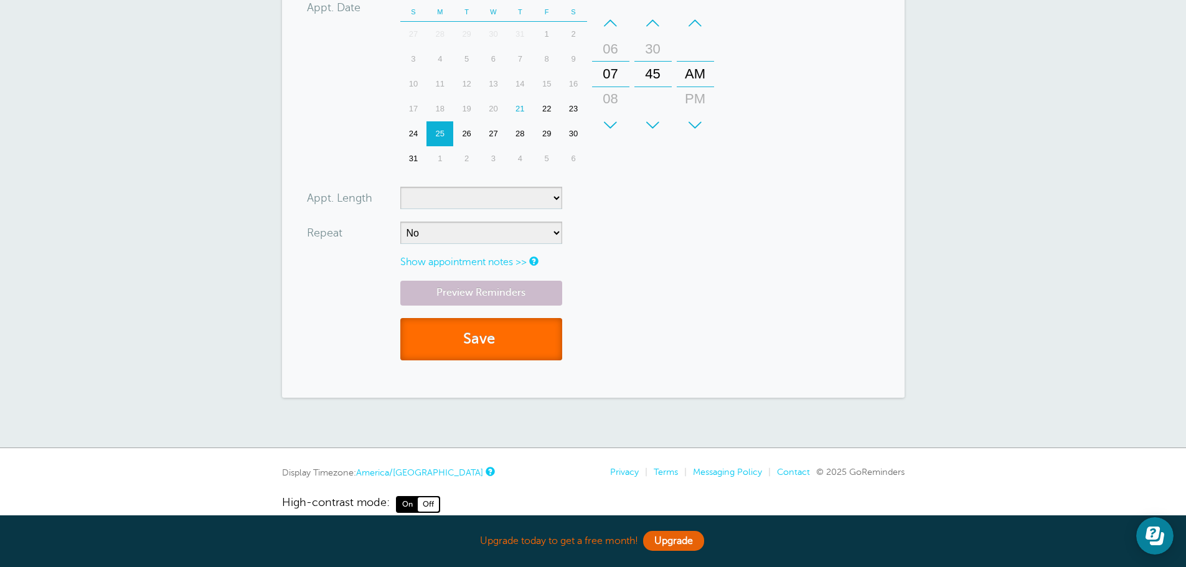
click at [473, 341] on button "Save" at bounding box center [481, 339] width 162 height 43
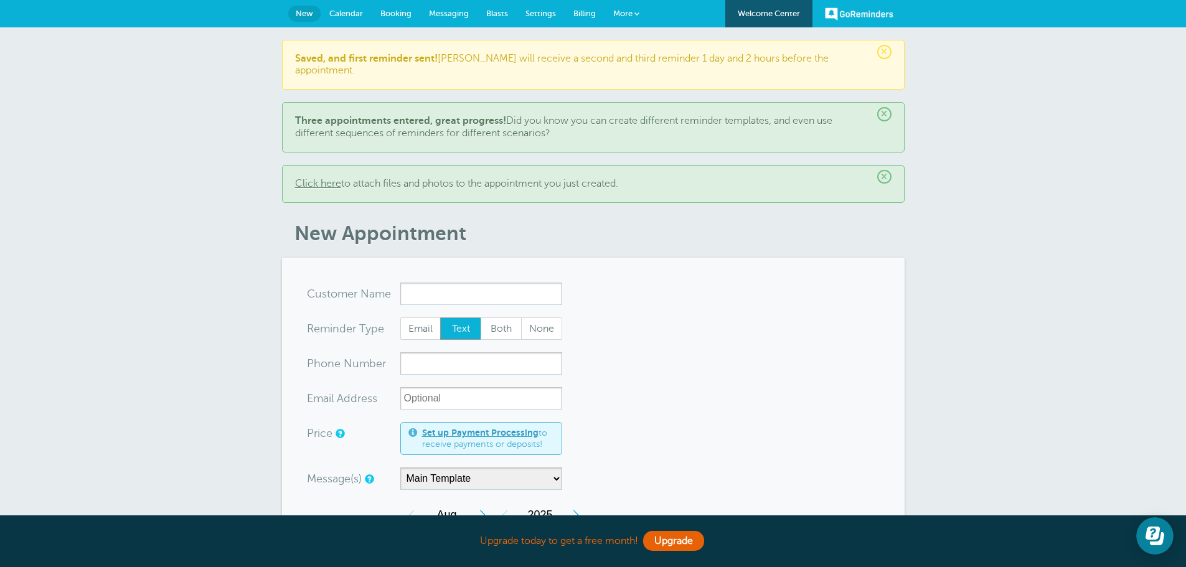
click at [448, 15] on span "Messaging" at bounding box center [449, 13] width 40 height 9
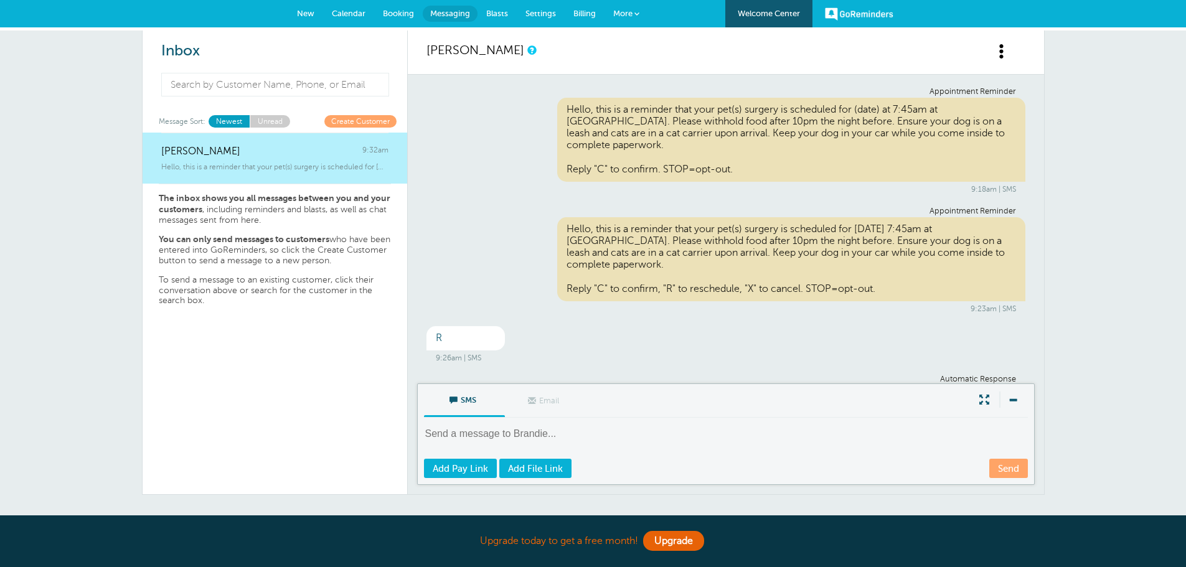
scroll to position [144, 0]
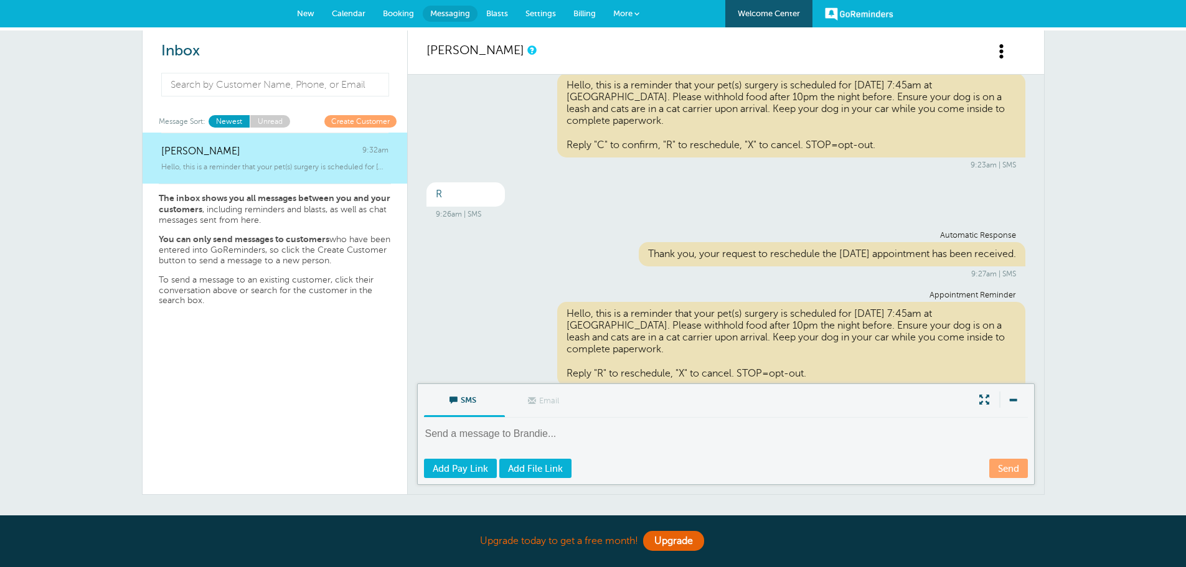
click at [578, 9] on span "Billing" at bounding box center [585, 13] width 22 height 9
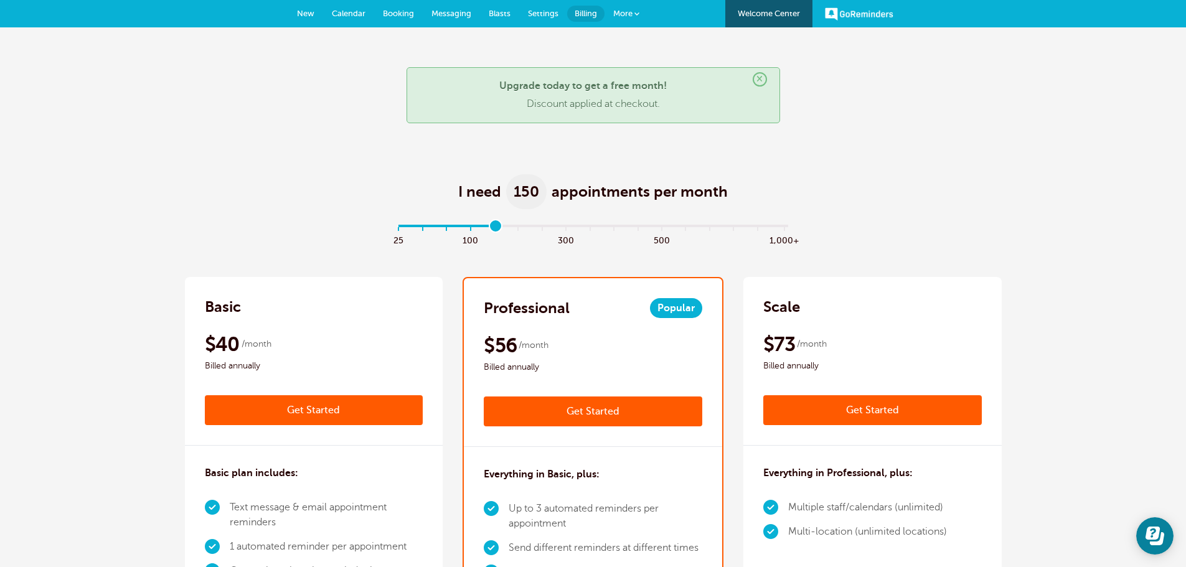
drag, startPoint x: 399, startPoint y: 229, endPoint x: 491, endPoint y: 230, distance: 92.2
type input "4"
click at [491, 230] on input "range" at bounding box center [593, 228] width 403 height 2
click at [312, 14] on span "New" at bounding box center [305, 13] width 17 height 9
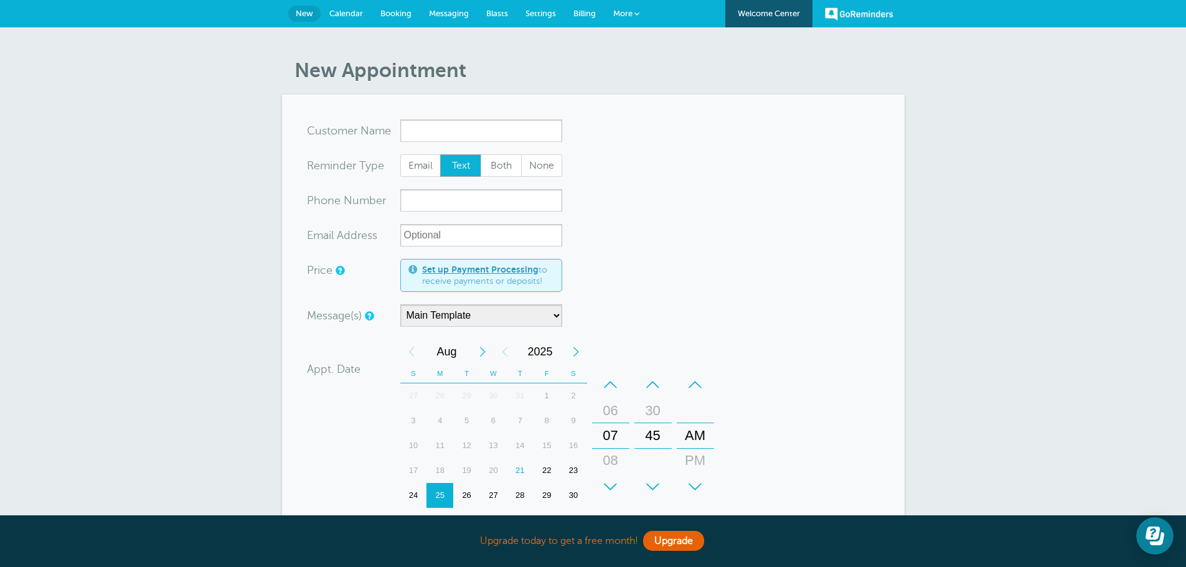
click at [542, 12] on span "Settings" at bounding box center [541, 13] width 31 height 9
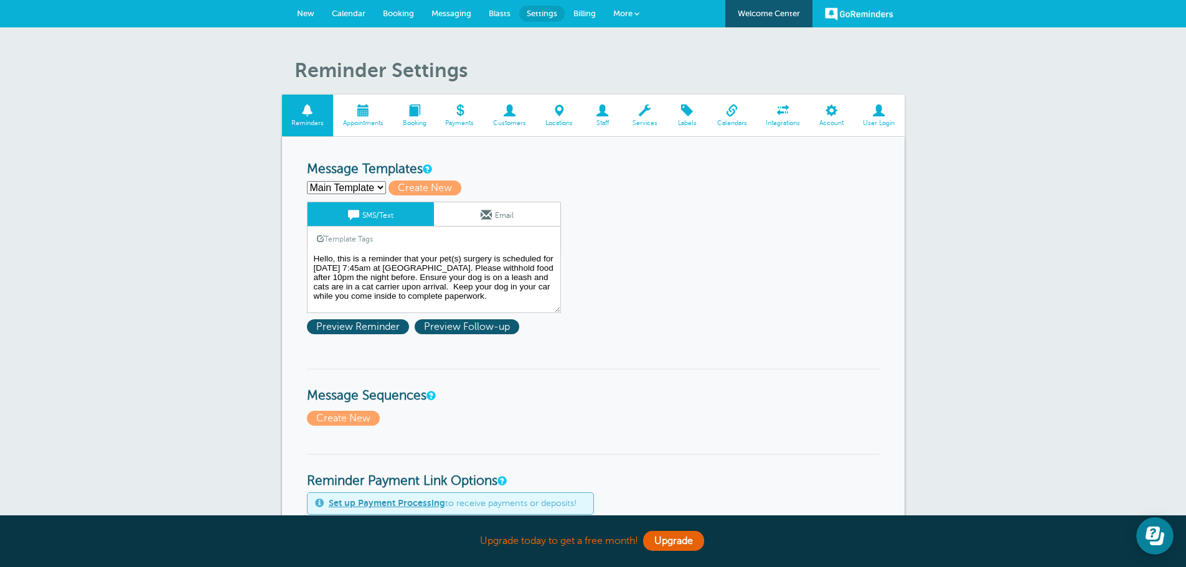
click at [364, 102] on link "Appointments" at bounding box center [363, 116] width 60 height 42
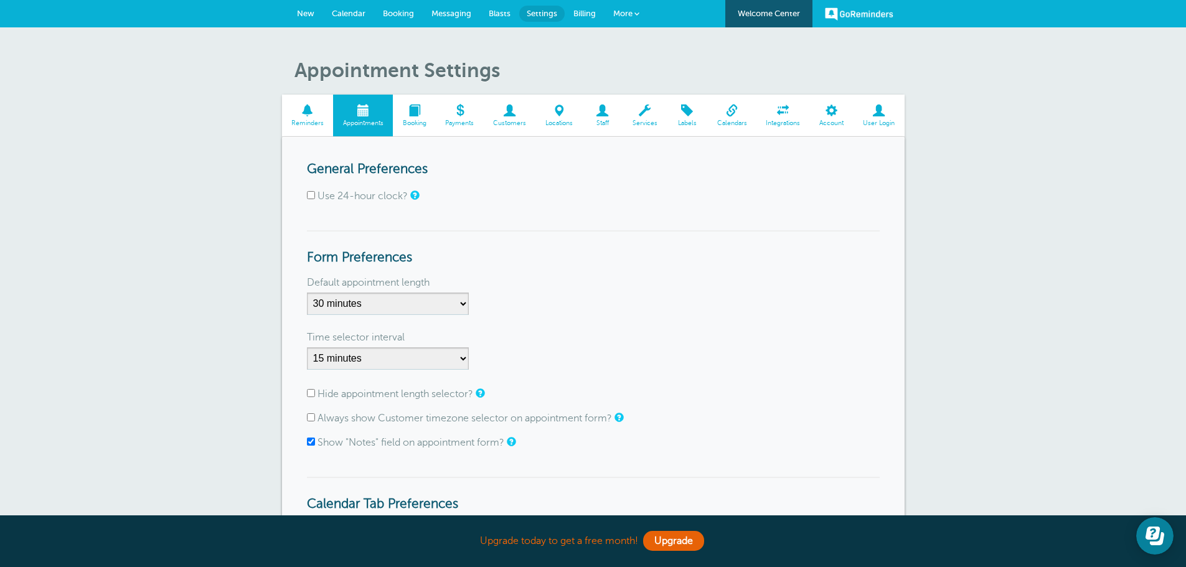
click at [301, 121] on span "Reminders" at bounding box center [307, 123] width 39 height 7
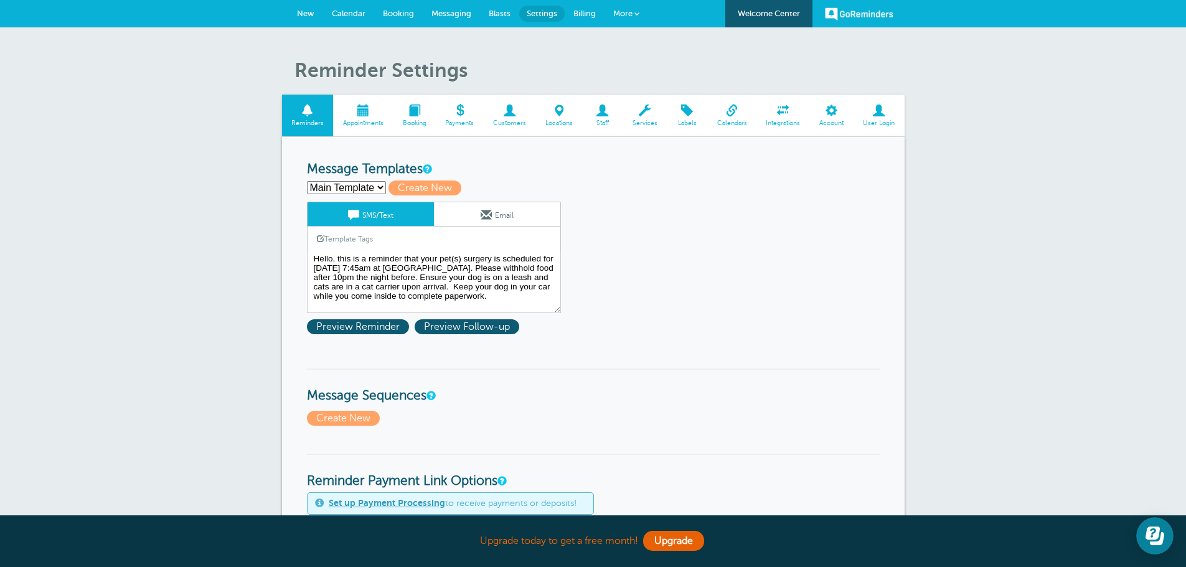
click at [380, 120] on span "Appointments" at bounding box center [362, 123] width 47 height 7
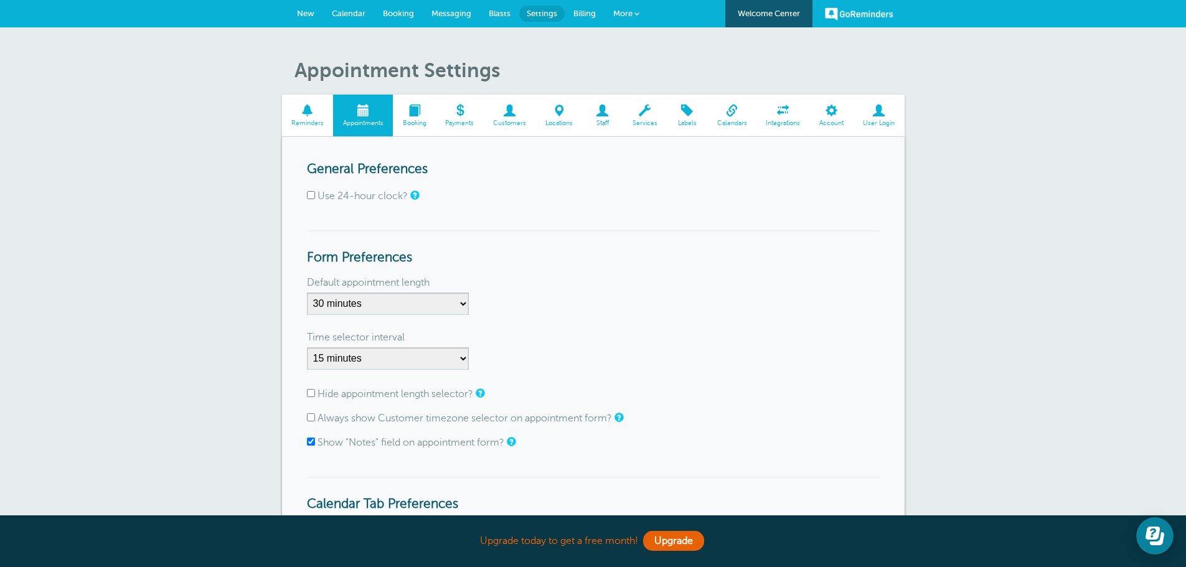
click at [302, 116] on span at bounding box center [308, 111] width 52 height 12
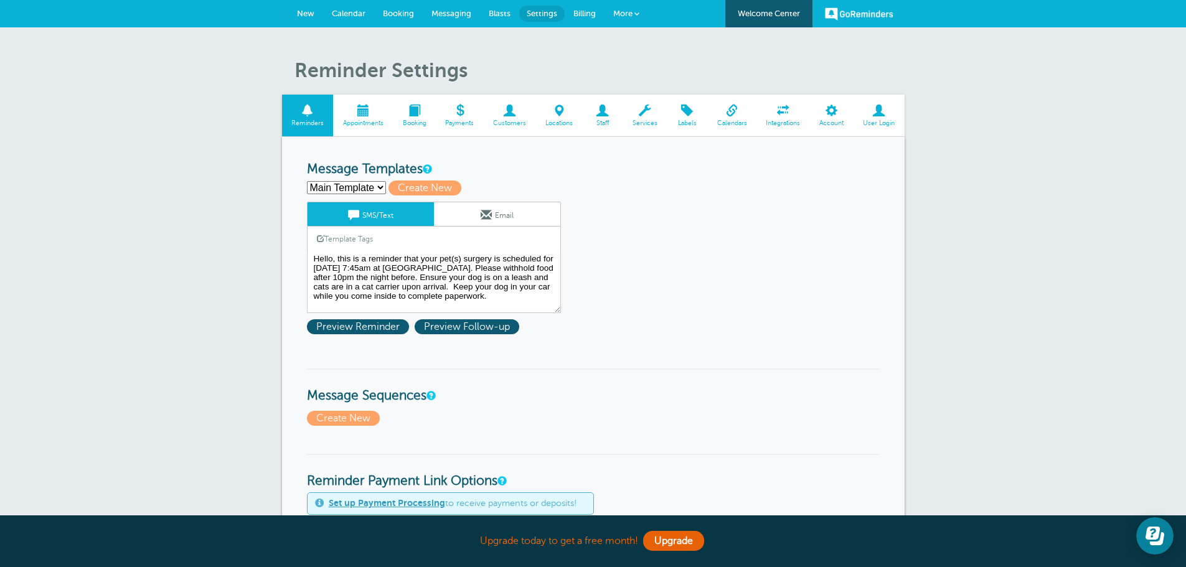
click at [310, 18] on link "New" at bounding box center [305, 13] width 35 height 27
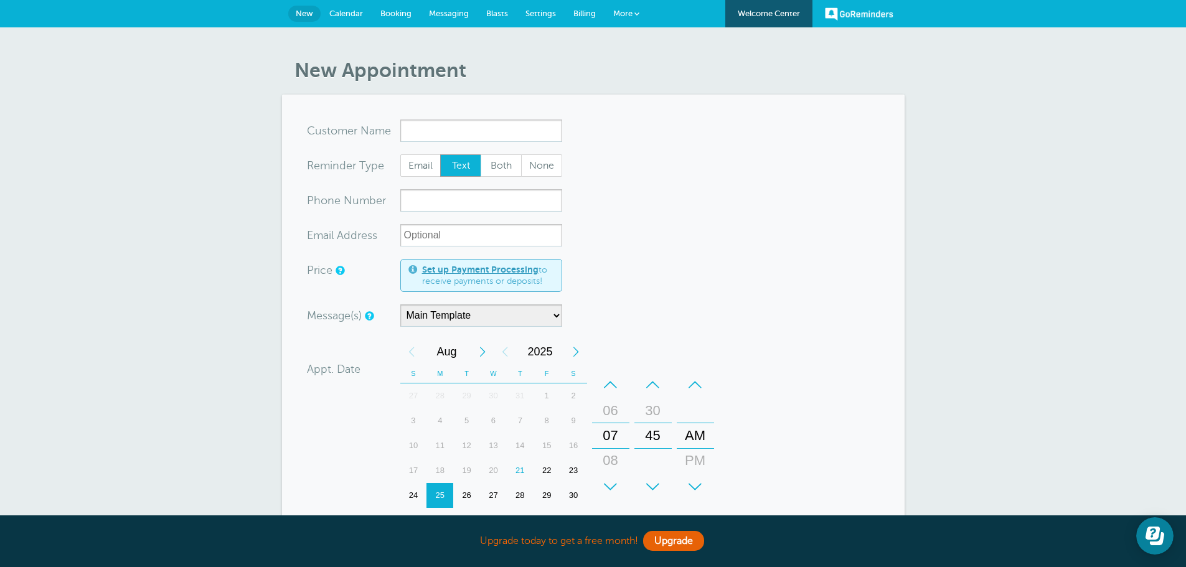
drag, startPoint x: 1191, startPoint y: 51, endPoint x: 1172, endPoint y: -60, distance: 112.4
click at [1172, 0] on html "Upgrade today to get a free month! Upgrade GoReminders Welcome Center New Calen…" at bounding box center [593, 475] width 1186 height 950
click at [536, 9] on span "Settings" at bounding box center [541, 13] width 31 height 9
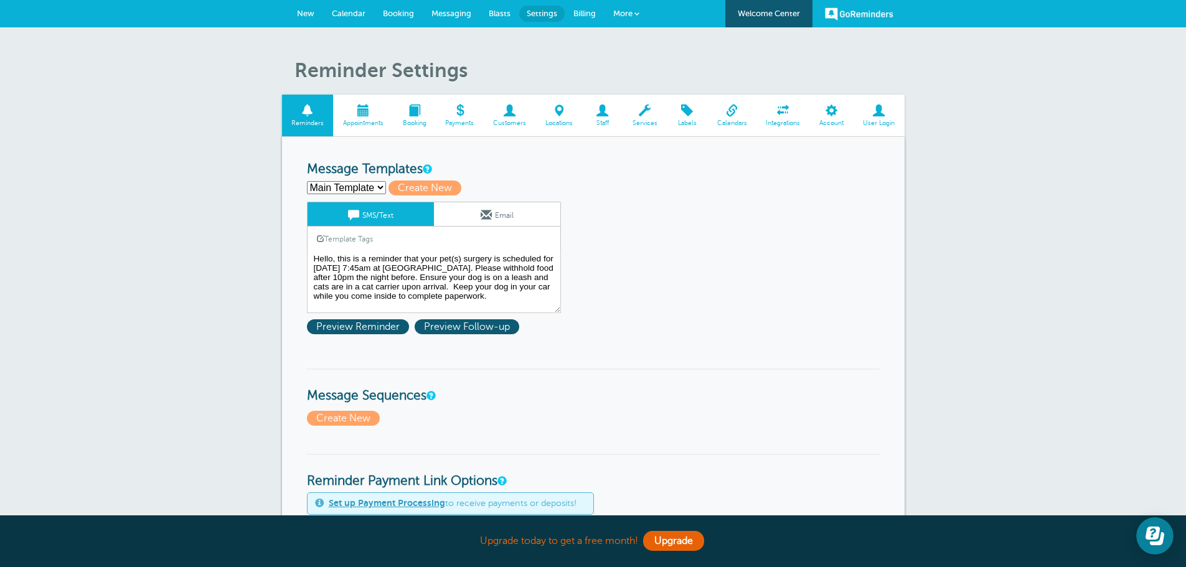
click at [370, 125] on span "Appointments" at bounding box center [362, 123] width 47 height 7
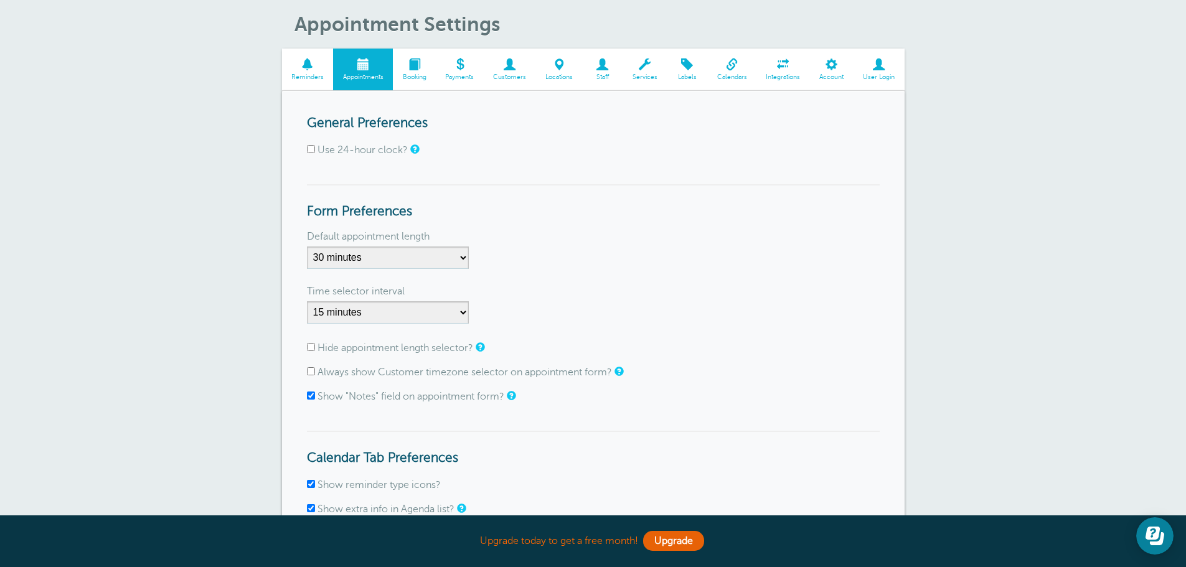
scroll to position [45, 0]
click at [301, 62] on span at bounding box center [308, 66] width 52 height 12
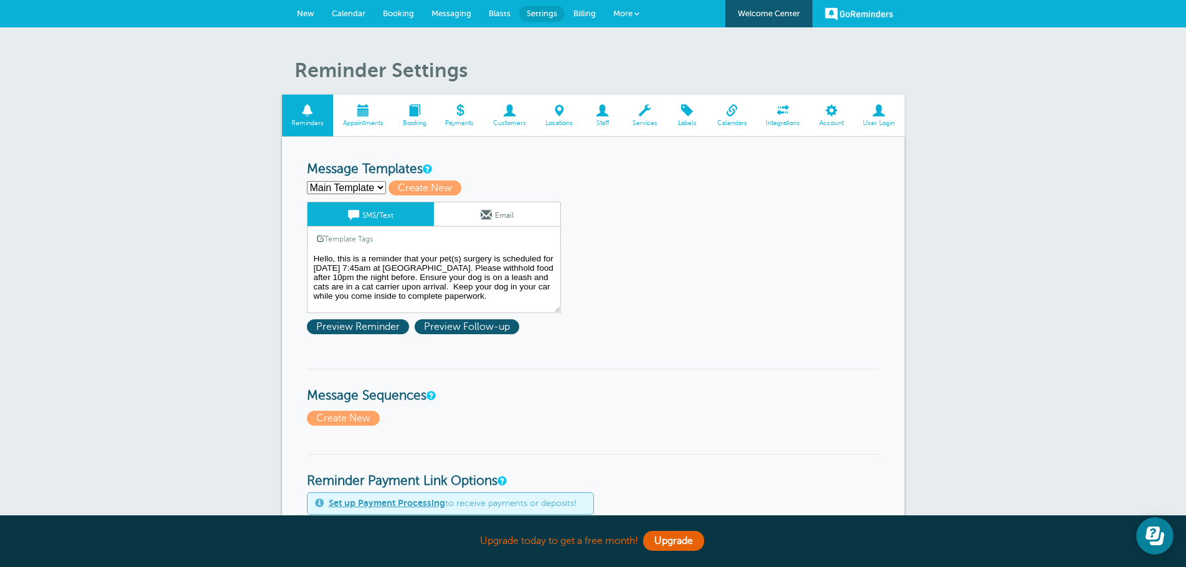
click at [342, 111] on span at bounding box center [363, 111] width 60 height 12
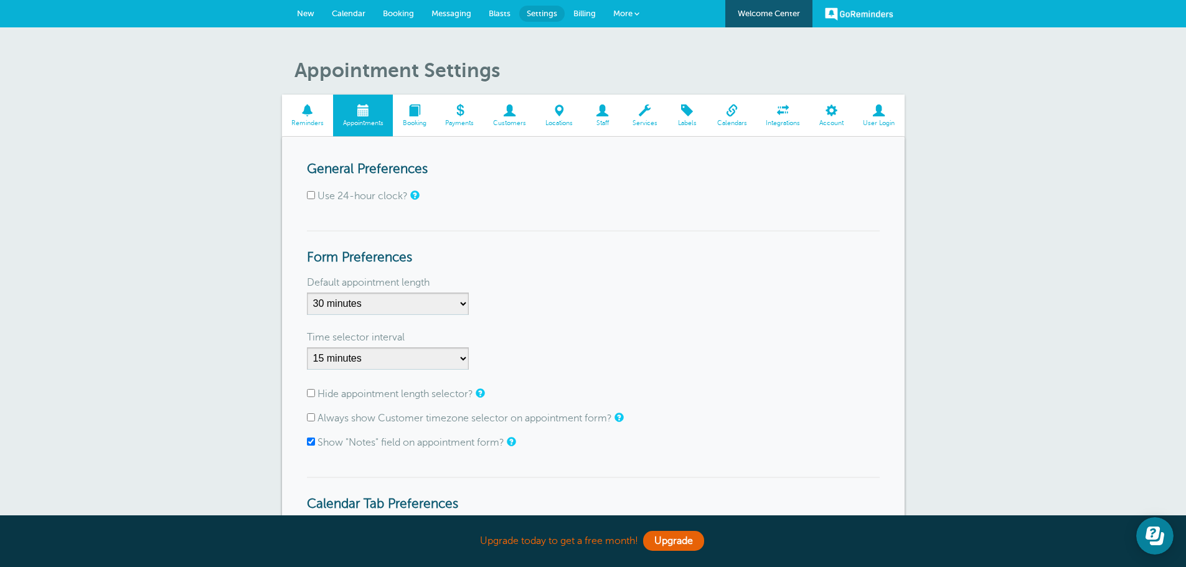
click at [595, 111] on span at bounding box center [602, 111] width 40 height 12
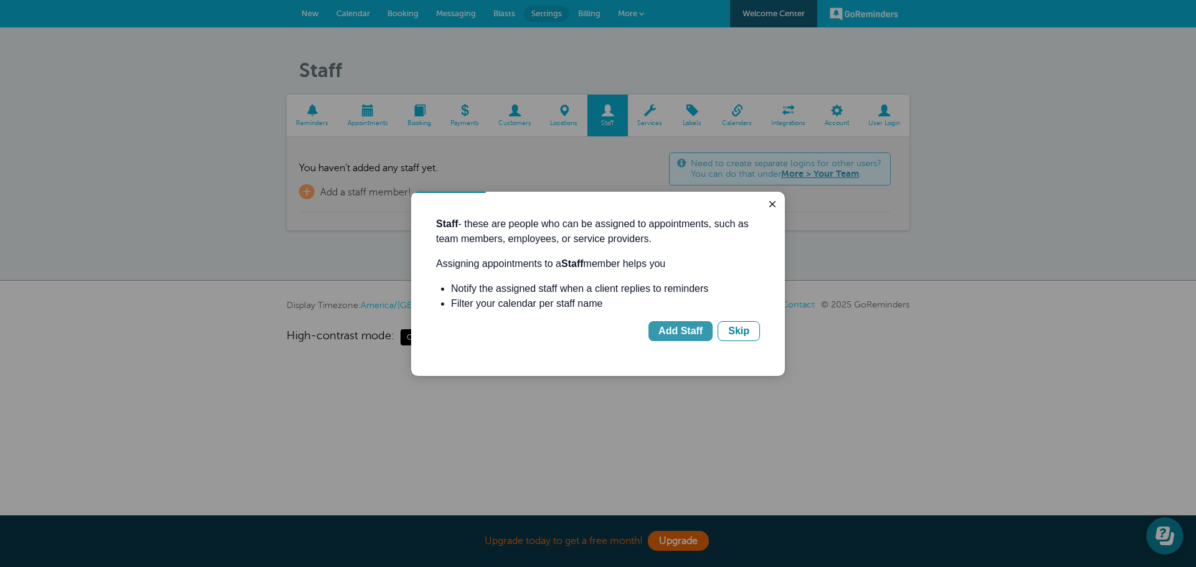
click at [666, 336] on div "Add Staff" at bounding box center [680, 331] width 44 height 15
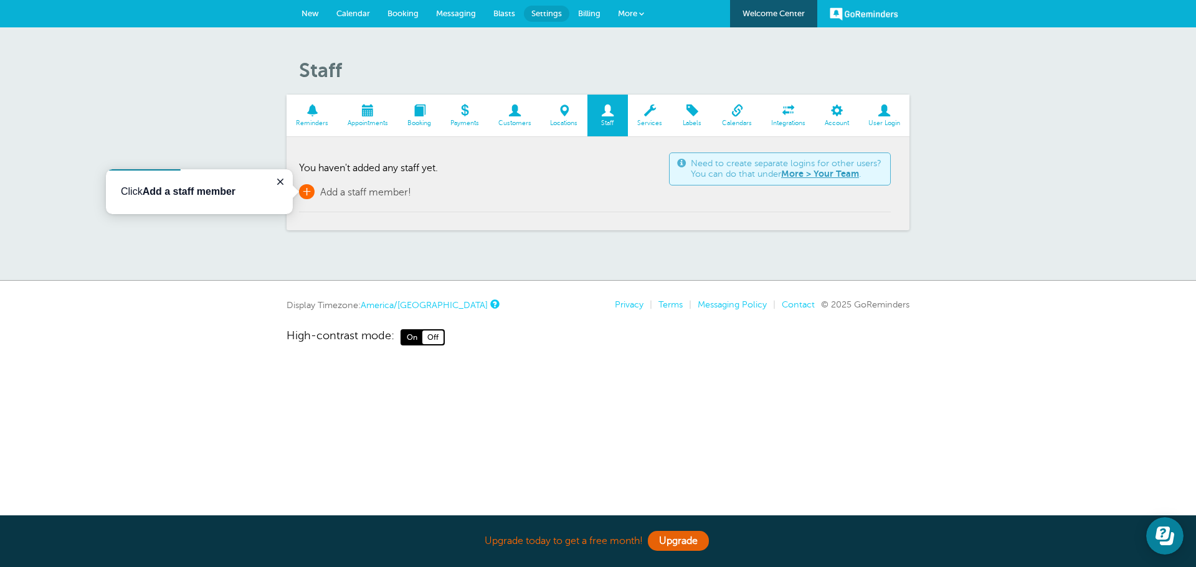
click at [309, 191] on span "+" at bounding box center [307, 191] width 16 height 15
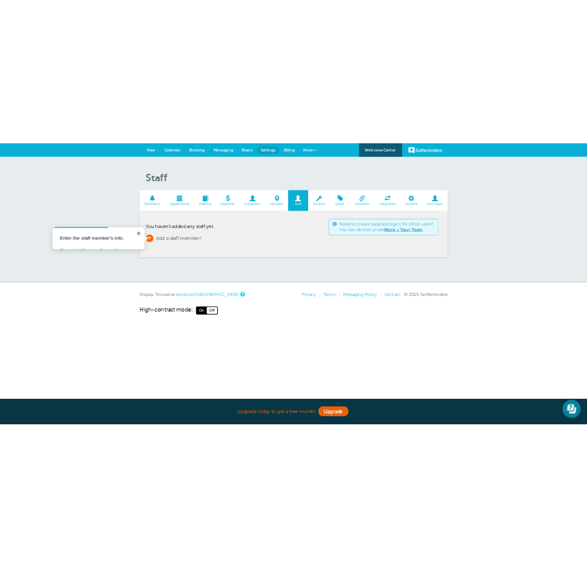
scroll to position [16, 0]
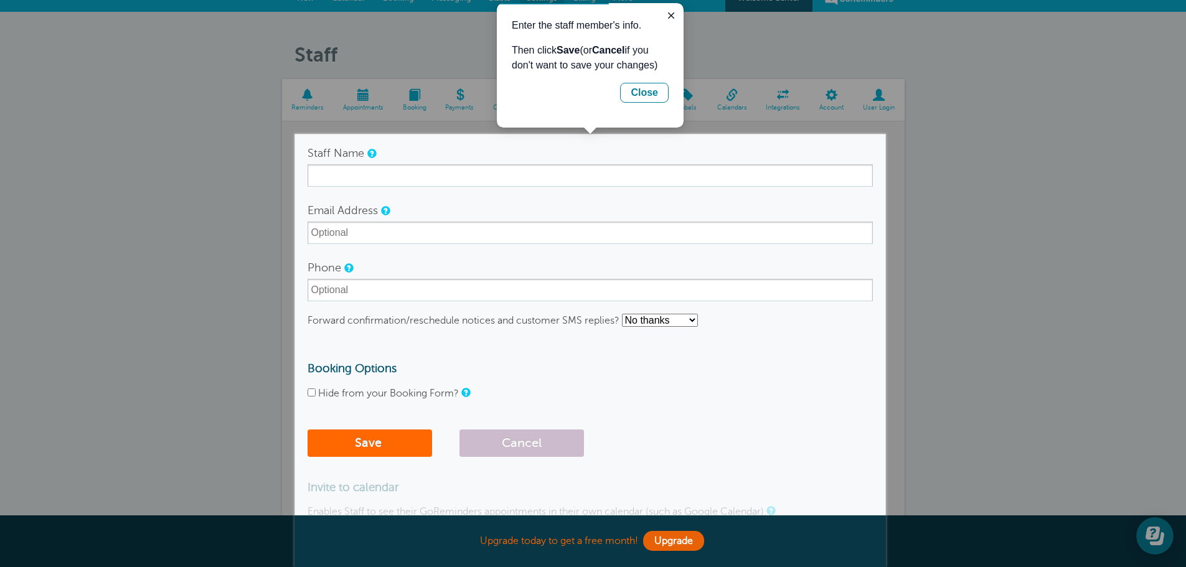
click at [686, 320] on select "No thanks Yes, text me Yes, email me" at bounding box center [660, 320] width 76 height 13
click at [785, 340] on form "Staff Name Email Address Phone Forward confirmation/reschedule notices and cust…" at bounding box center [590, 302] width 565 height 321
click at [667, 14] on icon "Close guide" at bounding box center [671, 16] width 10 height 10
